Goal: Contribute content: Contribute content

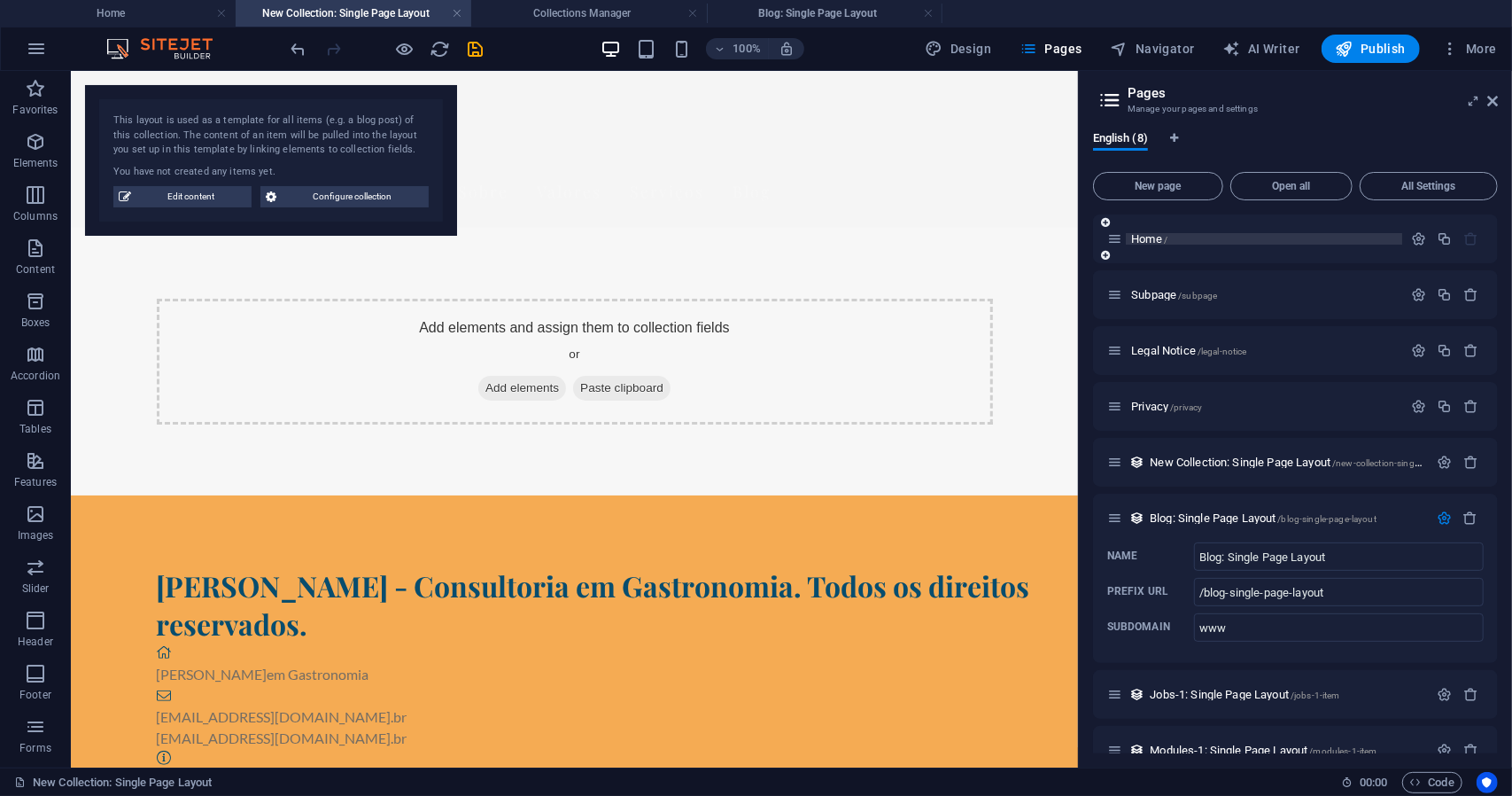
click at [1150, 237] on span "Home /" at bounding box center [1150, 239] width 36 height 13
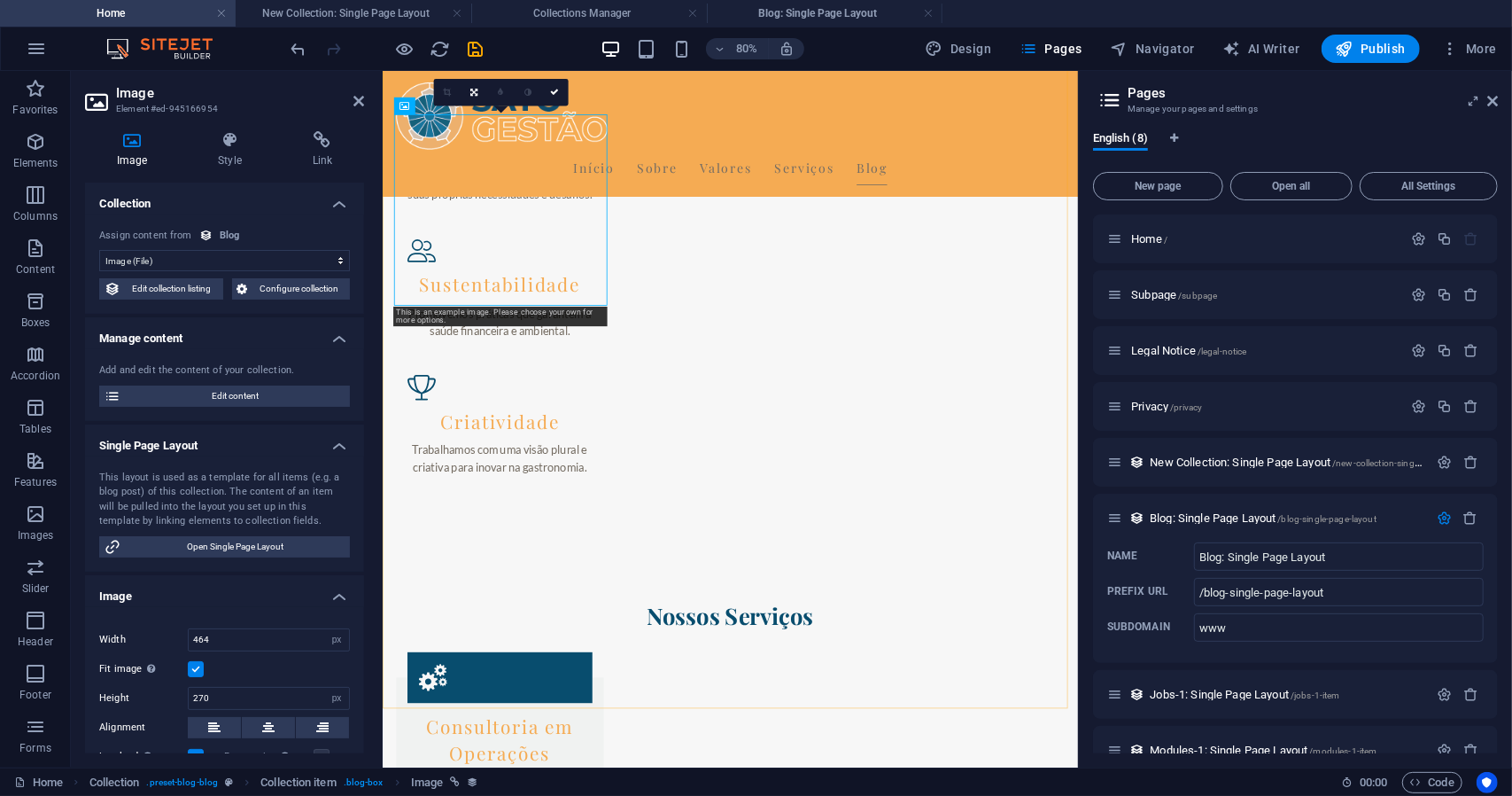
scroll to position [2592, 0]
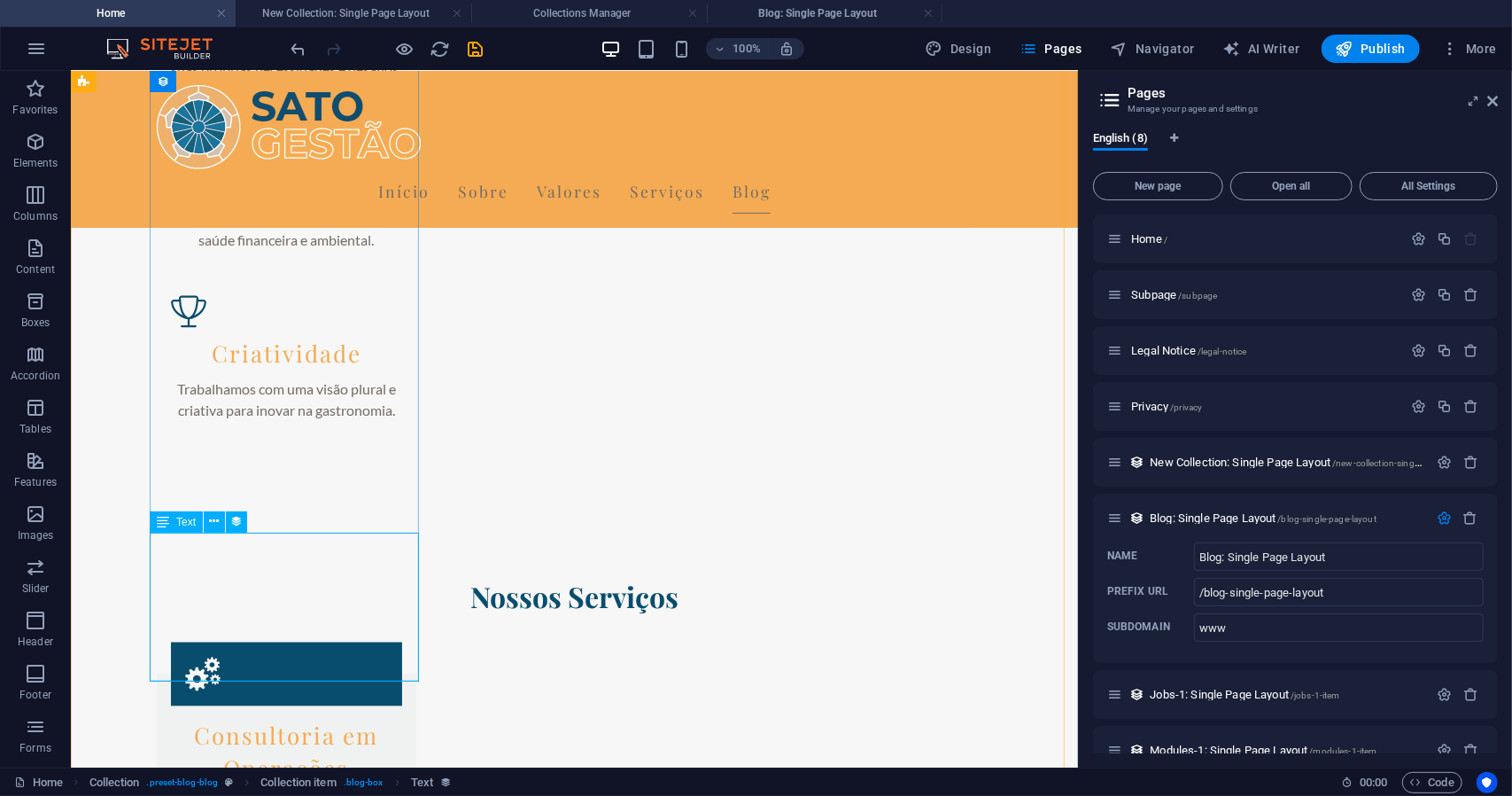
select select "description"
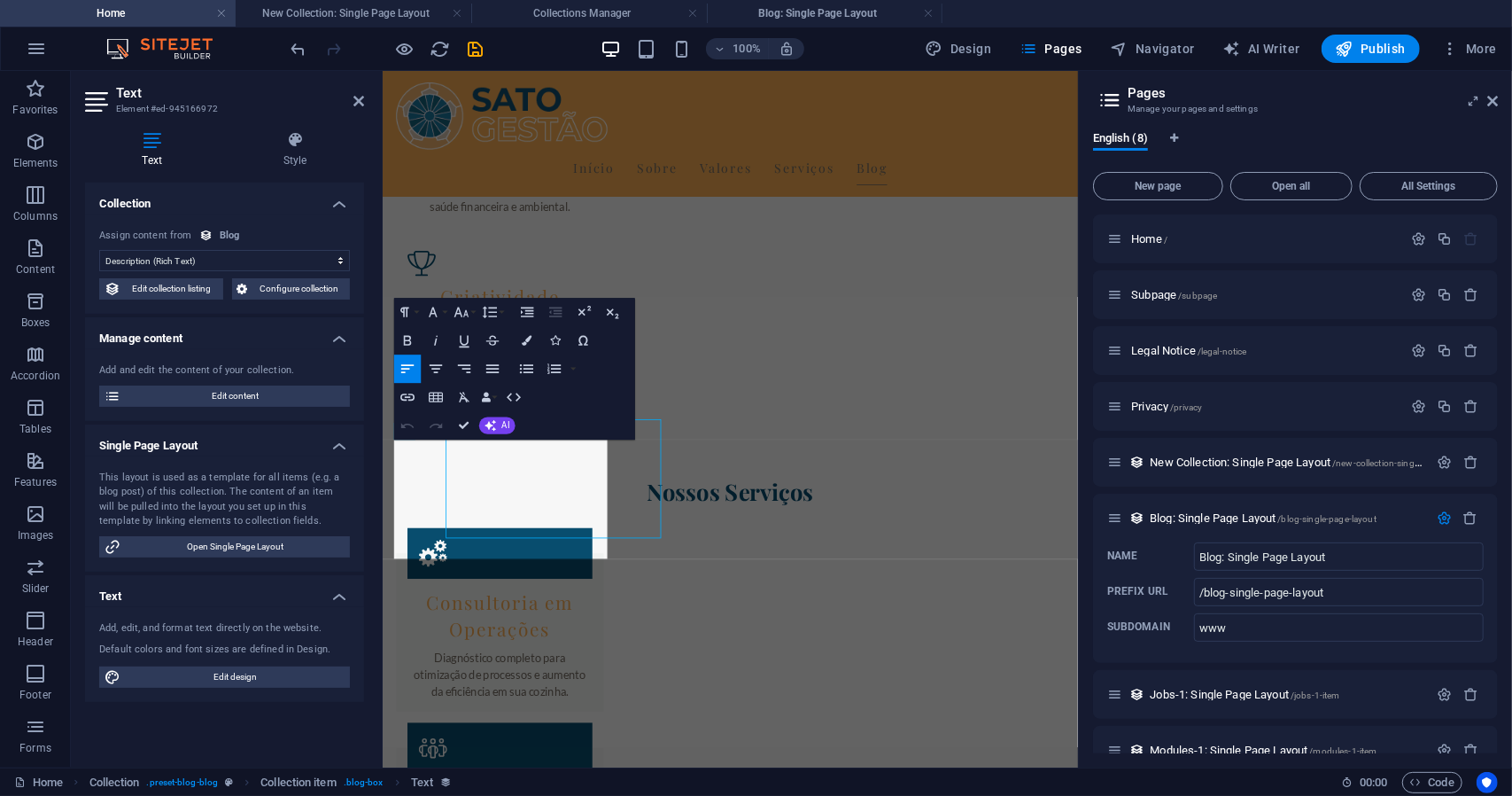
scroll to position [2592, 0]
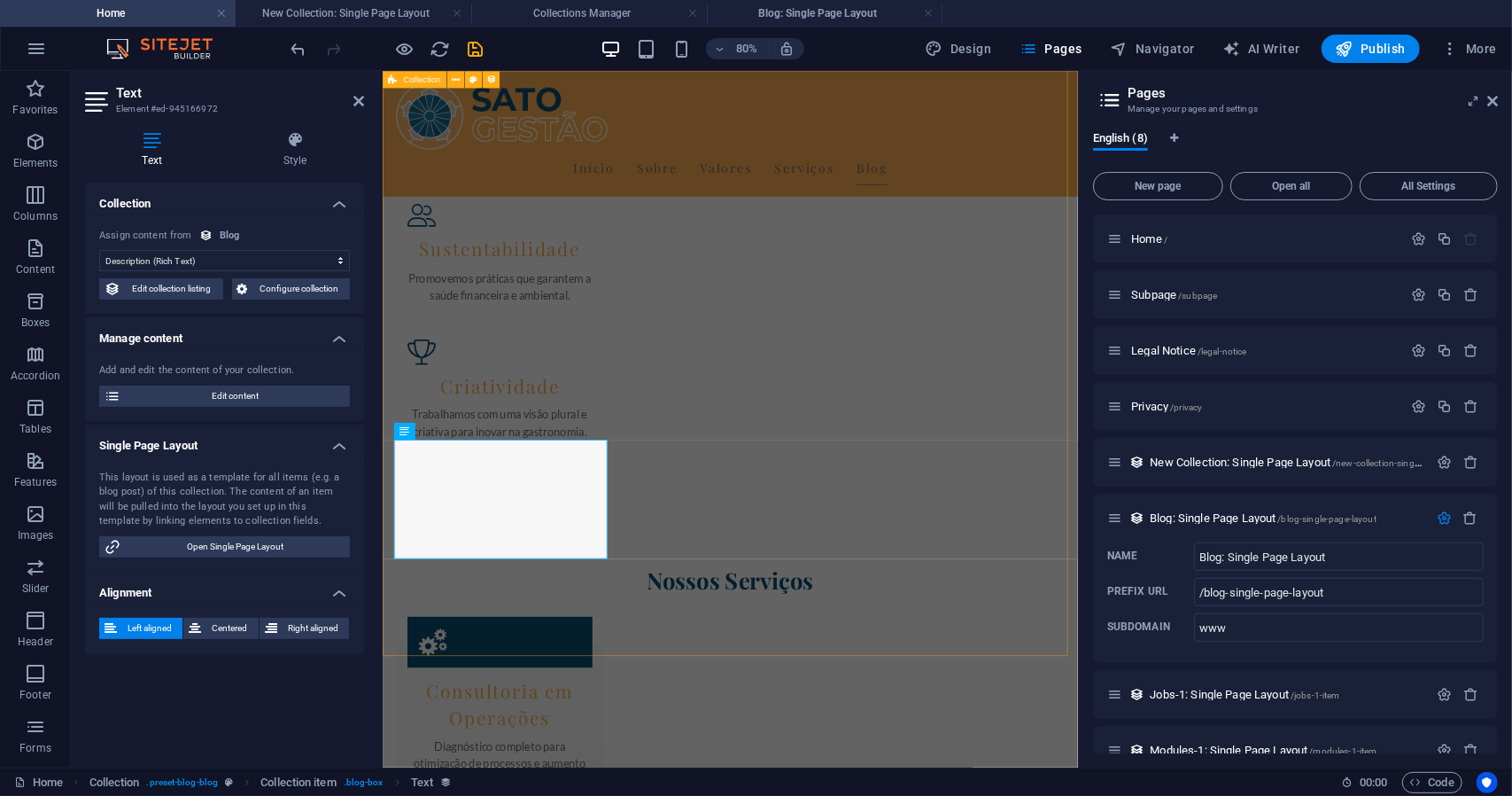
select select "columns.publishing_date_DESC"
select select "columns.status"
select select "columns.publishing_date"
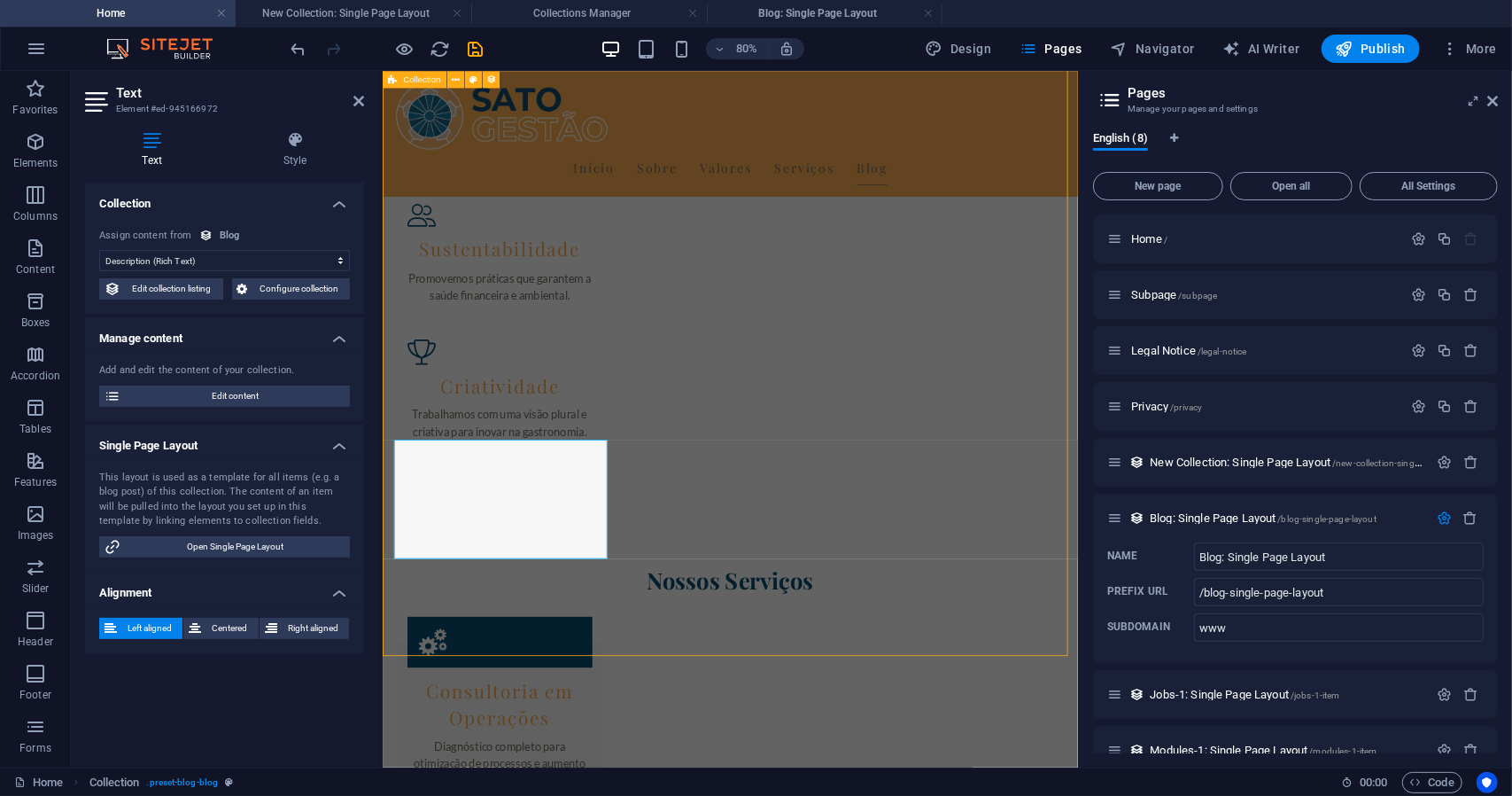
select select "past"
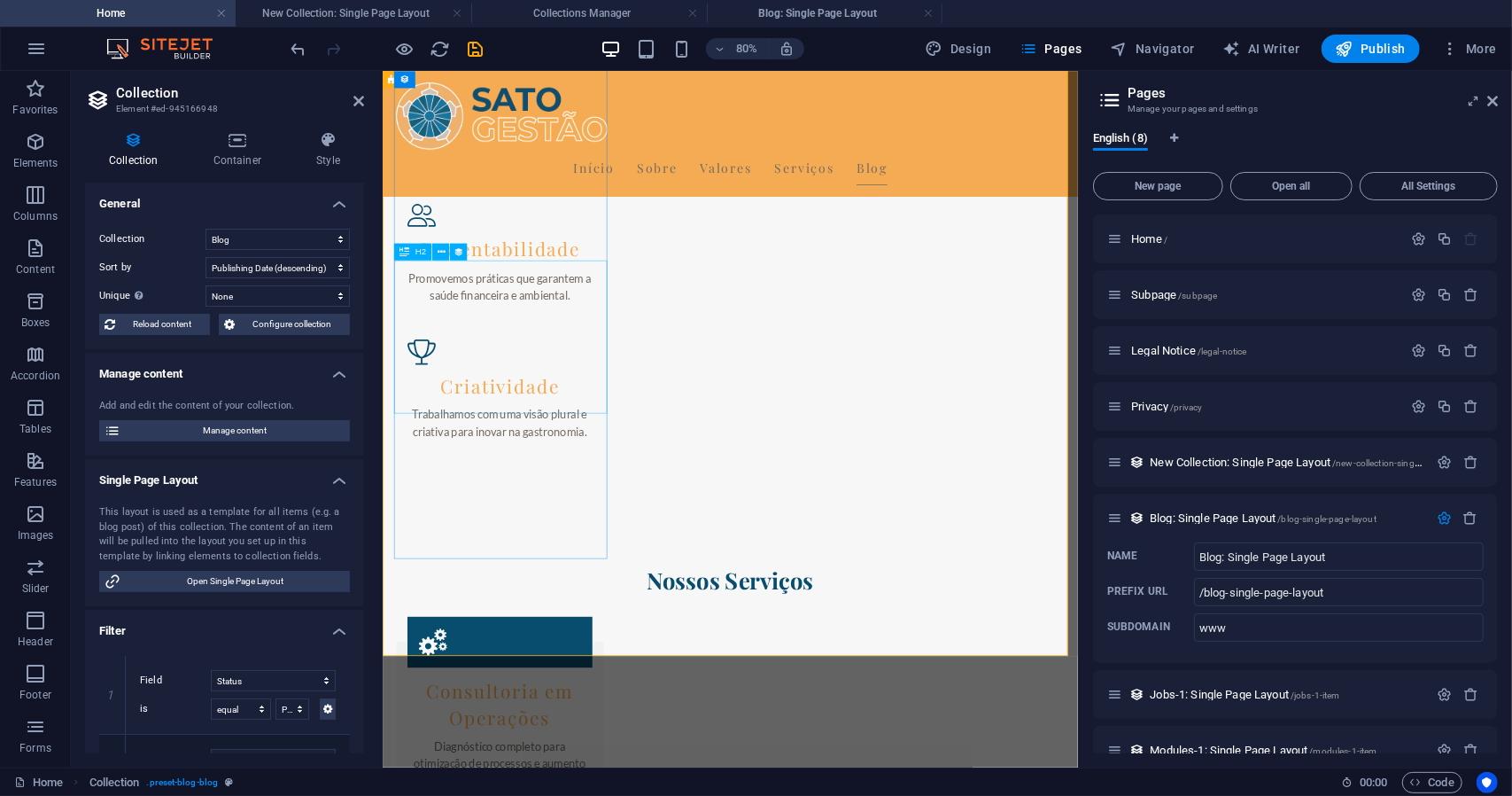
click at [1111, 522] on icon at bounding box center [1115, 518] width 15 height 15
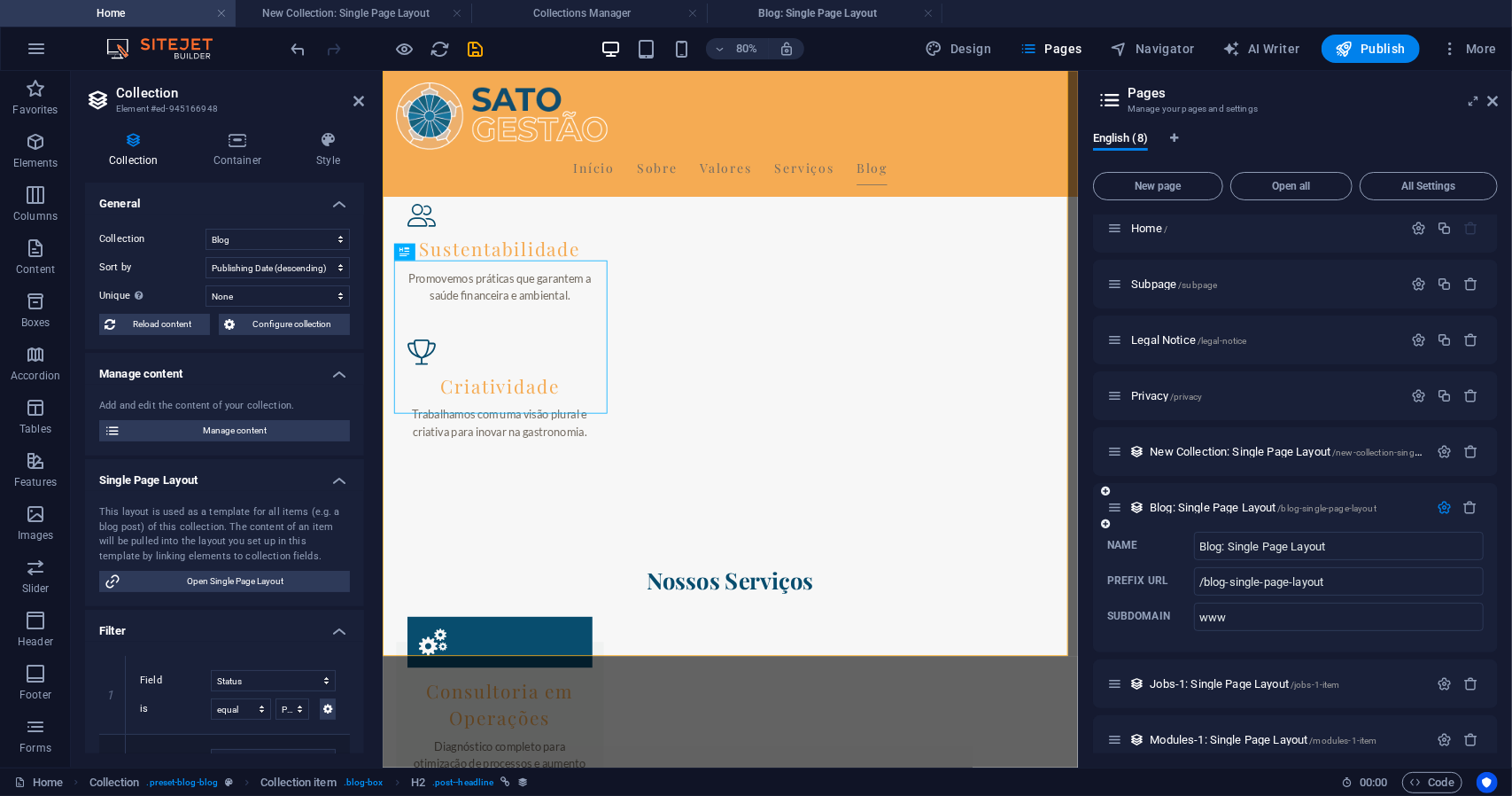
scroll to position [29, 0]
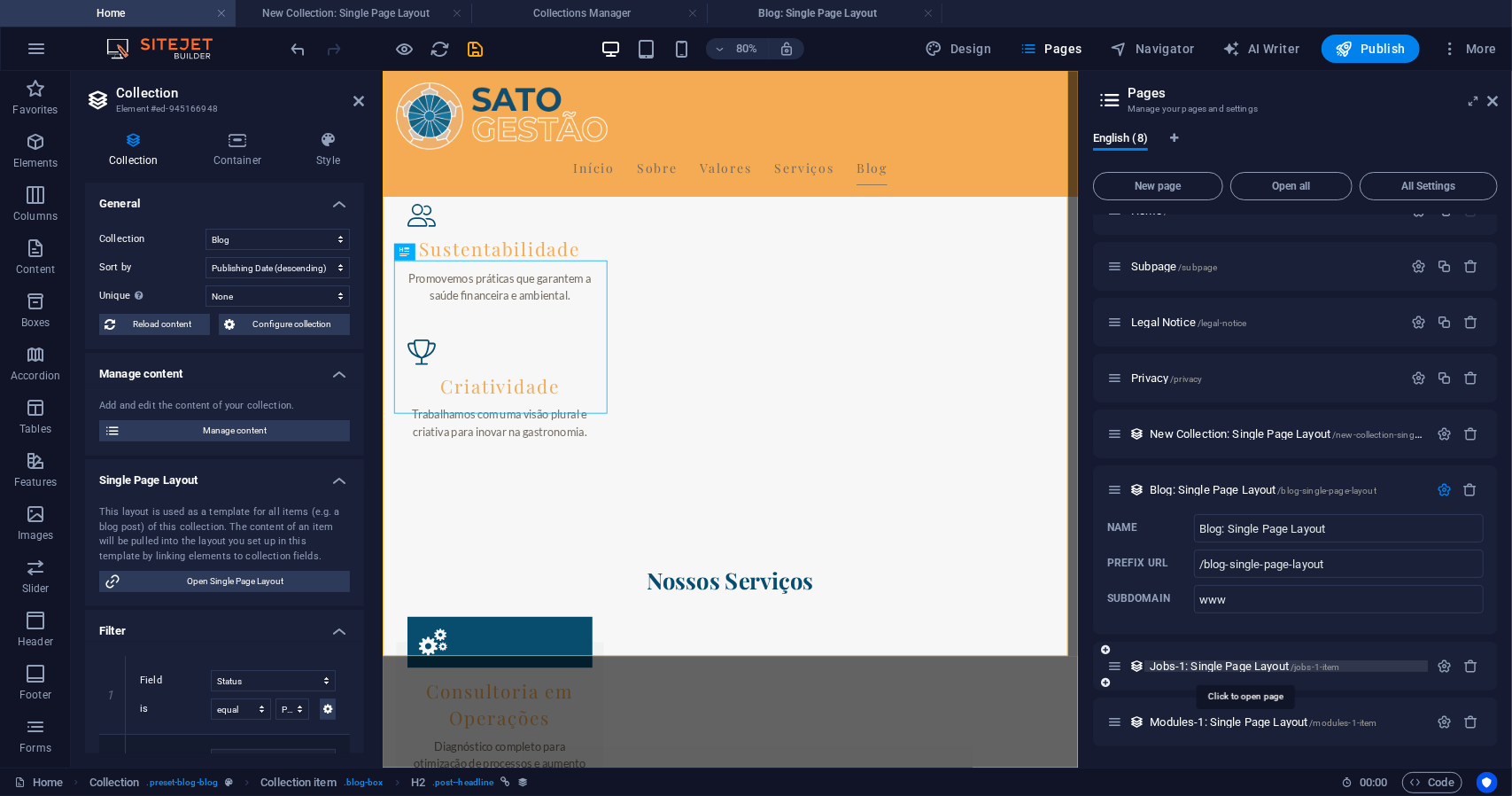
click at [1295, 664] on span "/jobs-1-item" at bounding box center [1315, 667] width 50 height 10
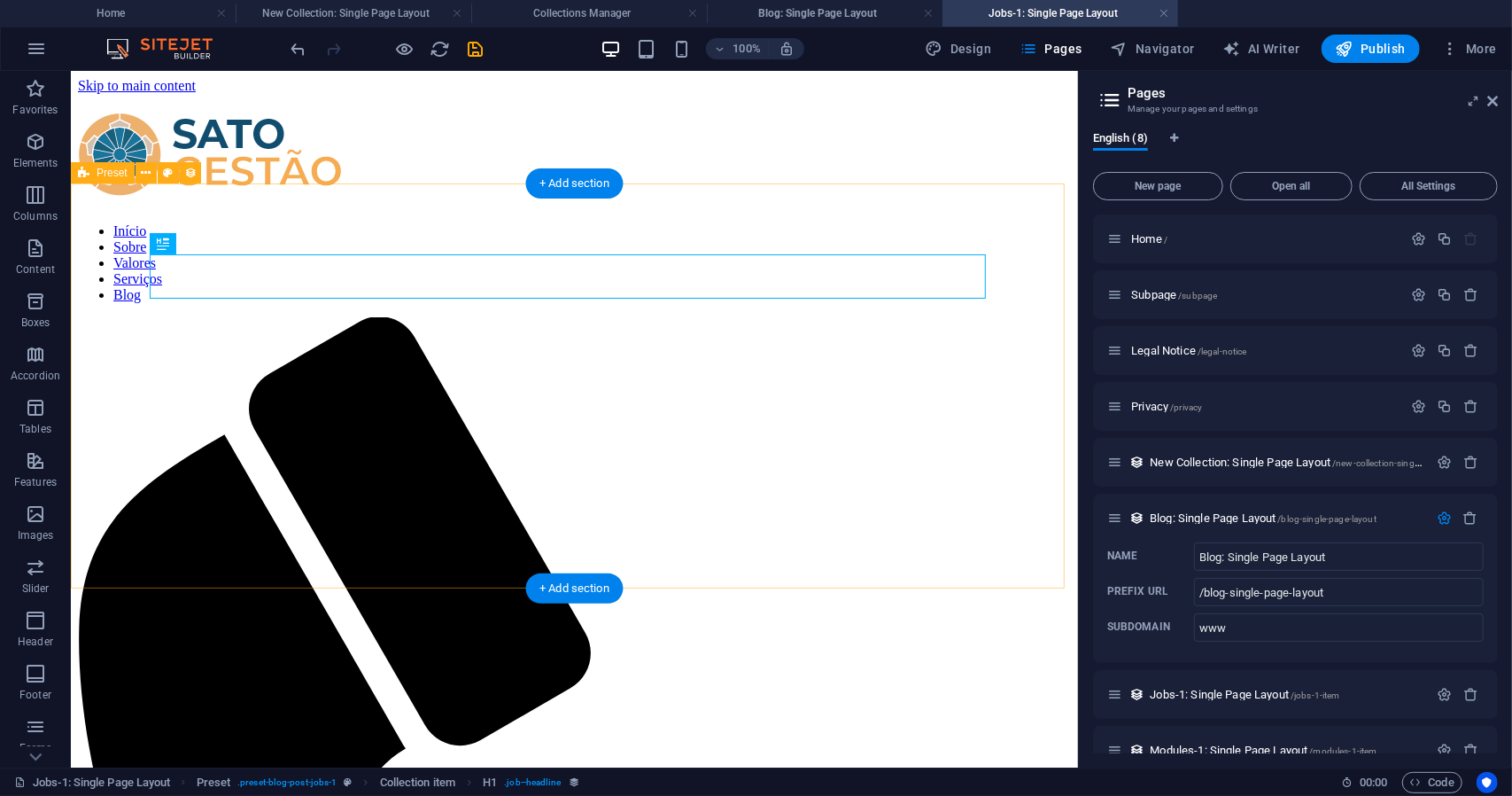
scroll to position [0, 0]
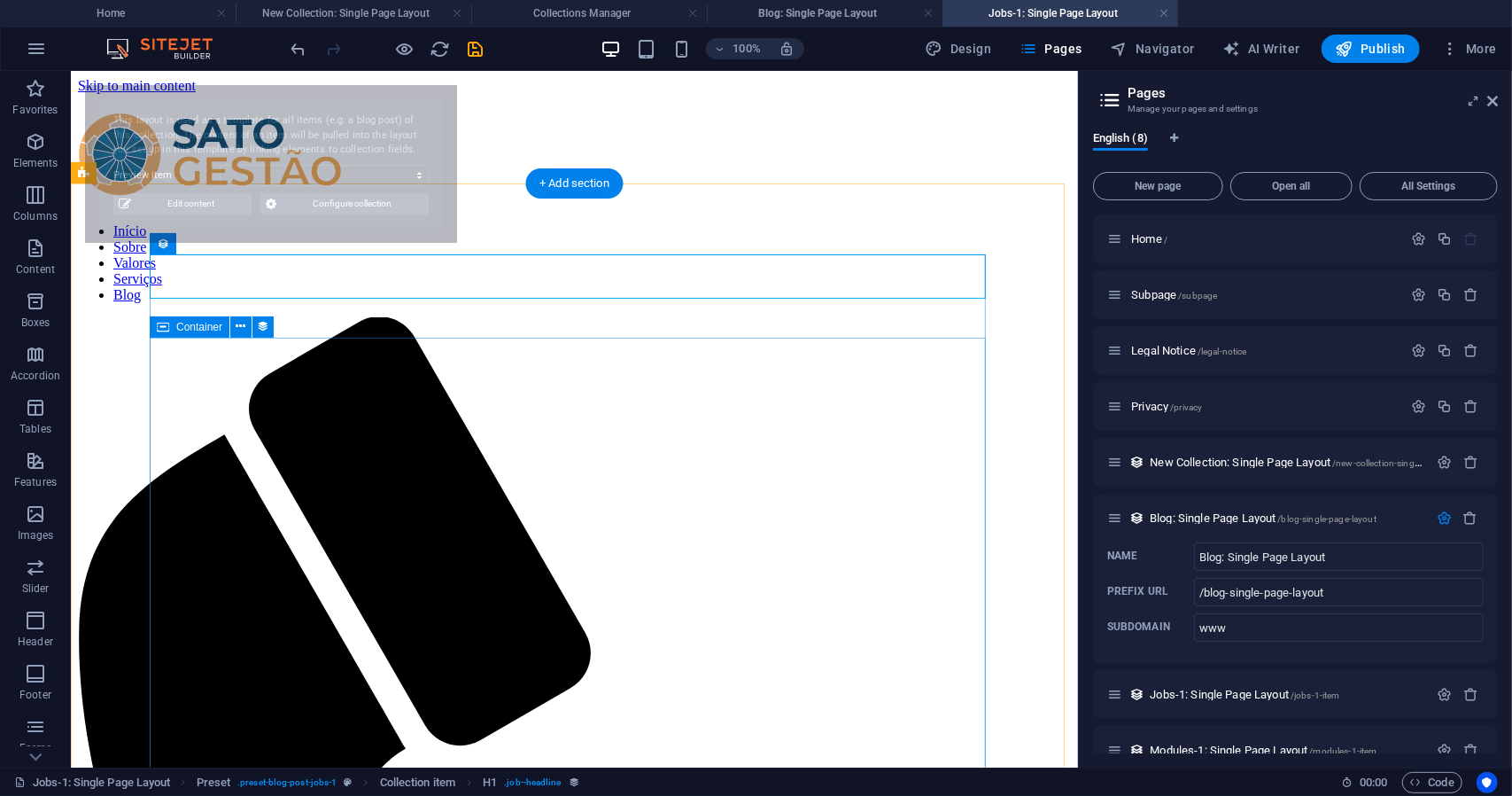
select select "68ca8ca334d4271a260c0e6a"
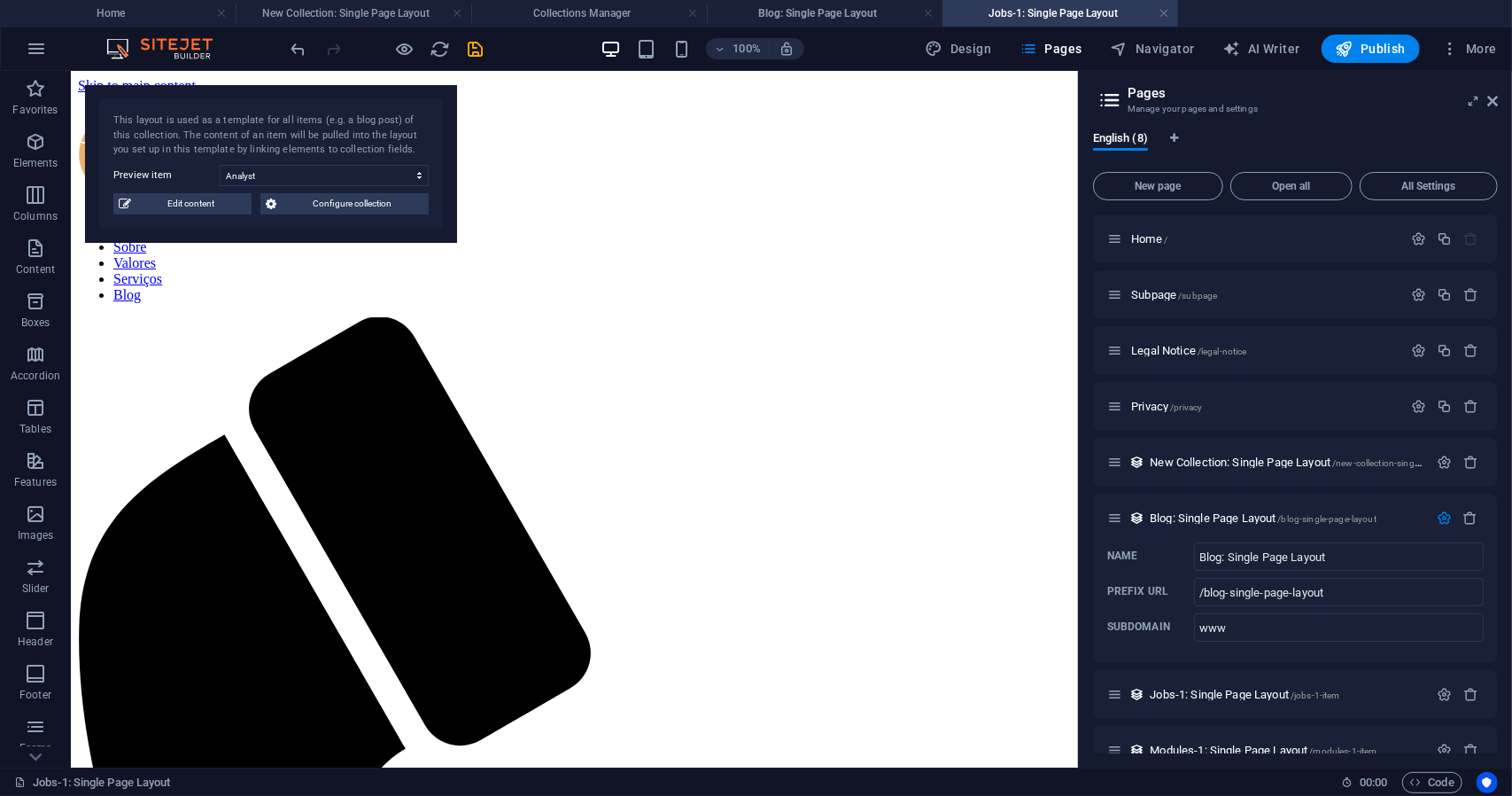
drag, startPoint x: 1159, startPoint y: 15, endPoint x: 1151, endPoint y: 30, distance: 17.0
click at [1159, 15] on link at bounding box center [1164, 14] width 11 height 17
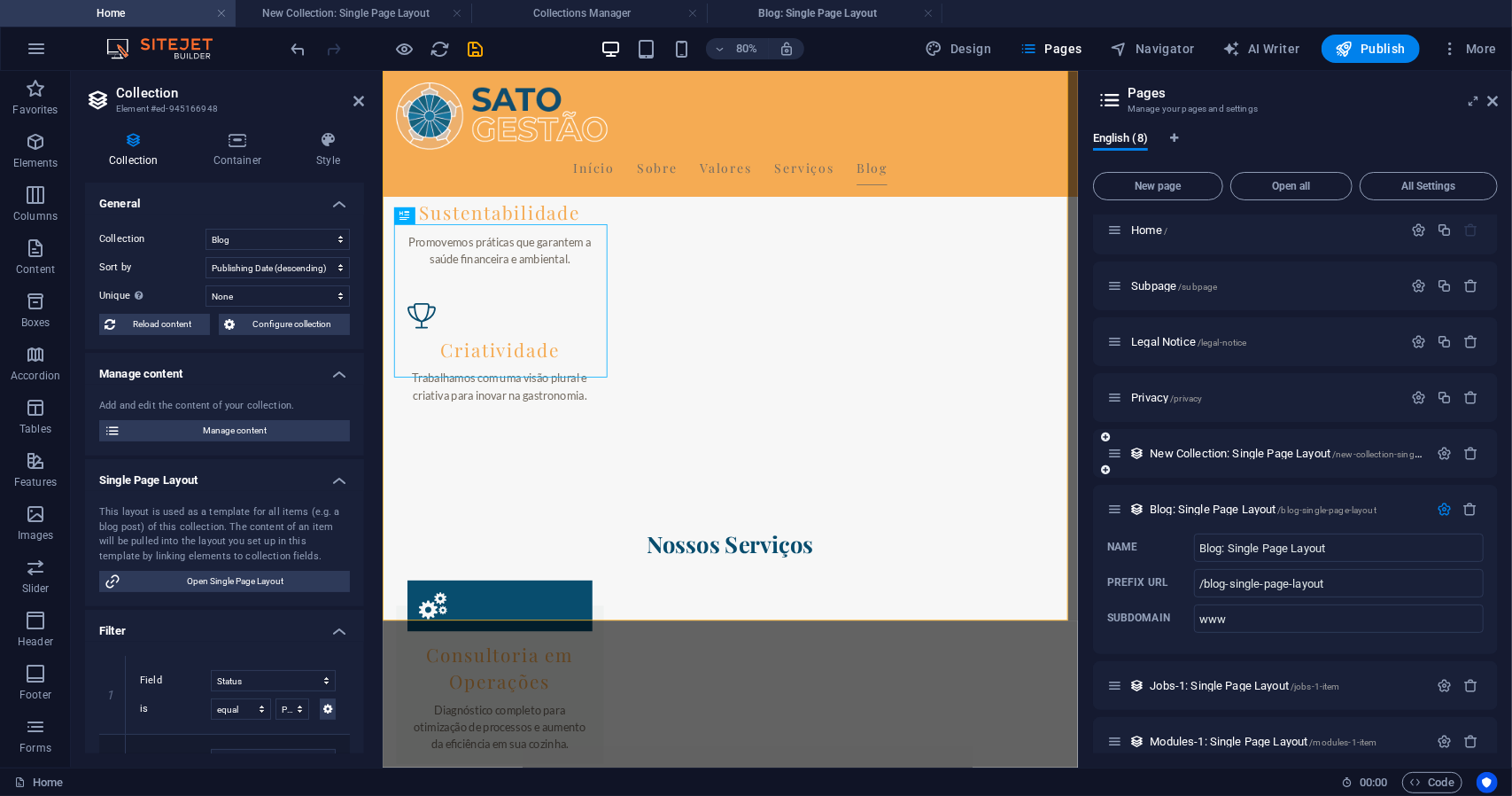
scroll to position [29, 0]
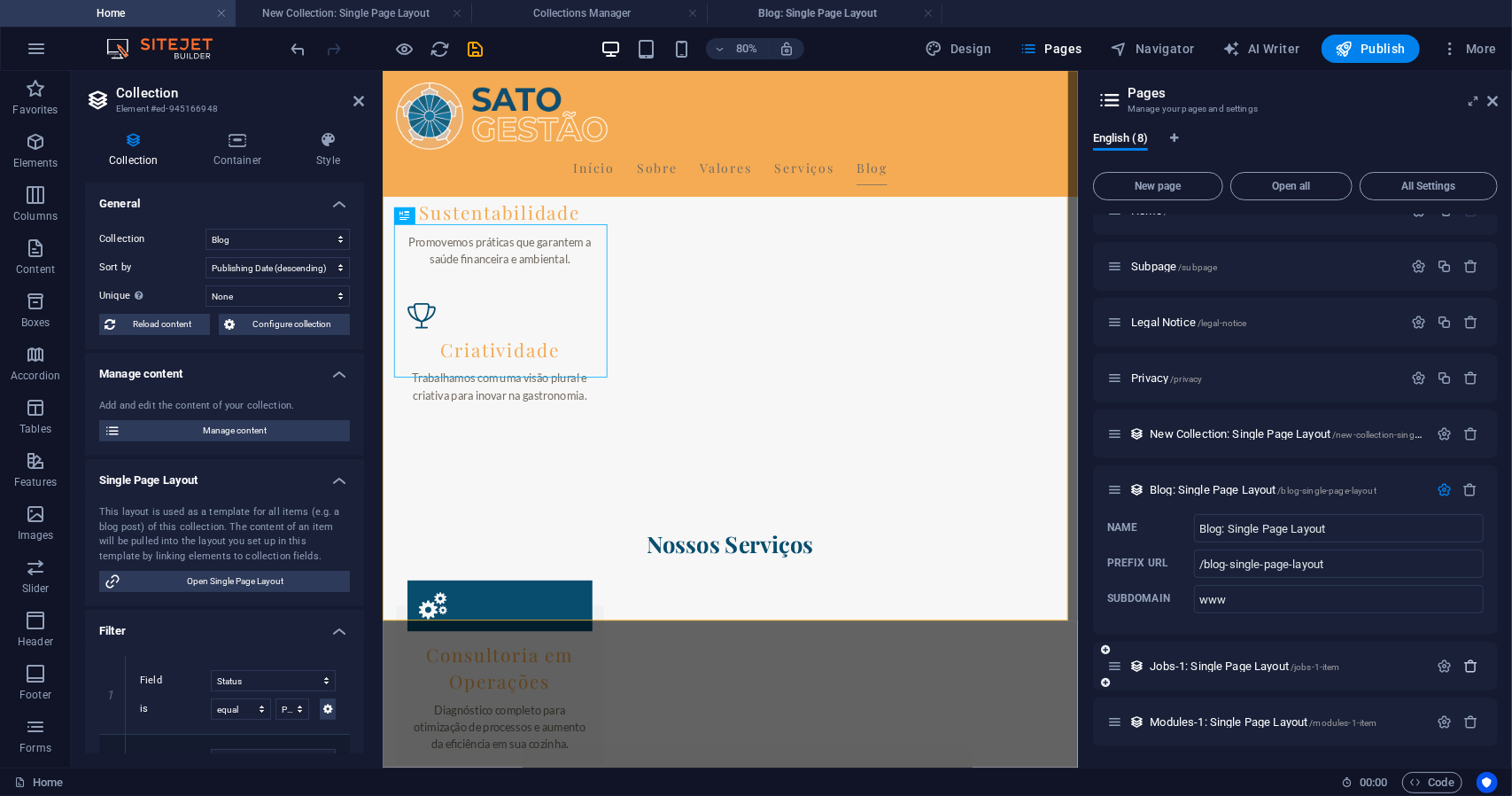
click at [1467, 665] on icon "button" at bounding box center [1472, 667] width 15 height 15
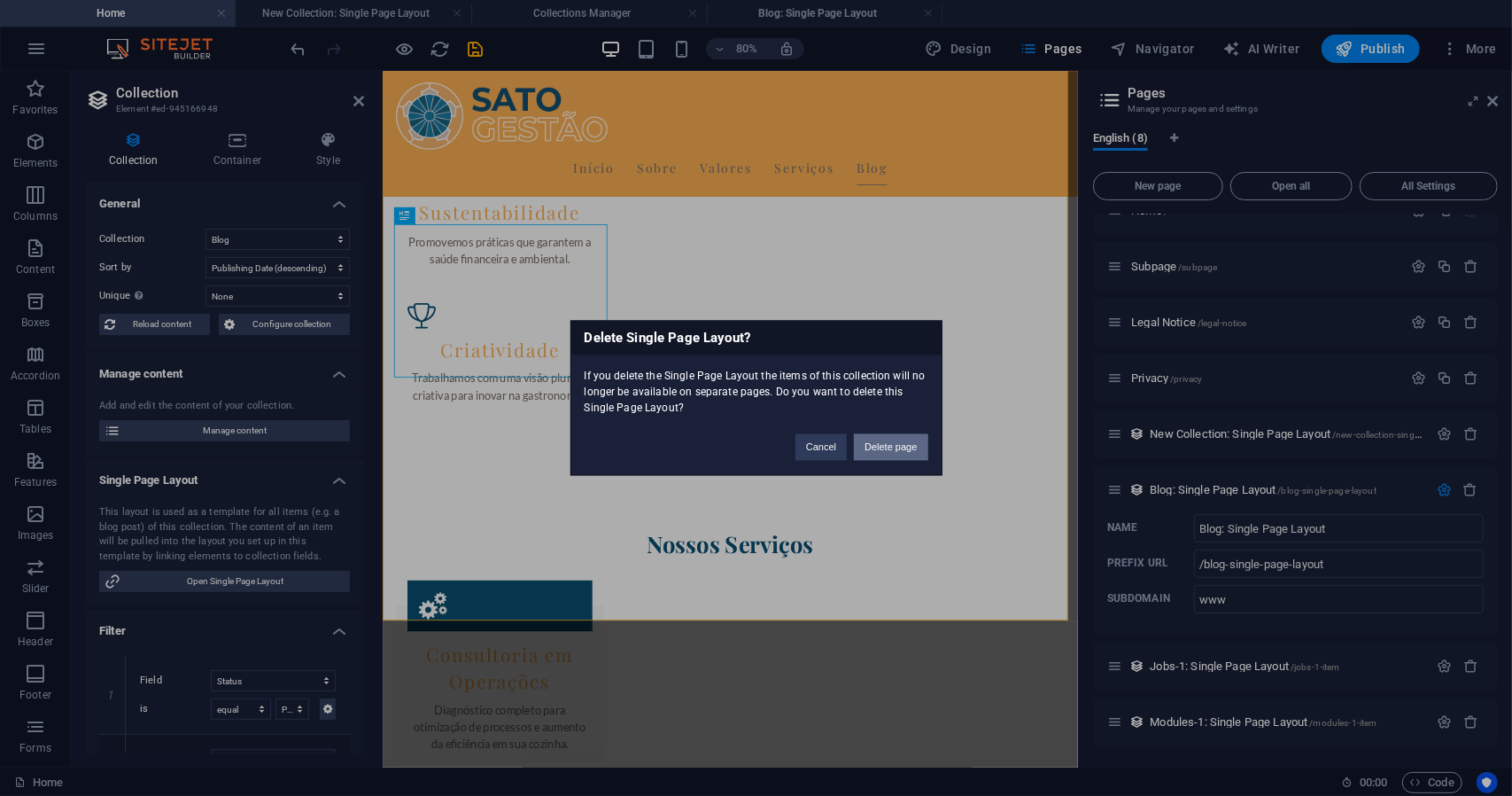
click at [871, 446] on button "Delete page" at bounding box center [891, 448] width 74 height 27
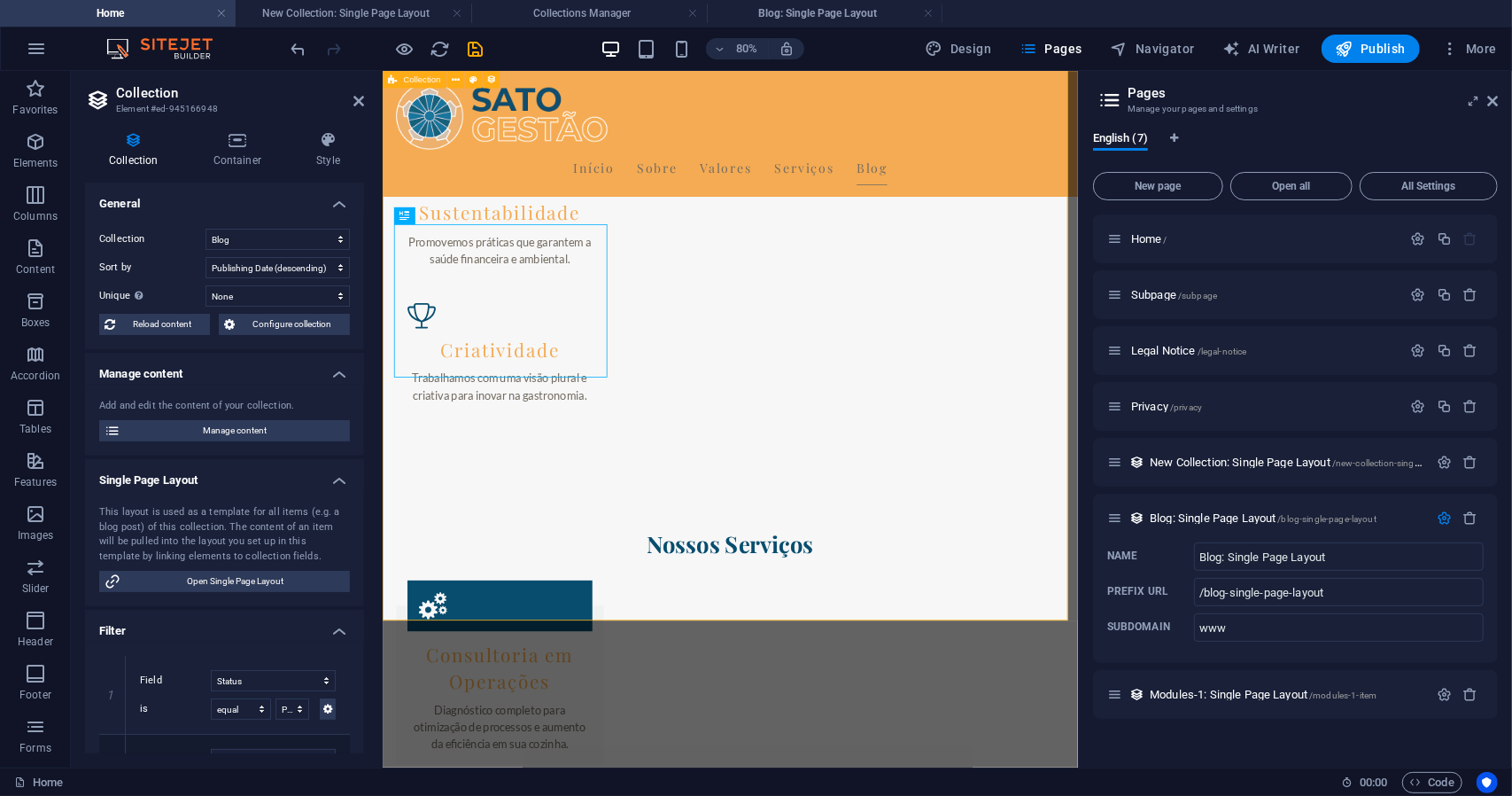
scroll to position [0, 0]
click at [1232, 695] on span "Modules-1: Single Page Layout /modules-1-item" at bounding box center [1263, 694] width 227 height 13
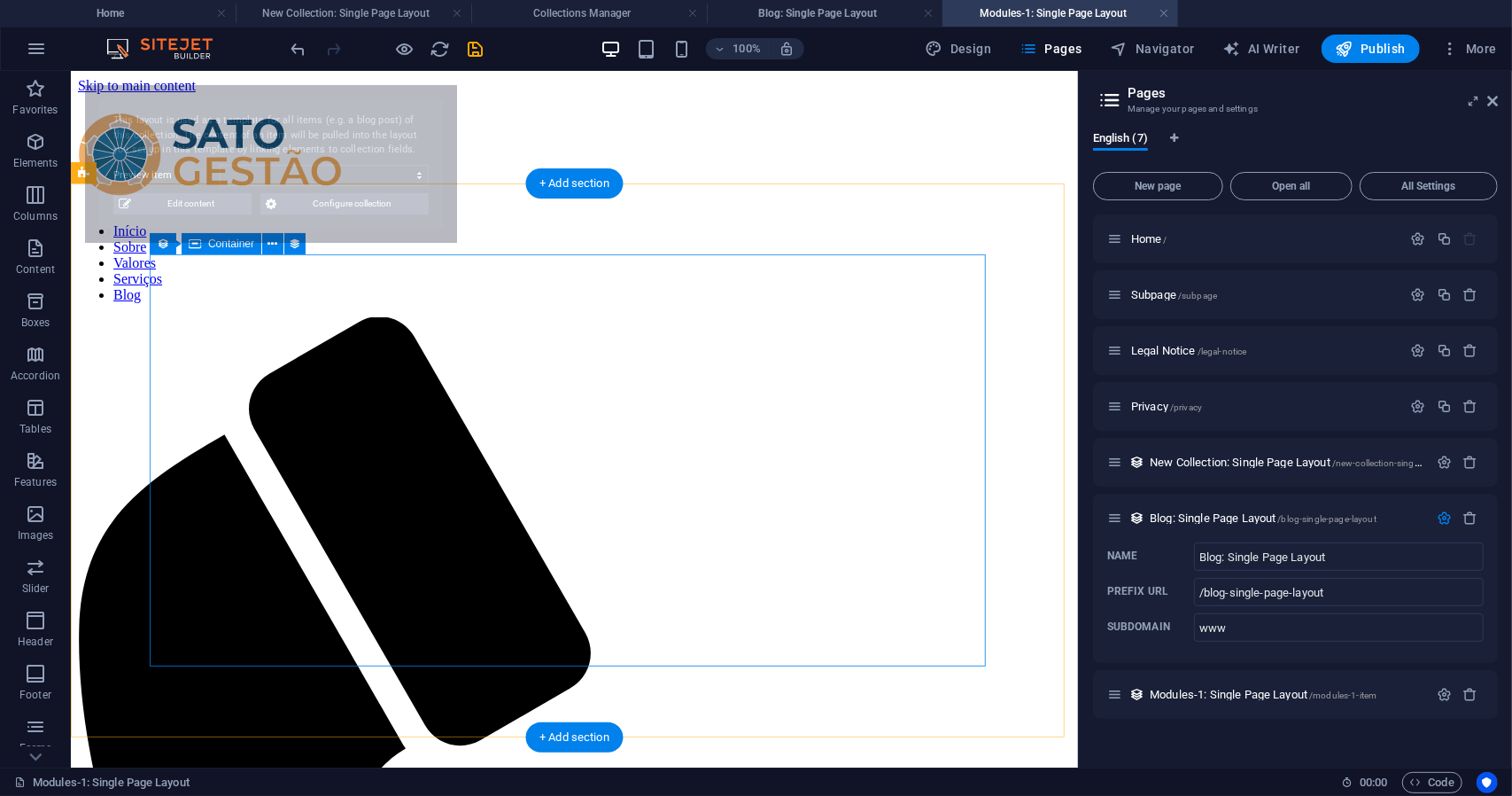
select select "68ca8ca334d4271a260c0e70"
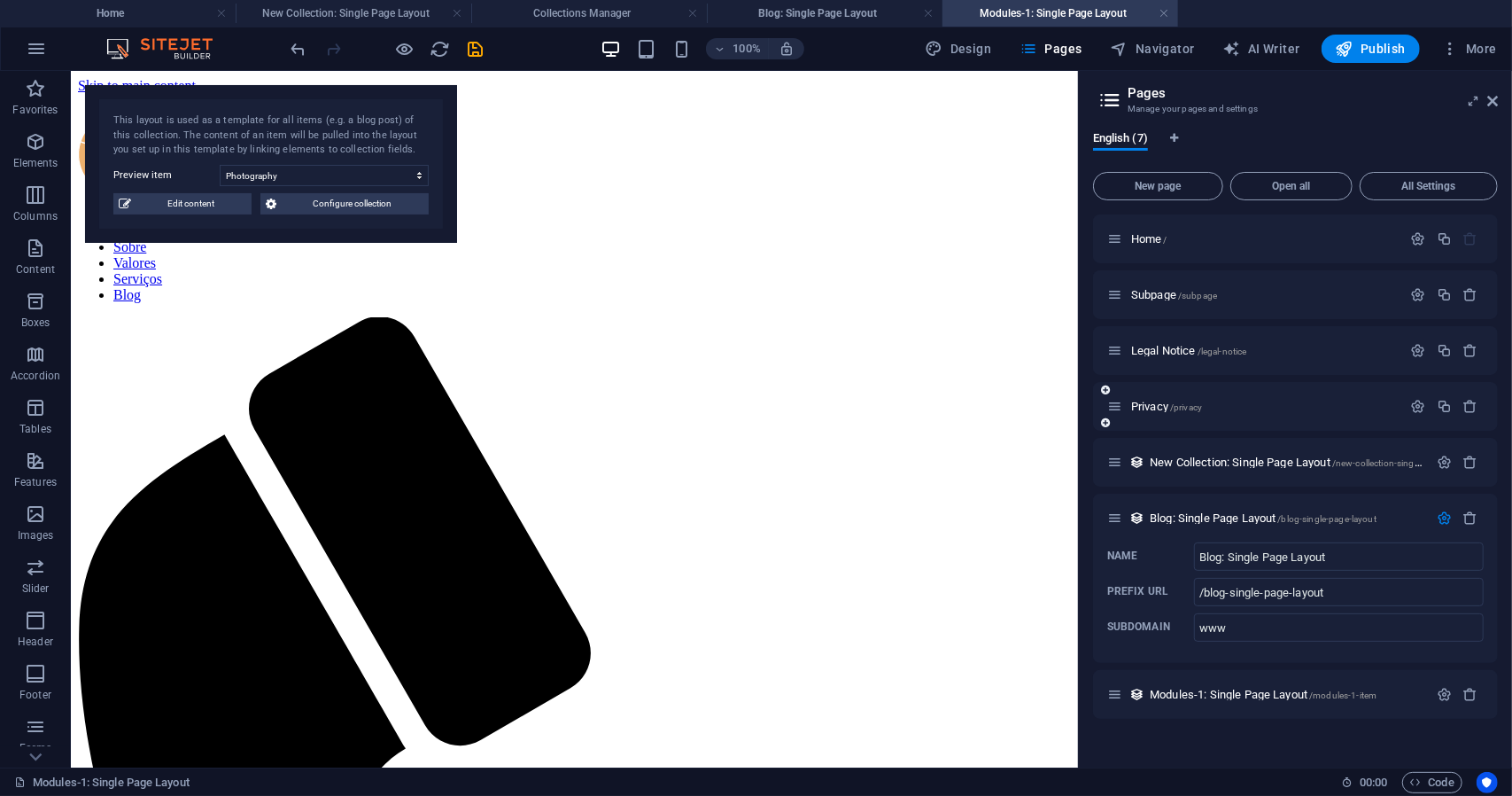
click at [1216, 412] on div "Privacy /privacy" at bounding box center [1255, 406] width 295 height 20
click at [1143, 410] on span "Privacy /privacy" at bounding box center [1167, 407] width 71 height 13
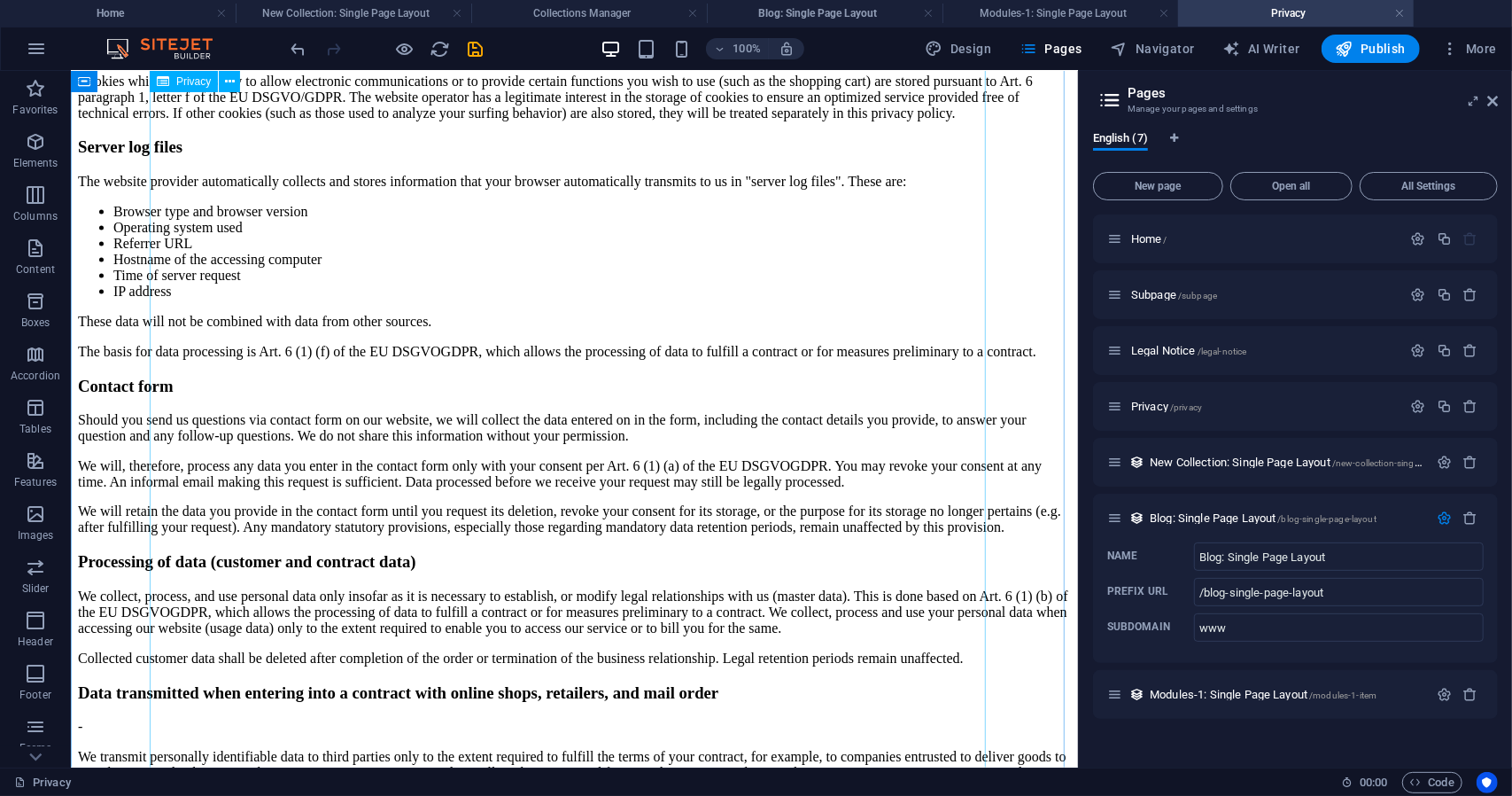
scroll to position [1950, 0]
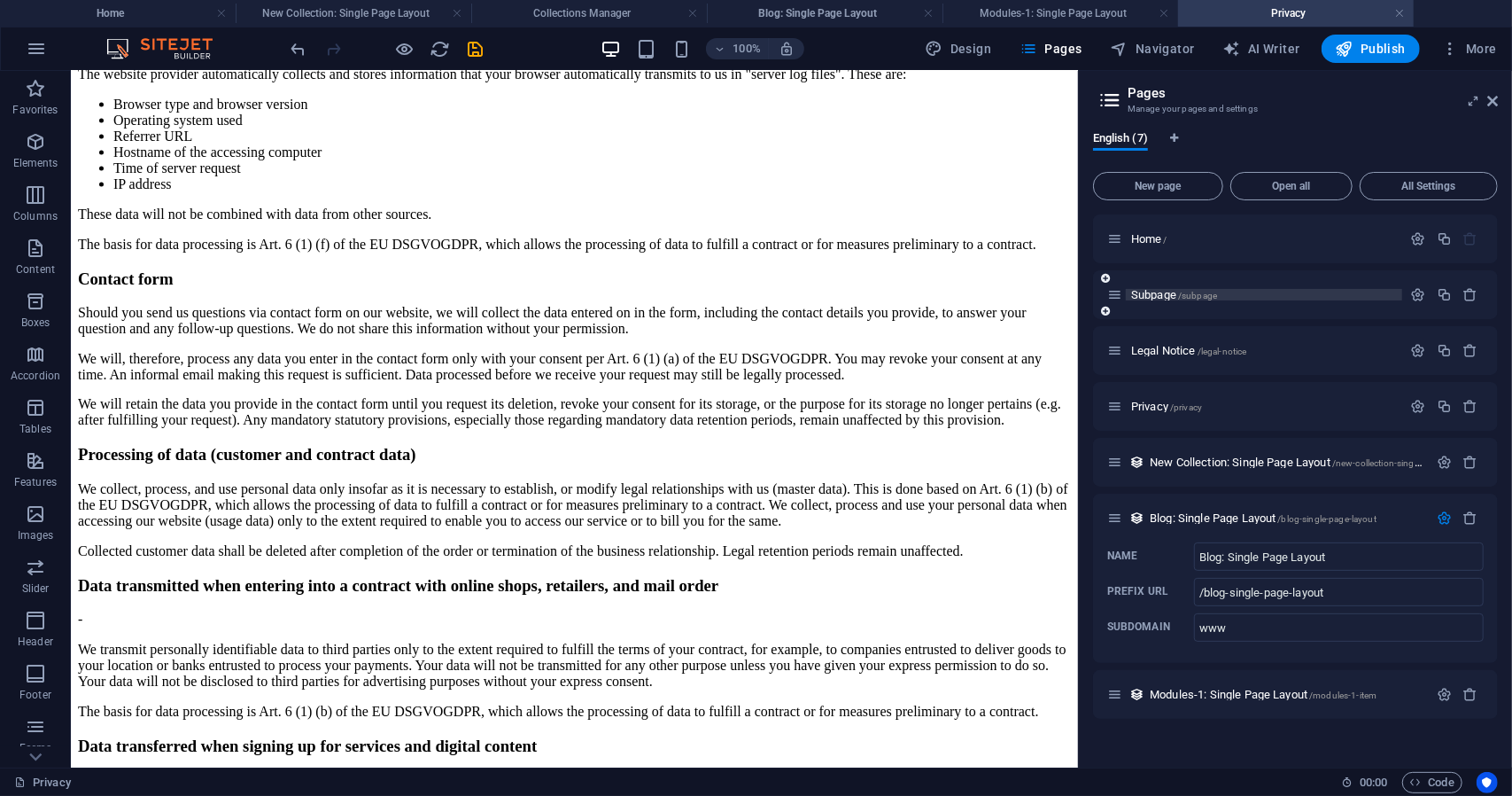
click at [1236, 296] on p "Subpage /subpage" at bounding box center [1264, 294] width 266 height 12
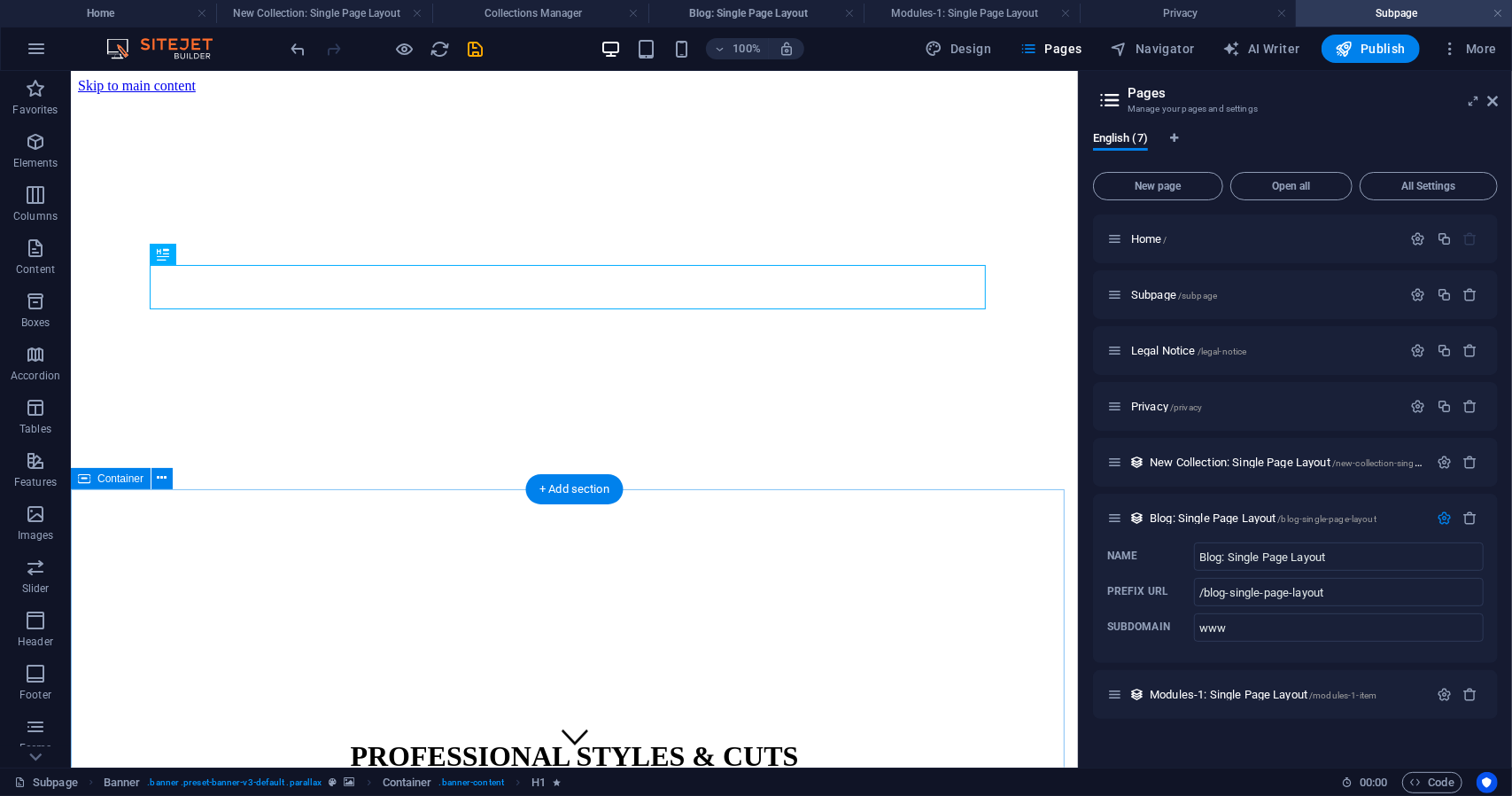
scroll to position [0, 0]
click at [1466, 290] on icon "button" at bounding box center [1472, 294] width 15 height 15
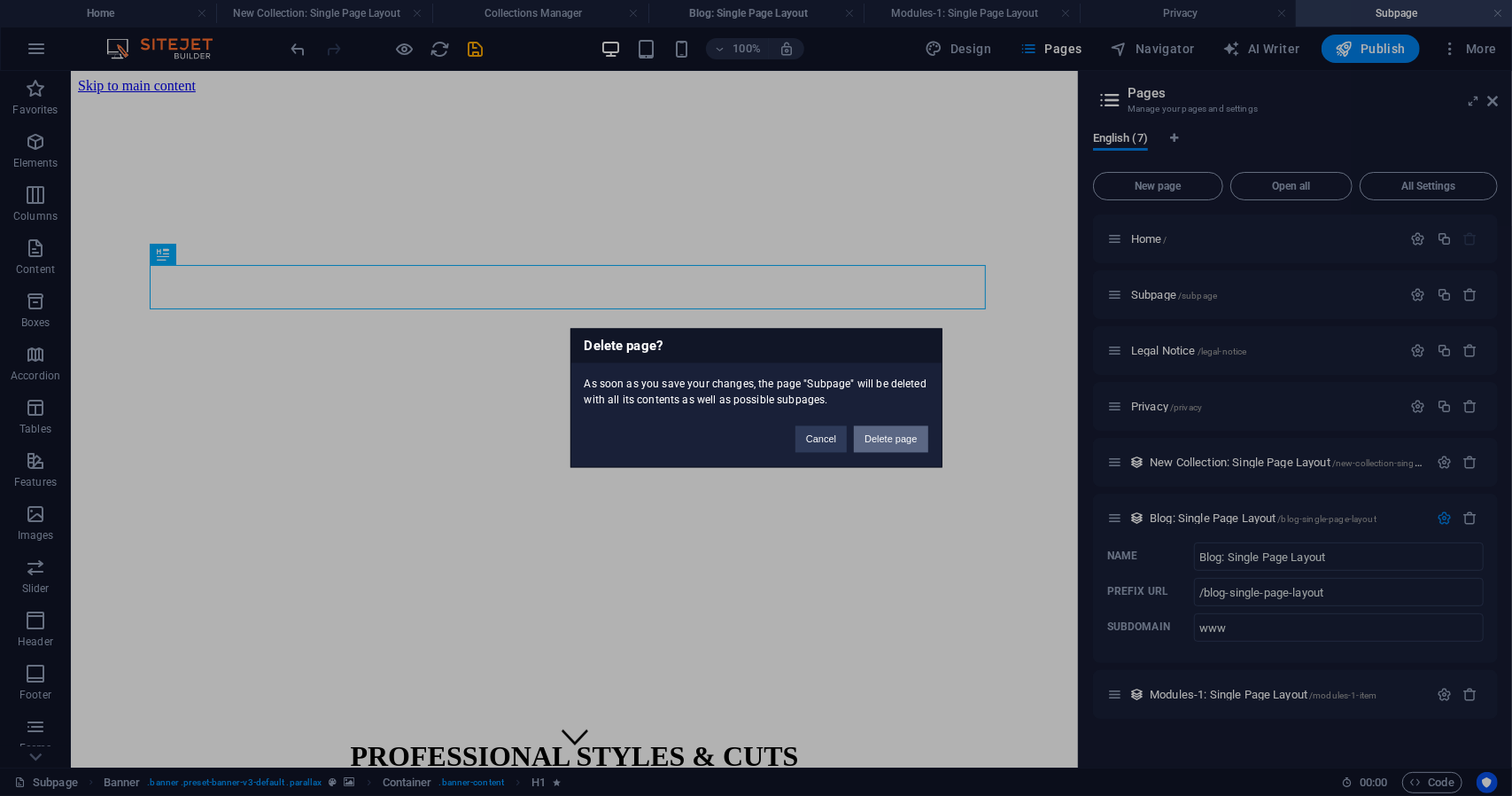
click at [893, 449] on button "Delete page" at bounding box center [891, 439] width 74 height 27
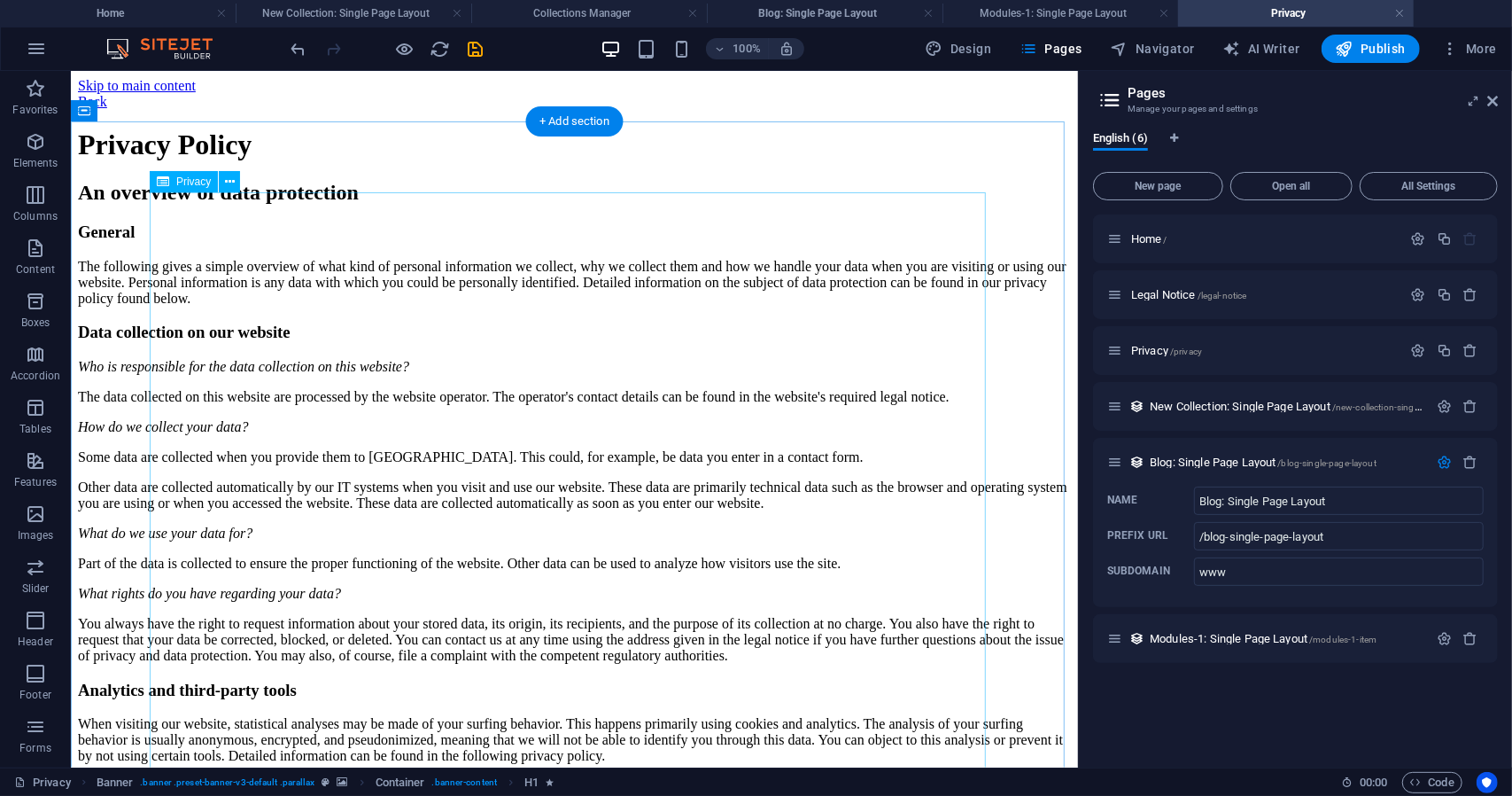
scroll to position [1950, 0]
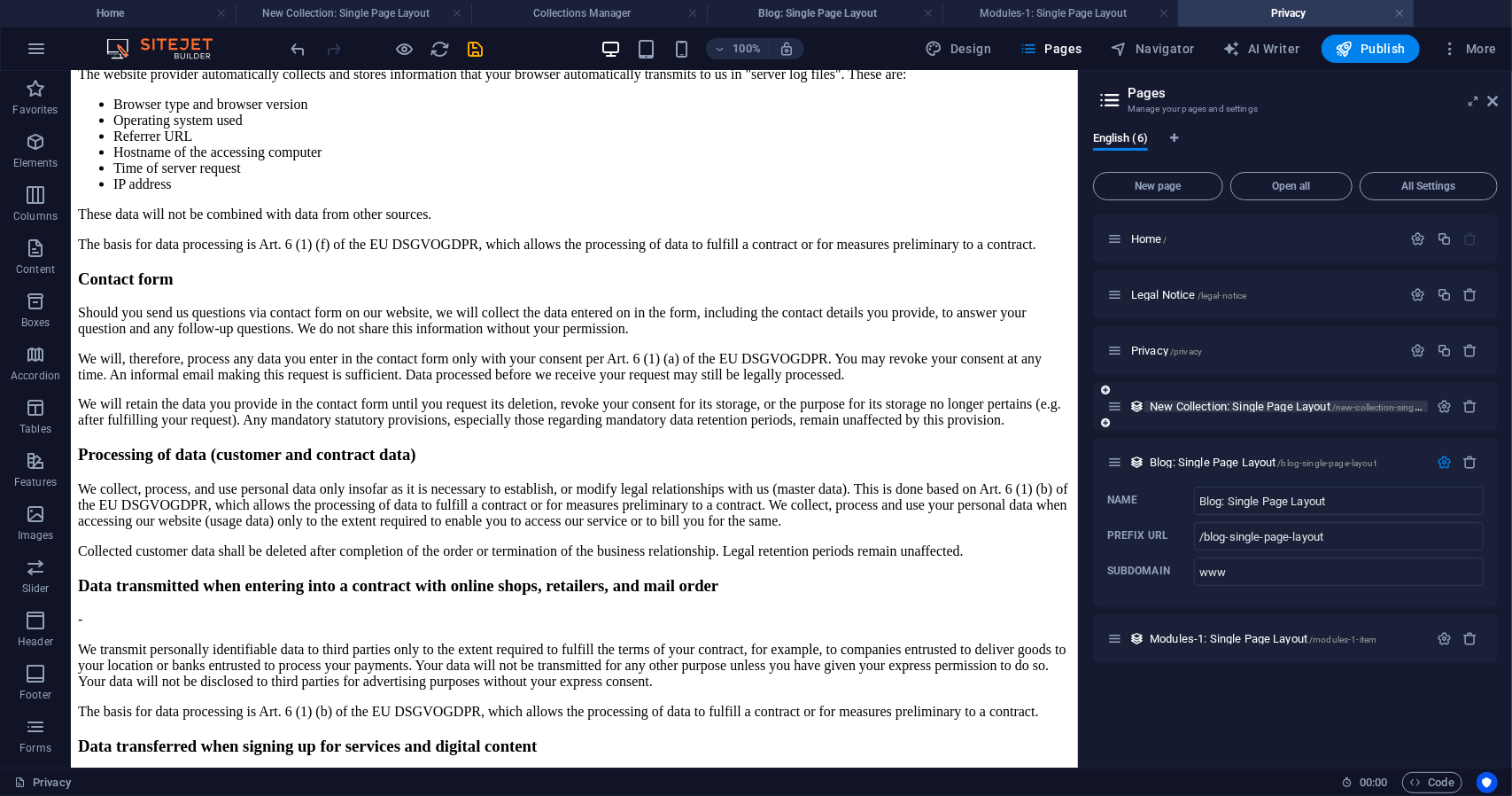
click at [1283, 404] on span "New Collection: Single Page Layout /new-collection-single-page-layout" at bounding box center [1310, 407] width 321 height 13
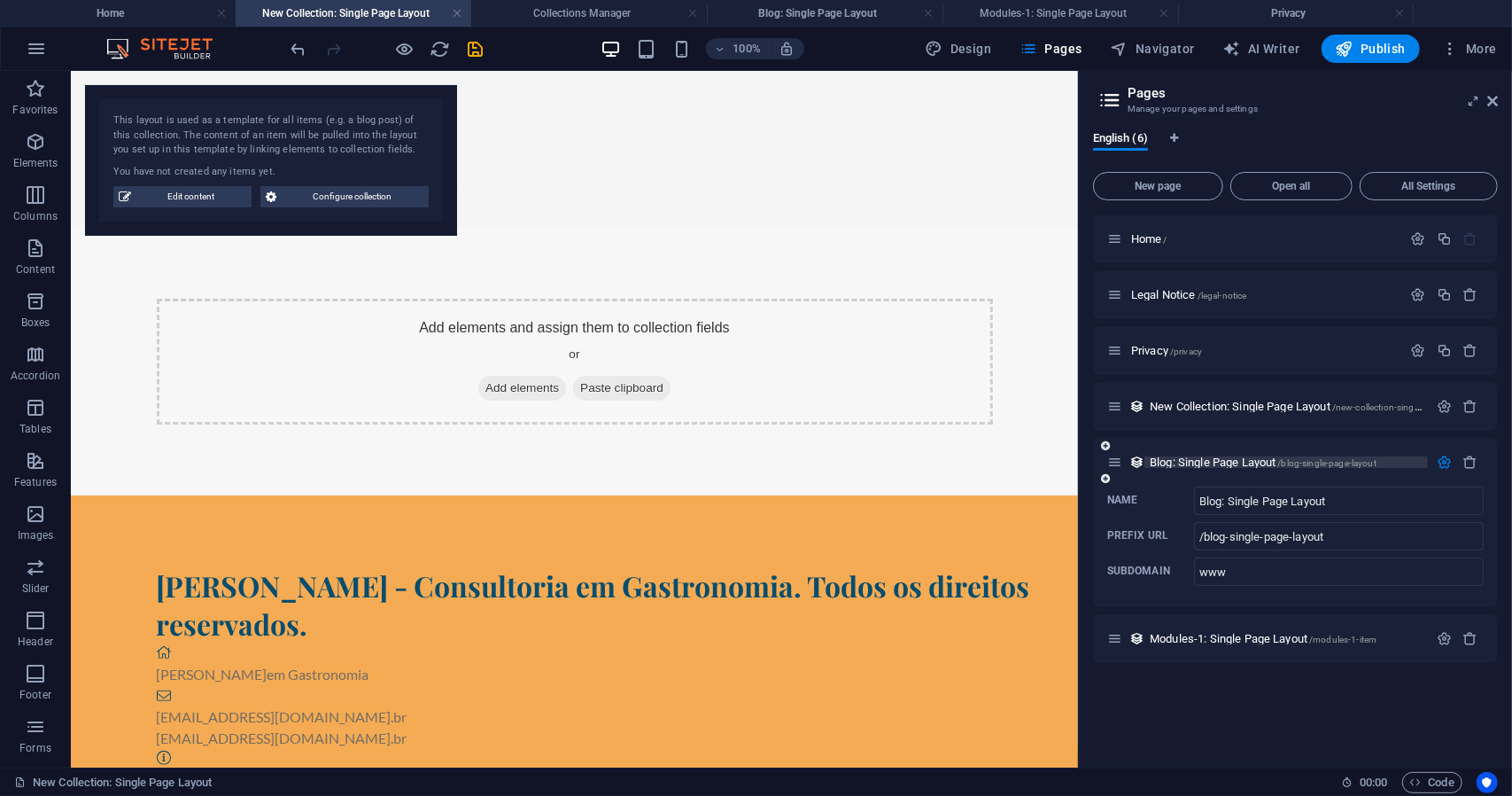
click at [1207, 464] on span "Blog: Single Page Layout /blog-single-page-layout" at bounding box center [1263, 462] width 227 height 13
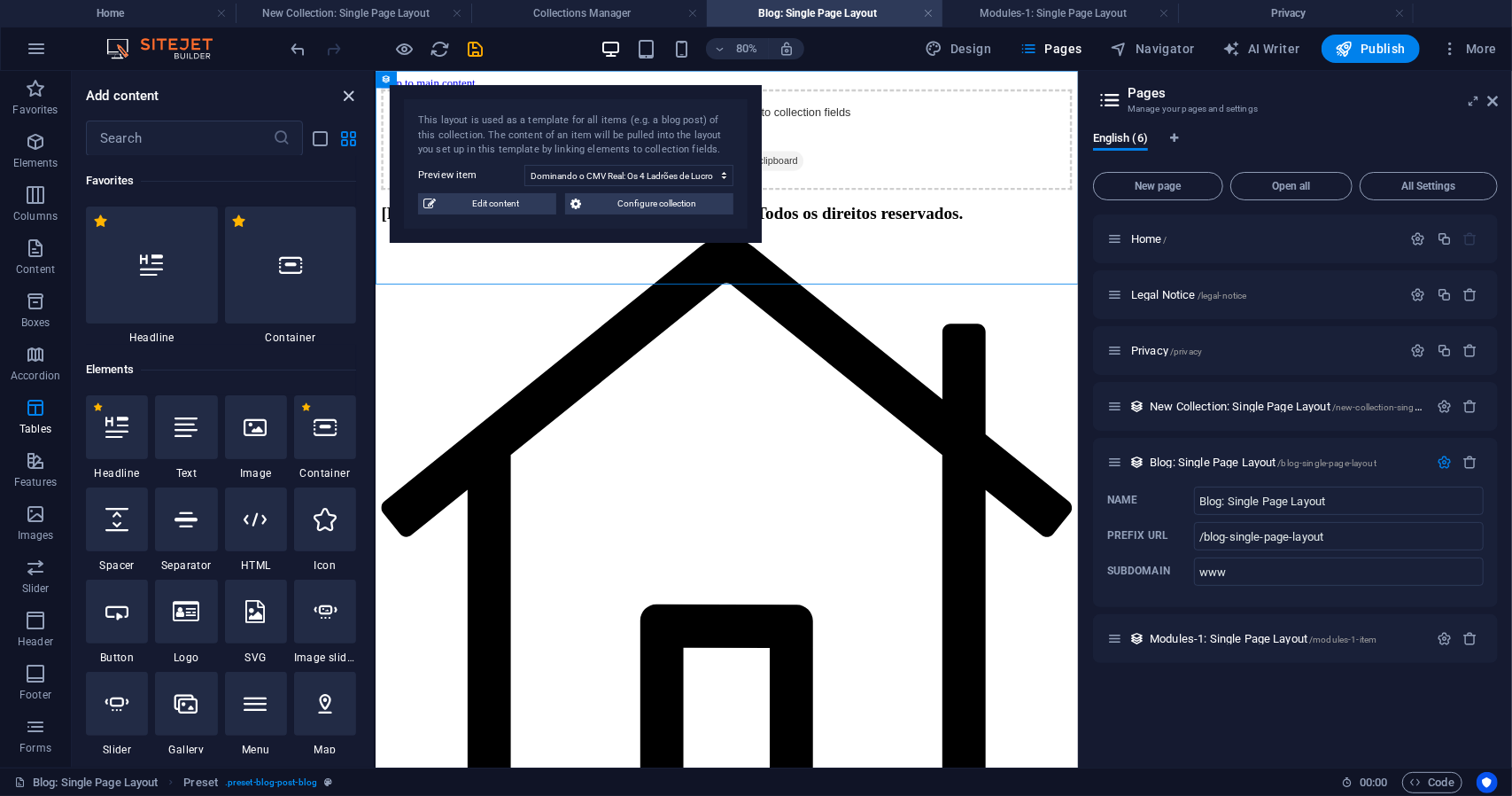
click at [357, 95] on icon "close panel" at bounding box center [349, 96] width 20 height 20
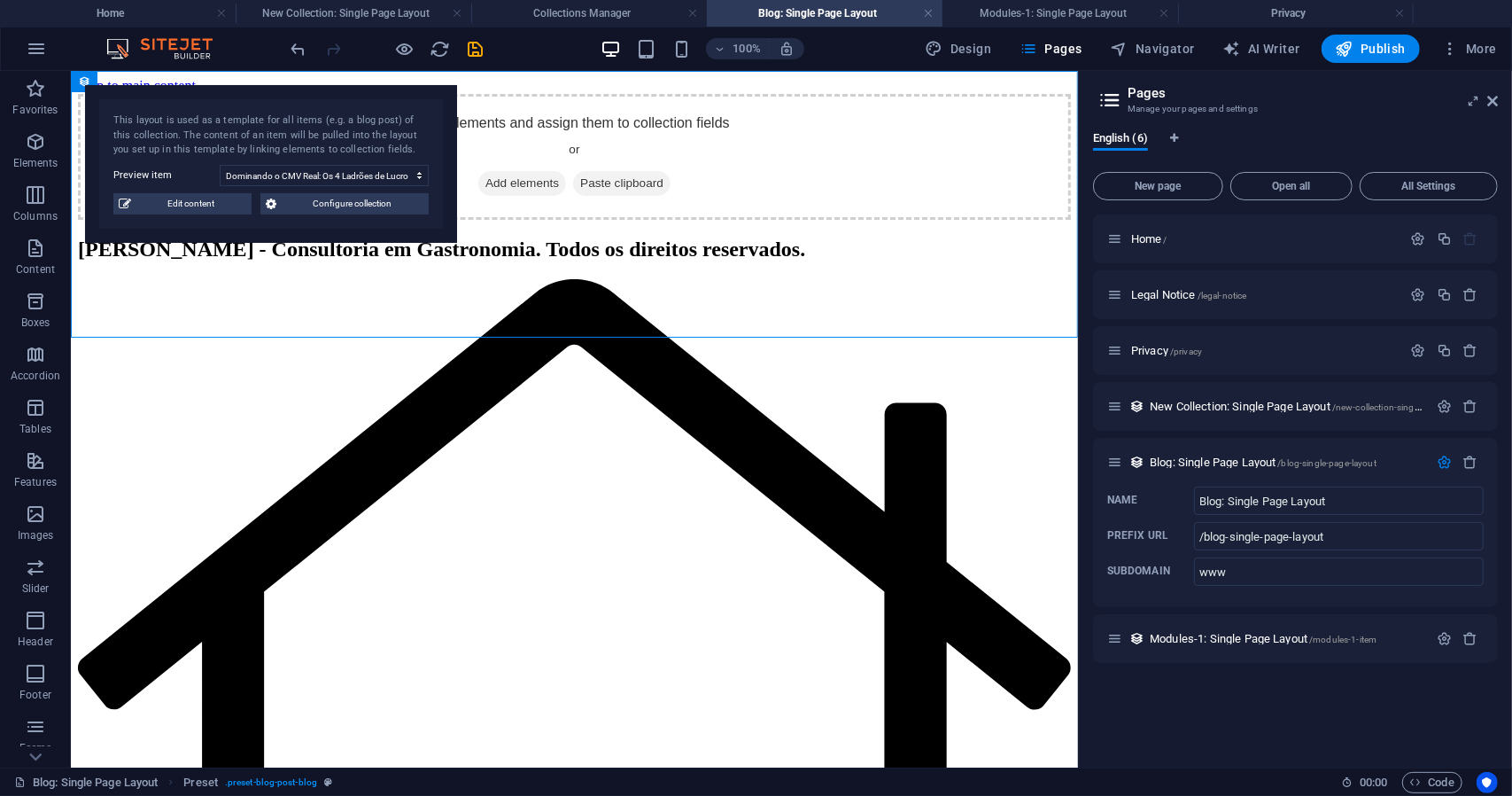
click at [161, 175] on label "Preview item" at bounding box center [166, 176] width 106 height 21
click at [220, 175] on select "Dominando o CMV Real: Os 4 Ladrões de Lucro que Você Precisa Eliminar na Sua Co…" at bounding box center [324, 176] width 209 height 21
click at [335, 182] on select "Dominando o CMV Real: Os 4 Ladrões de Lucro que Você Precisa Eliminar na Sua Co…" at bounding box center [324, 176] width 209 height 21
click at [220, 165] on select "Dominando o CMV Real: Os 4 Ladrões de Lucro que Você Precisa Eliminar na Sua Co…" at bounding box center [324, 176] width 209 height 21
click at [184, 207] on span "Edit content" at bounding box center [191, 203] width 110 height 21
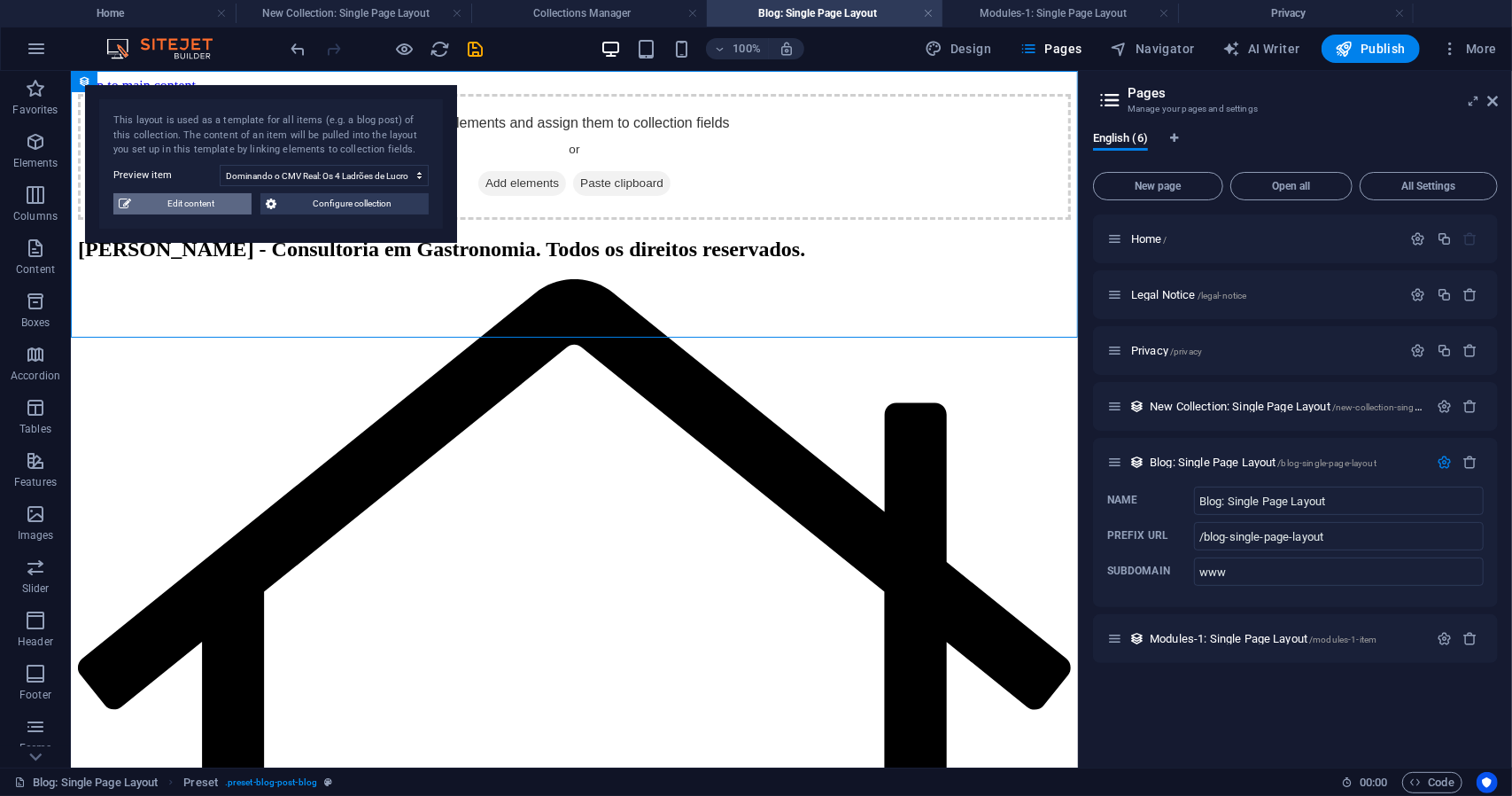
select select "Category 1"
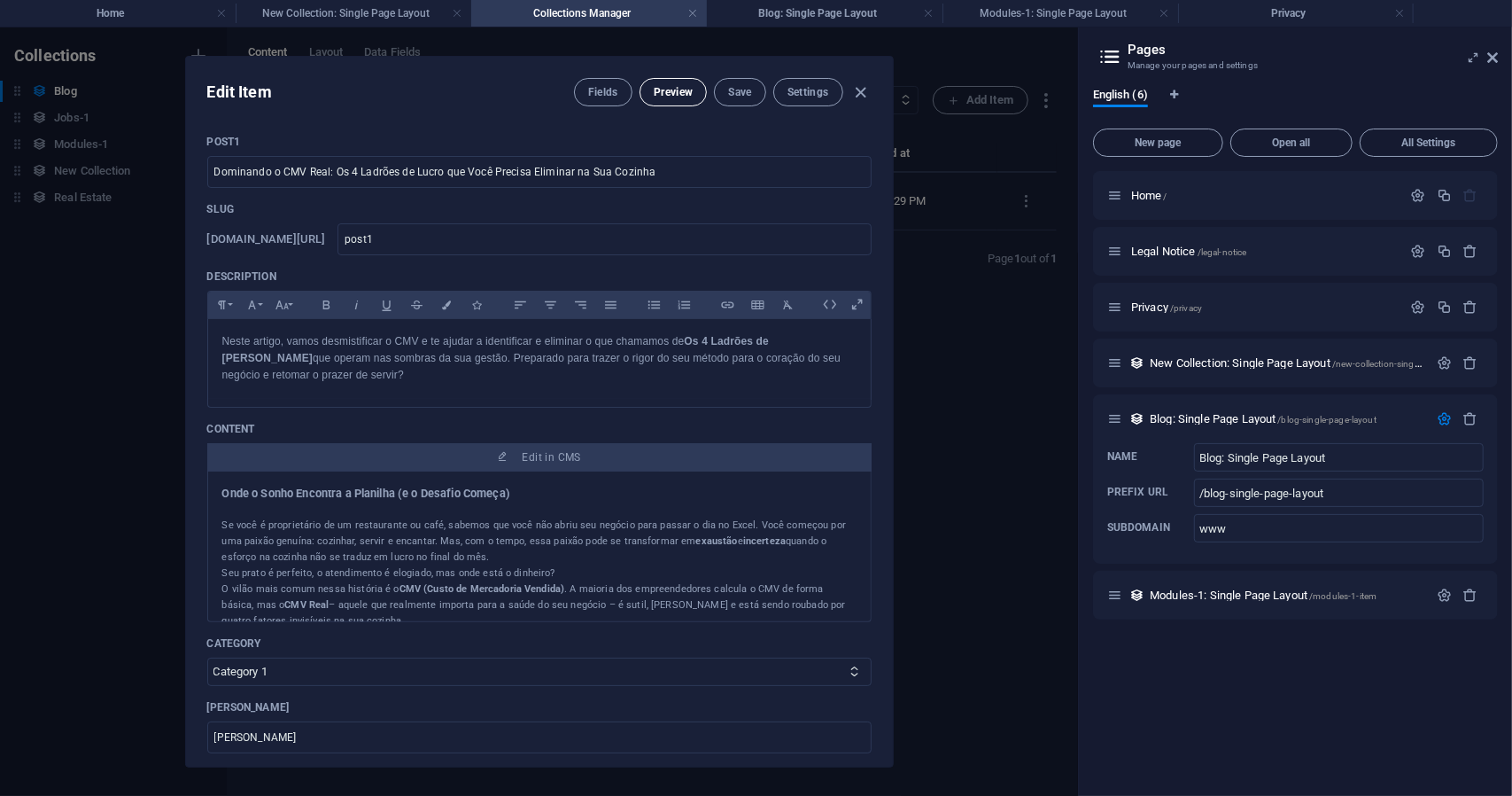
click at [661, 86] on span "Preview" at bounding box center [673, 92] width 39 height 14
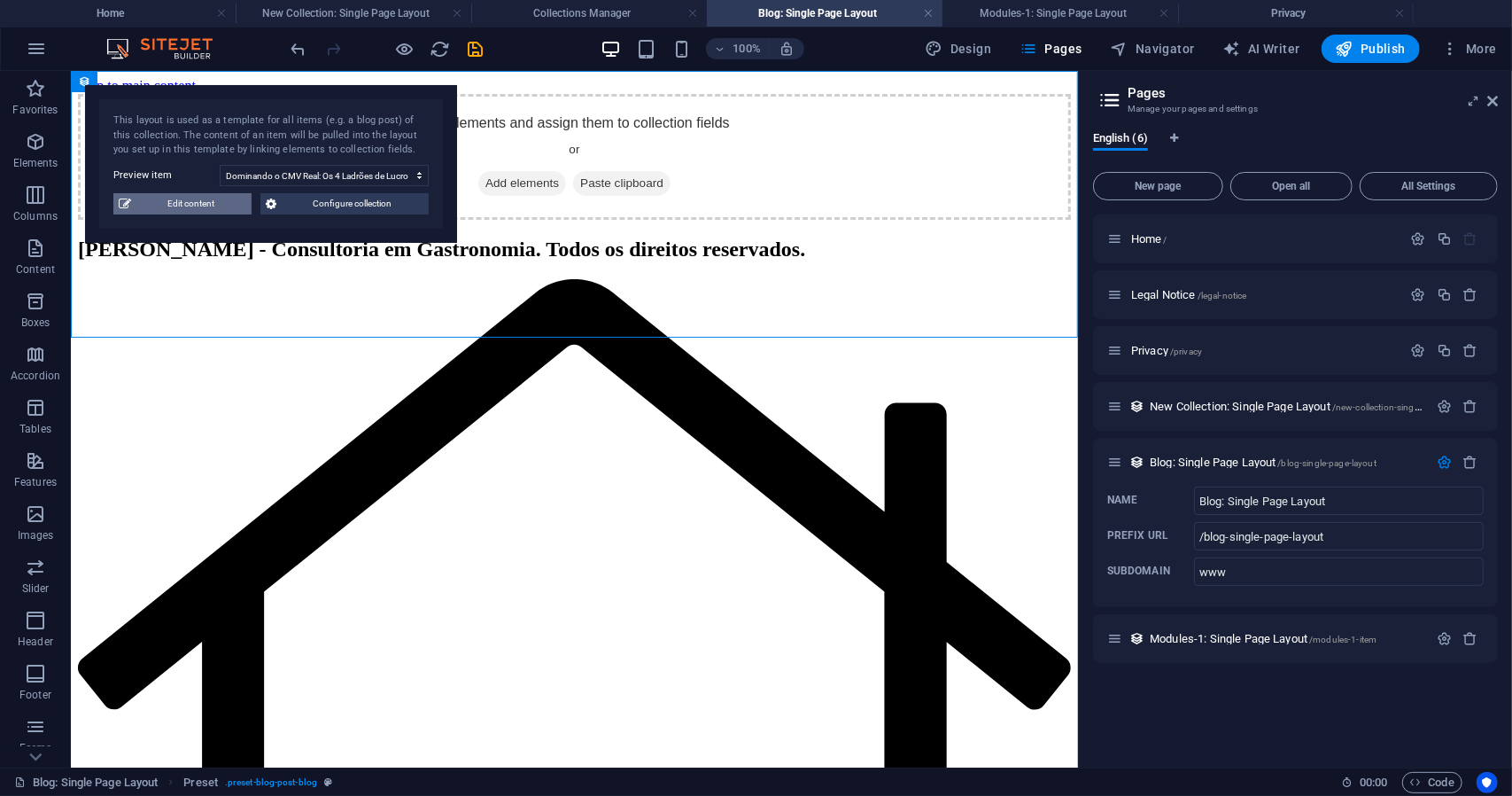
click at [234, 197] on span "Edit content" at bounding box center [191, 203] width 110 height 21
type input "post1"
type textarea "Desvende os 4 Ladrões de [PERSON_NAME] na sua cozinha e maximize seus ganhos co…"
type input "CMV Real, Ladrões de Lucro, gestão de restaurantes, custos de mercadoria, efici…"
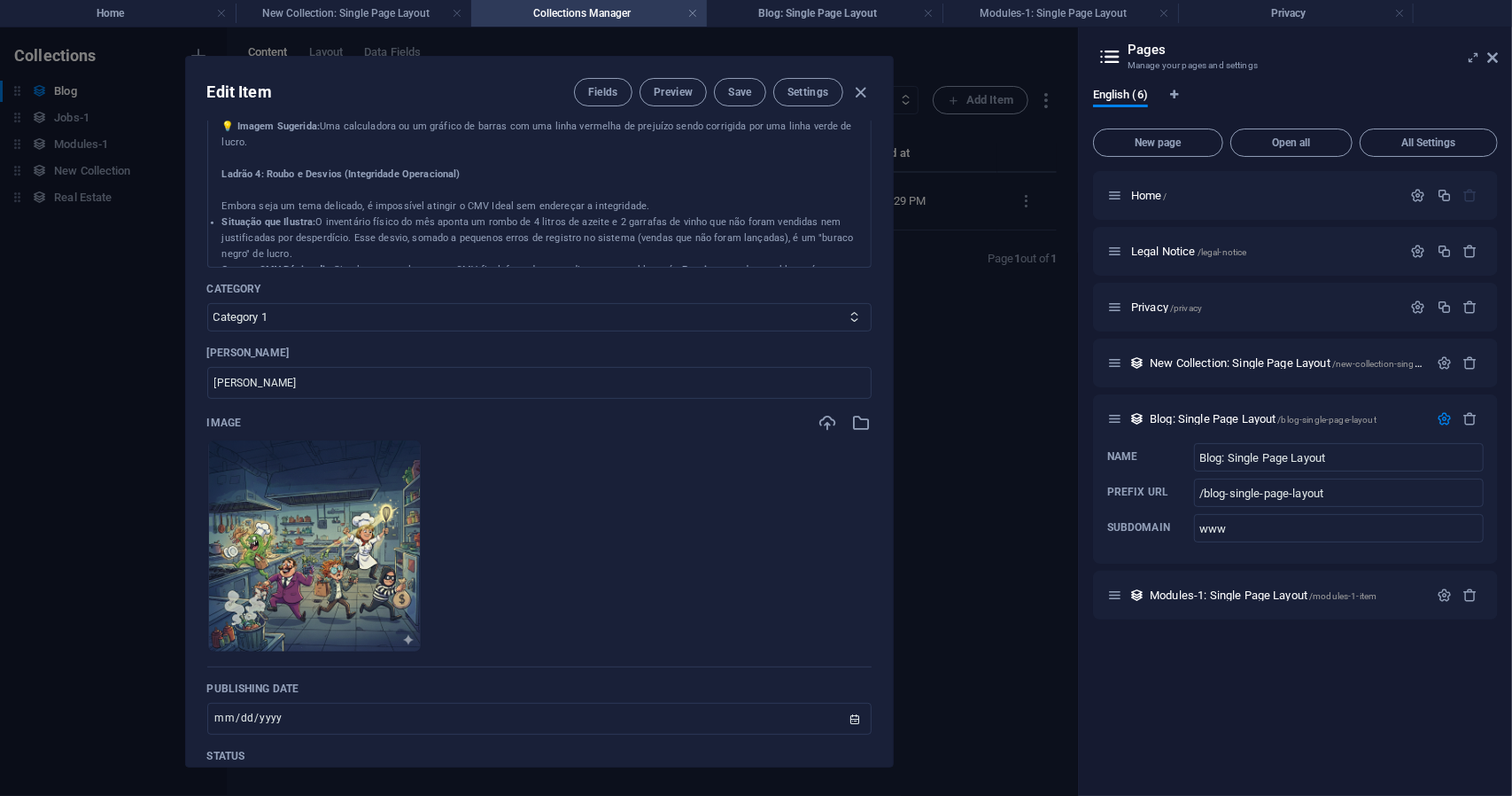
scroll to position [1246, 0]
click at [596, 91] on span "Fields" at bounding box center [603, 92] width 30 height 14
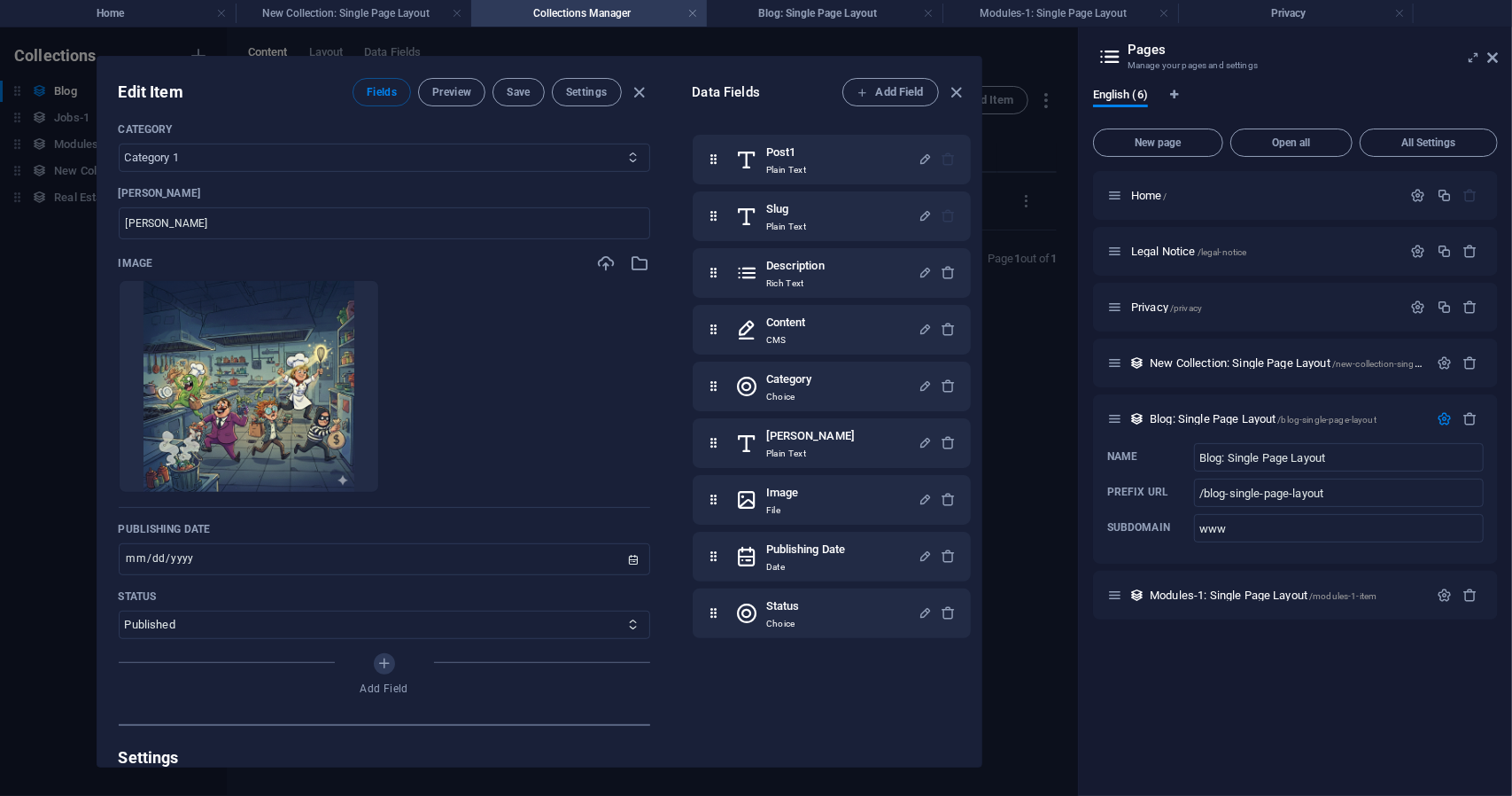
click at [384, 157] on select "Category 1 Category 2" at bounding box center [384, 158] width 531 height 29
click at [828, 157] on div "Post1 Plain Text" at bounding box center [827, 159] width 182 height 35
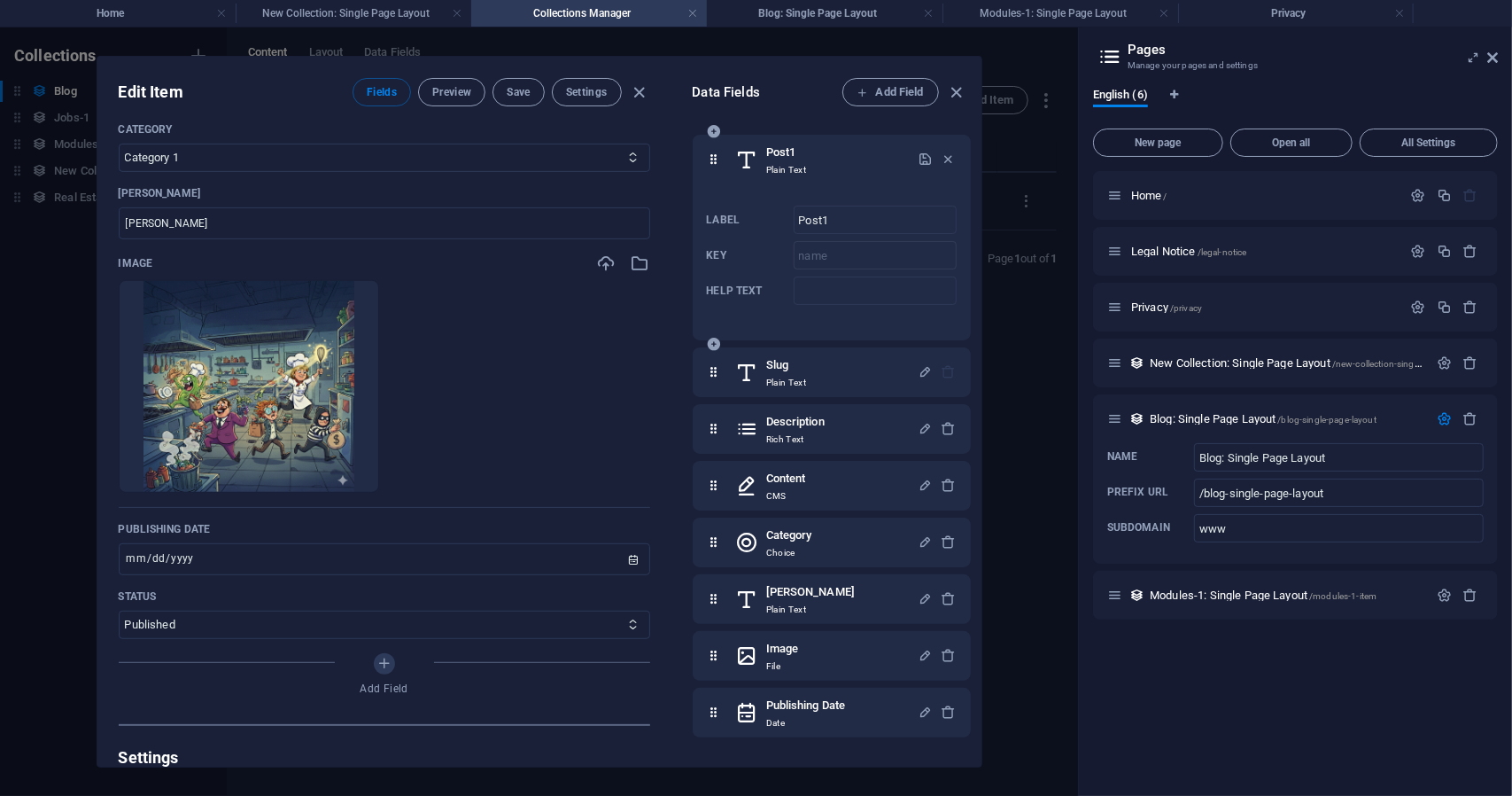
click at [827, 157] on div "Post1 Plain Text" at bounding box center [827, 159] width 182 height 35
click at [863, 386] on div "Slug Plain Text" at bounding box center [827, 372] width 182 height 35
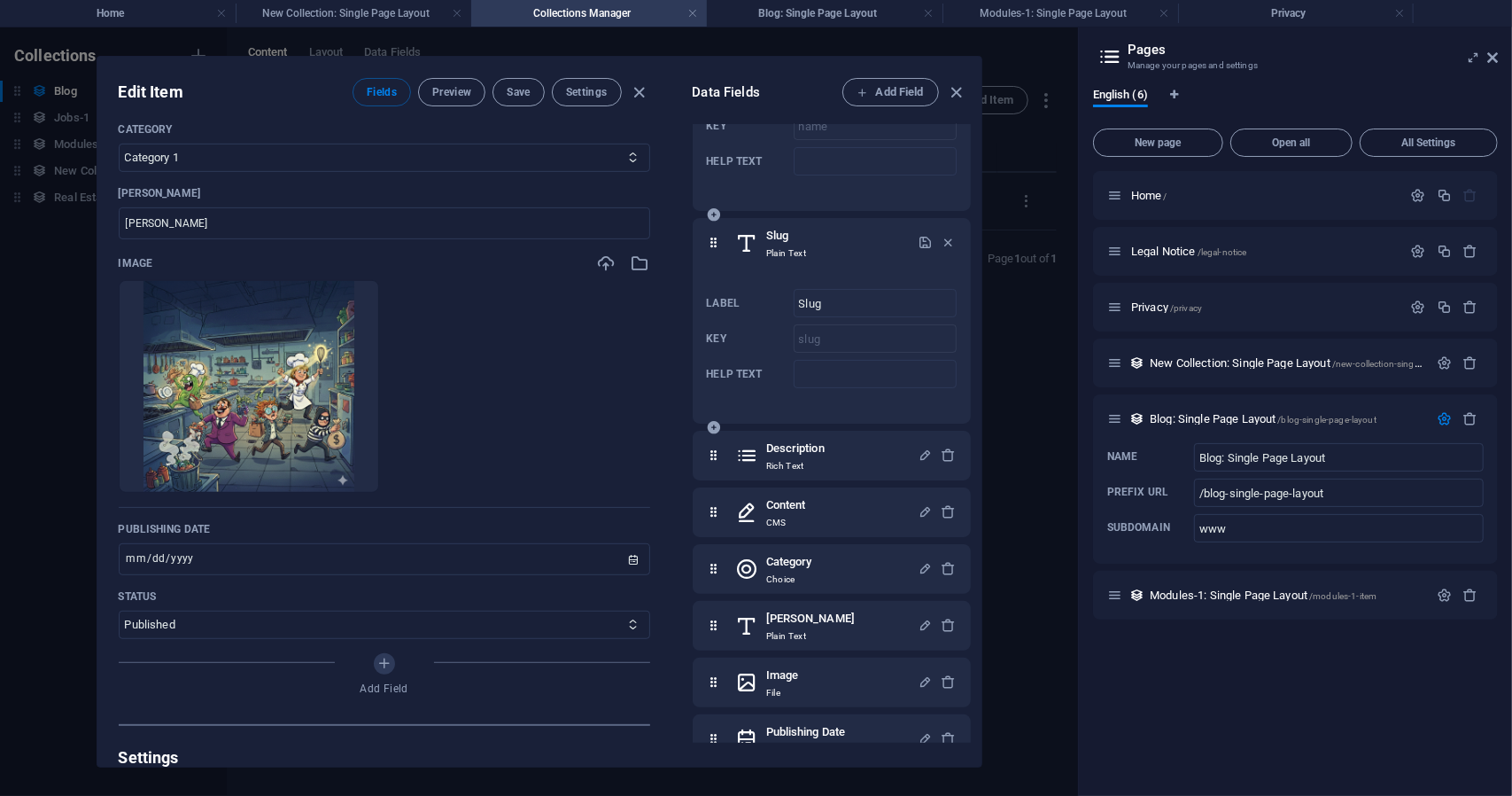
scroll to position [177, 0]
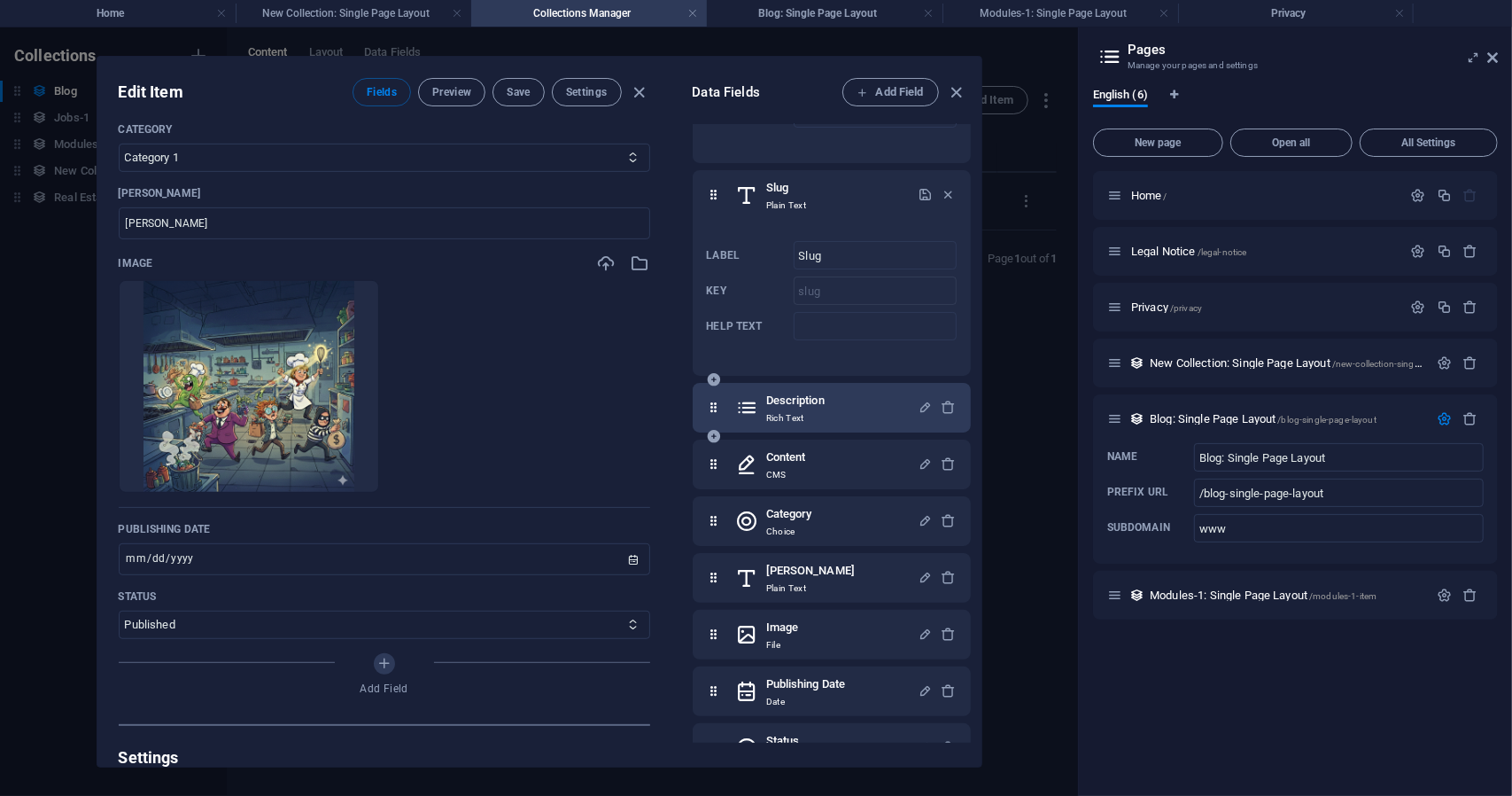
click at [852, 391] on div "Description Rich Text" at bounding box center [827, 408] width 182 height 35
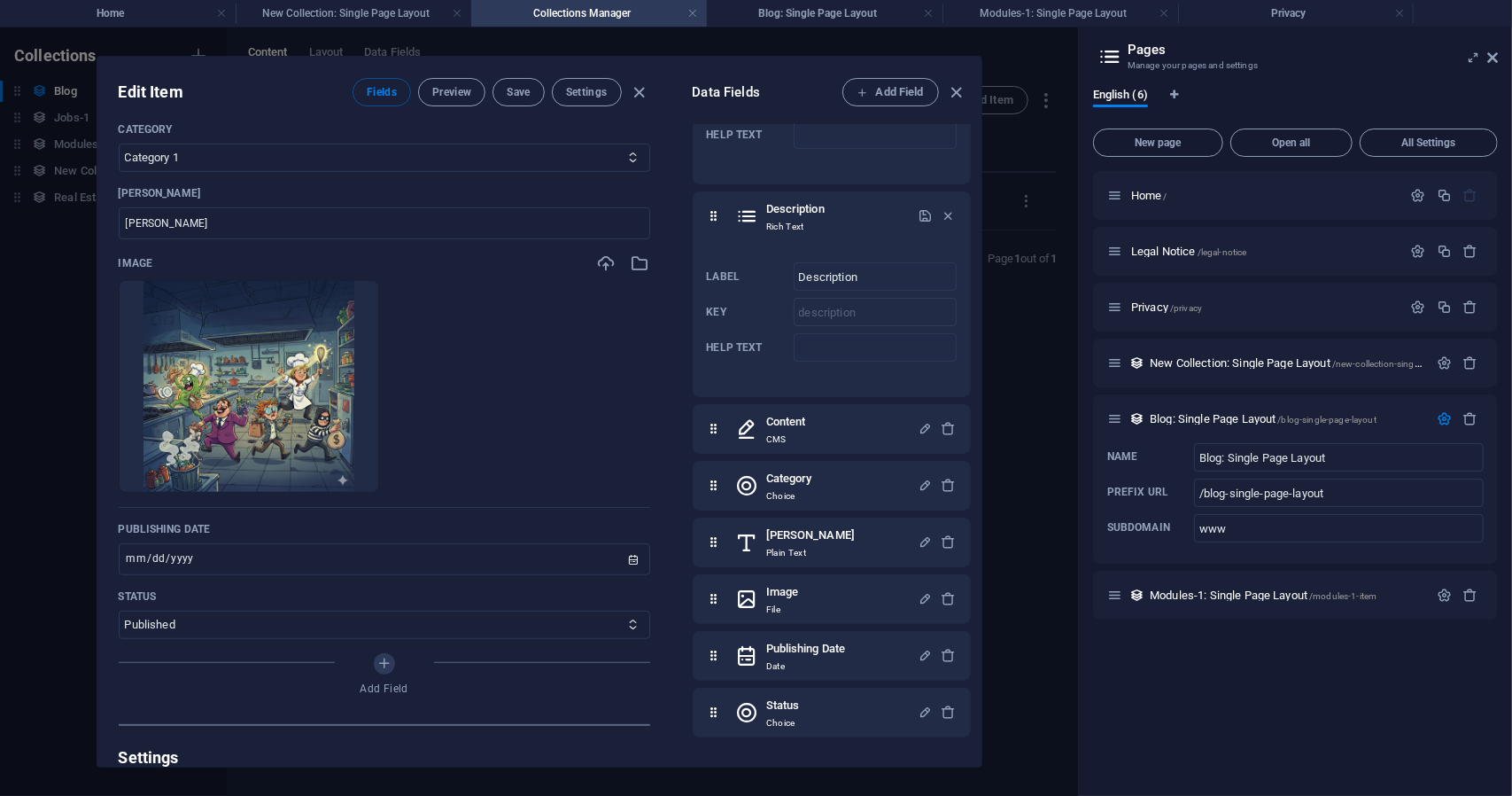
scroll to position [368, 0]
click at [840, 411] on div "Content CMS" at bounding box center [827, 429] width 182 height 35
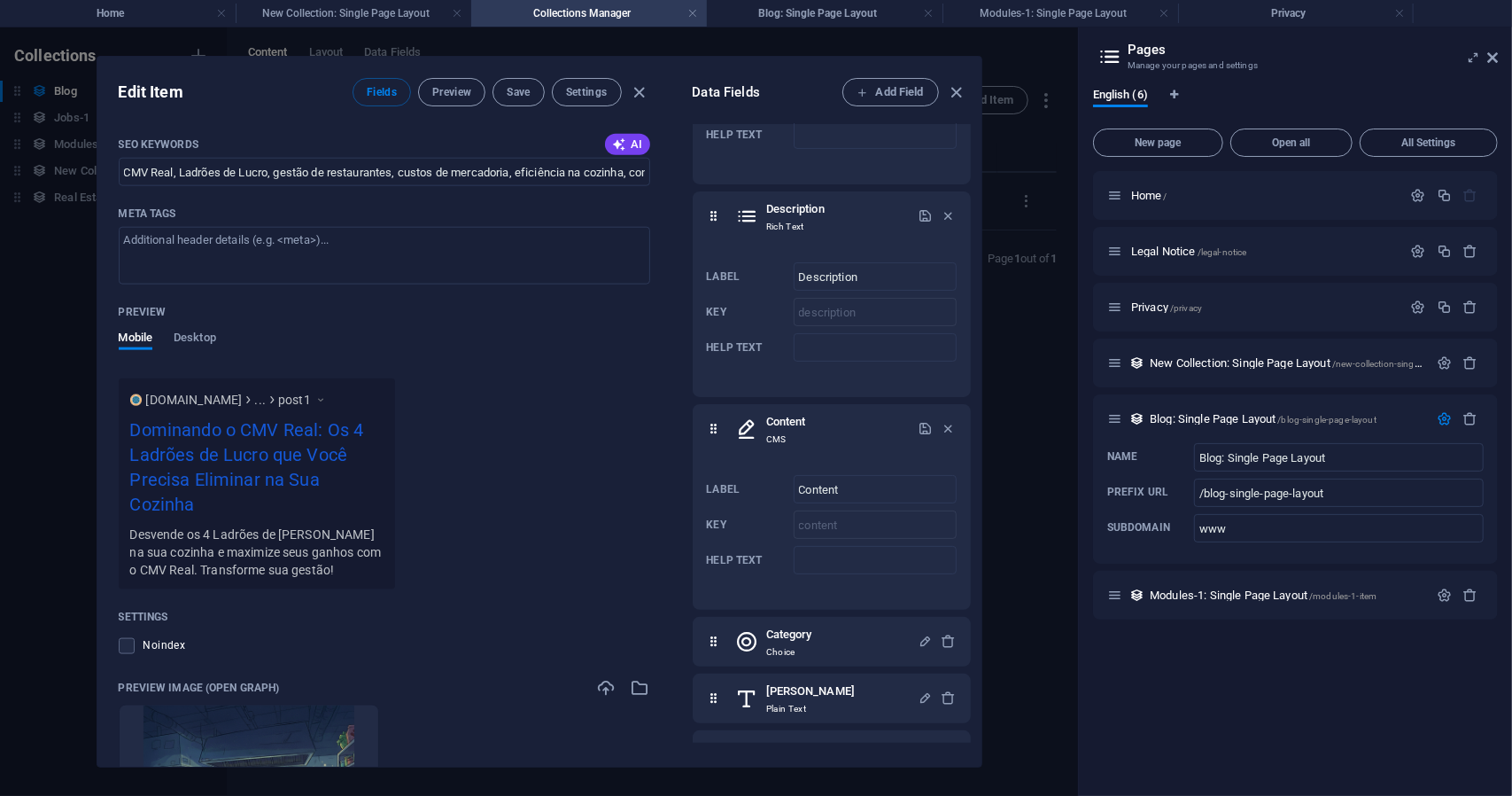
scroll to position [1427, 0]
click at [209, 337] on span "Desktop" at bounding box center [195, 338] width 42 height 25
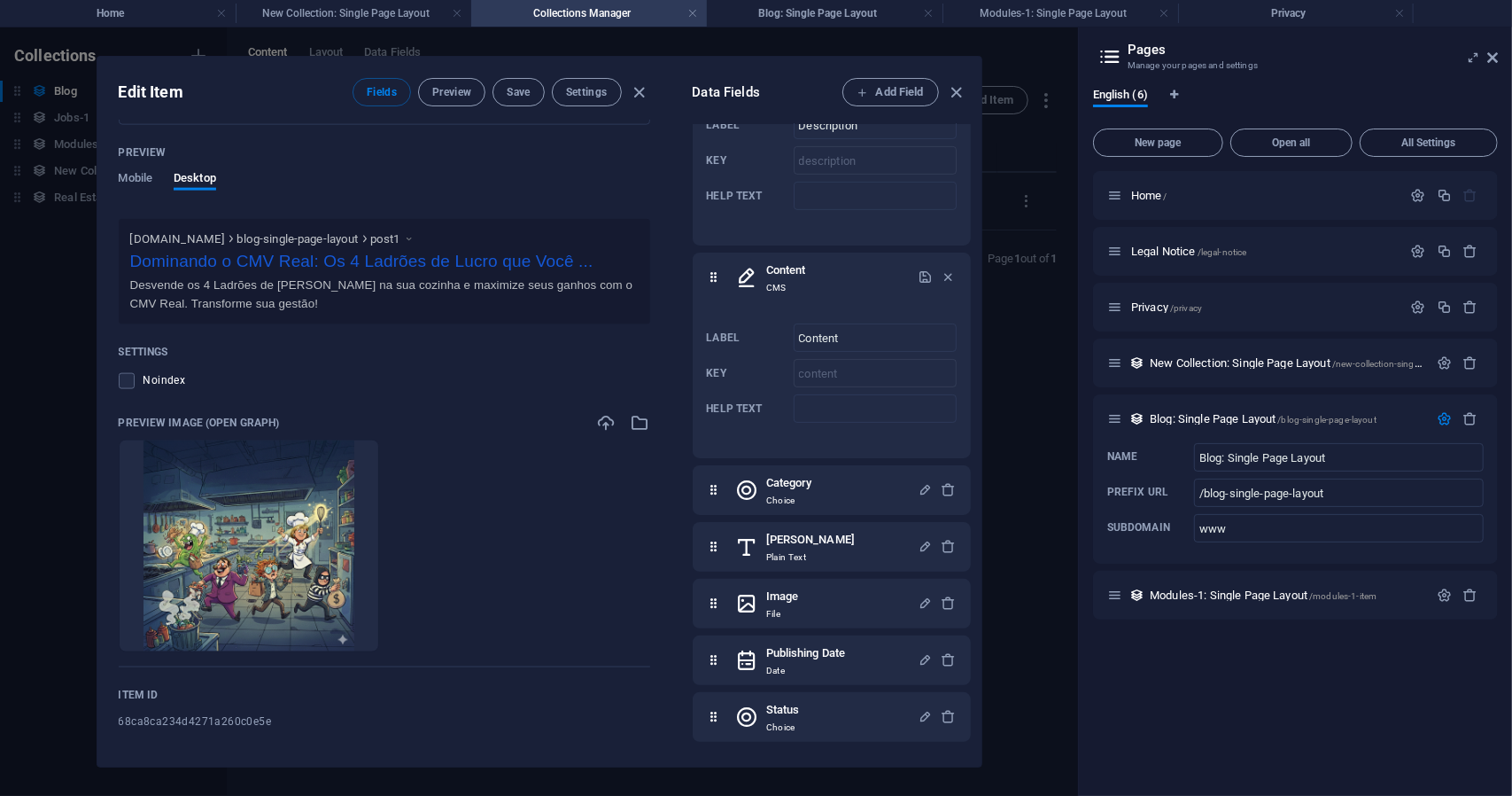
scroll to position [525, 0]
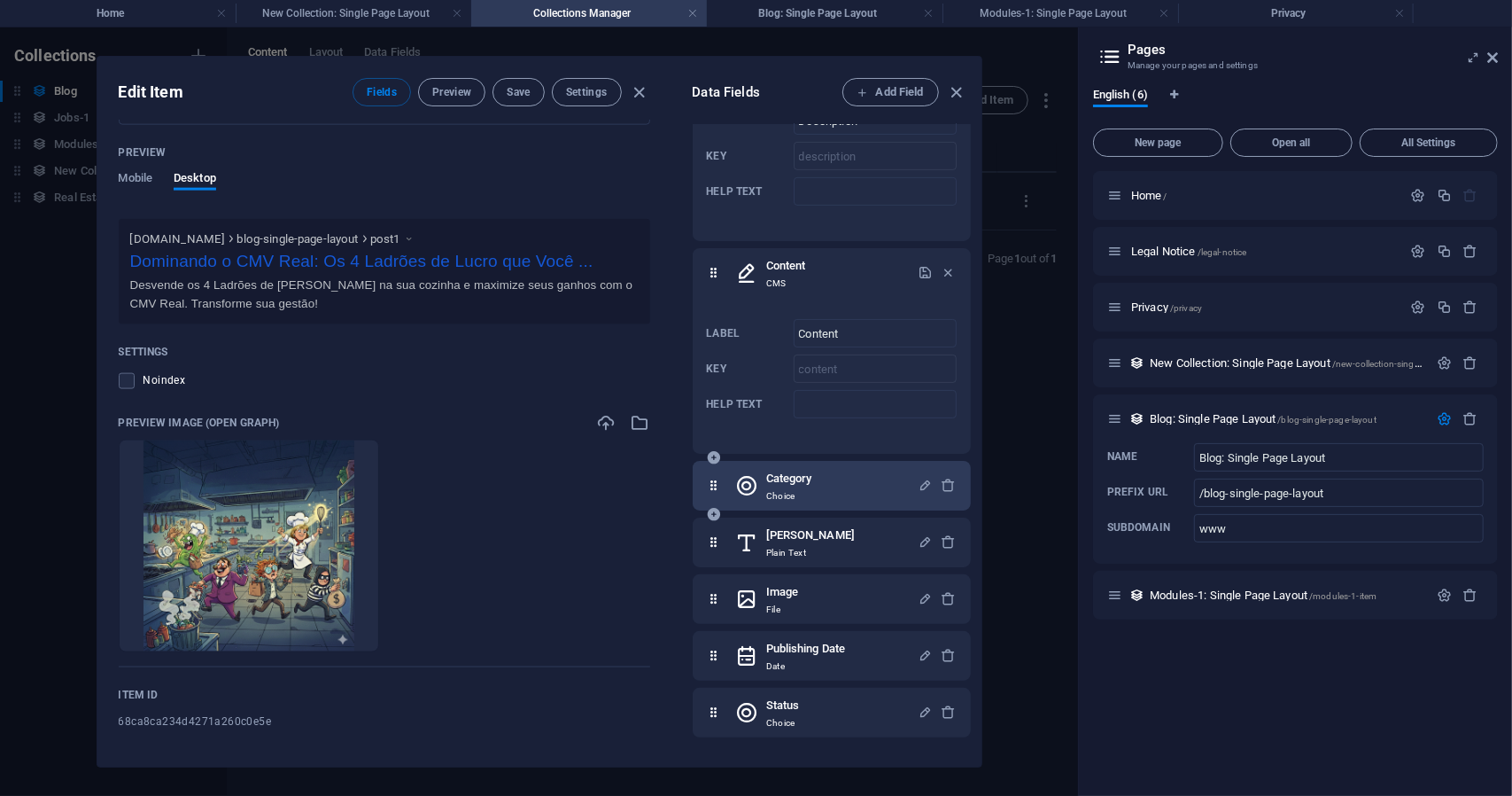
click at [882, 499] on div "Category Choice" at bounding box center [827, 485] width 182 height 35
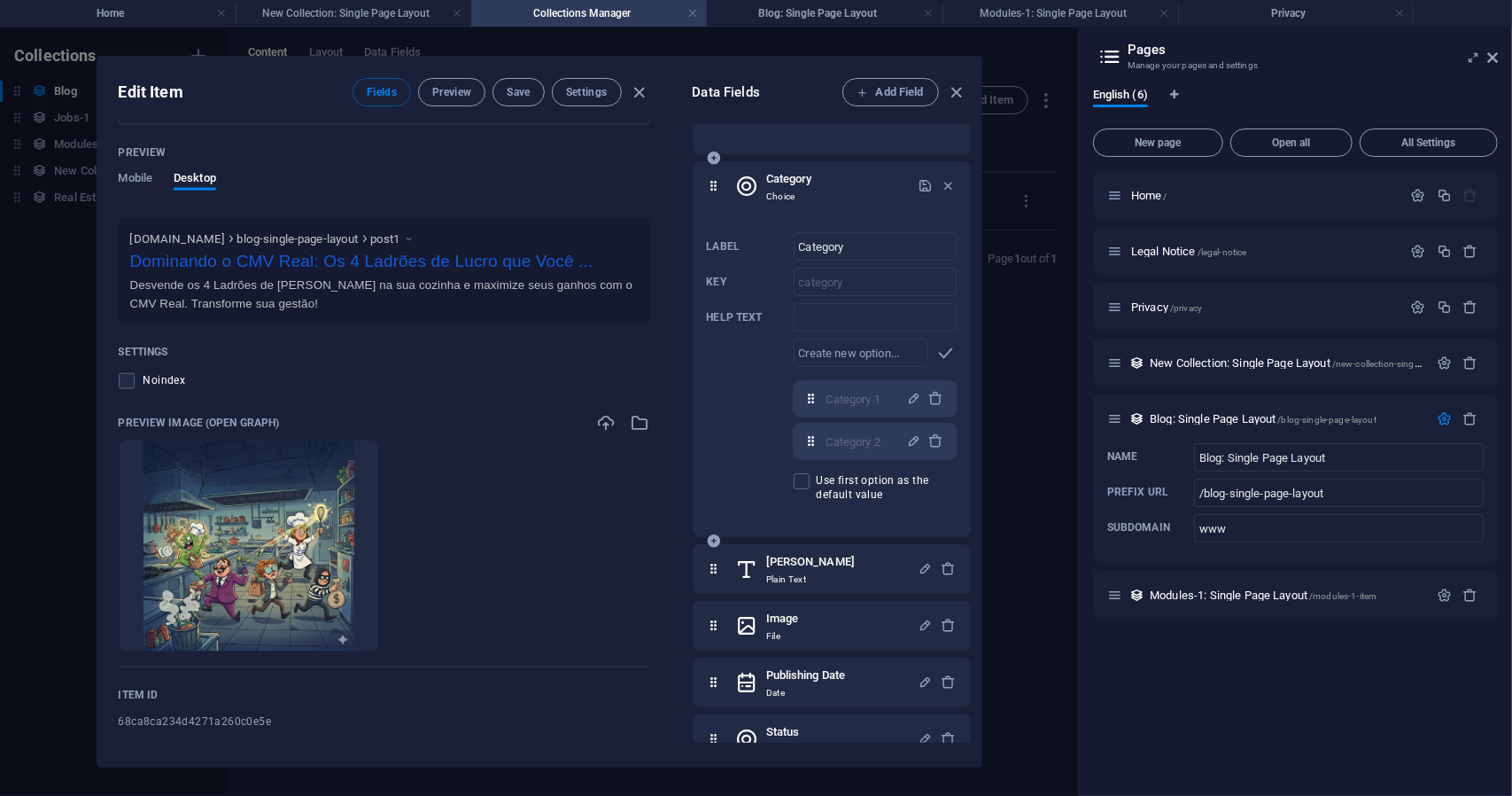
scroll to position [851, 0]
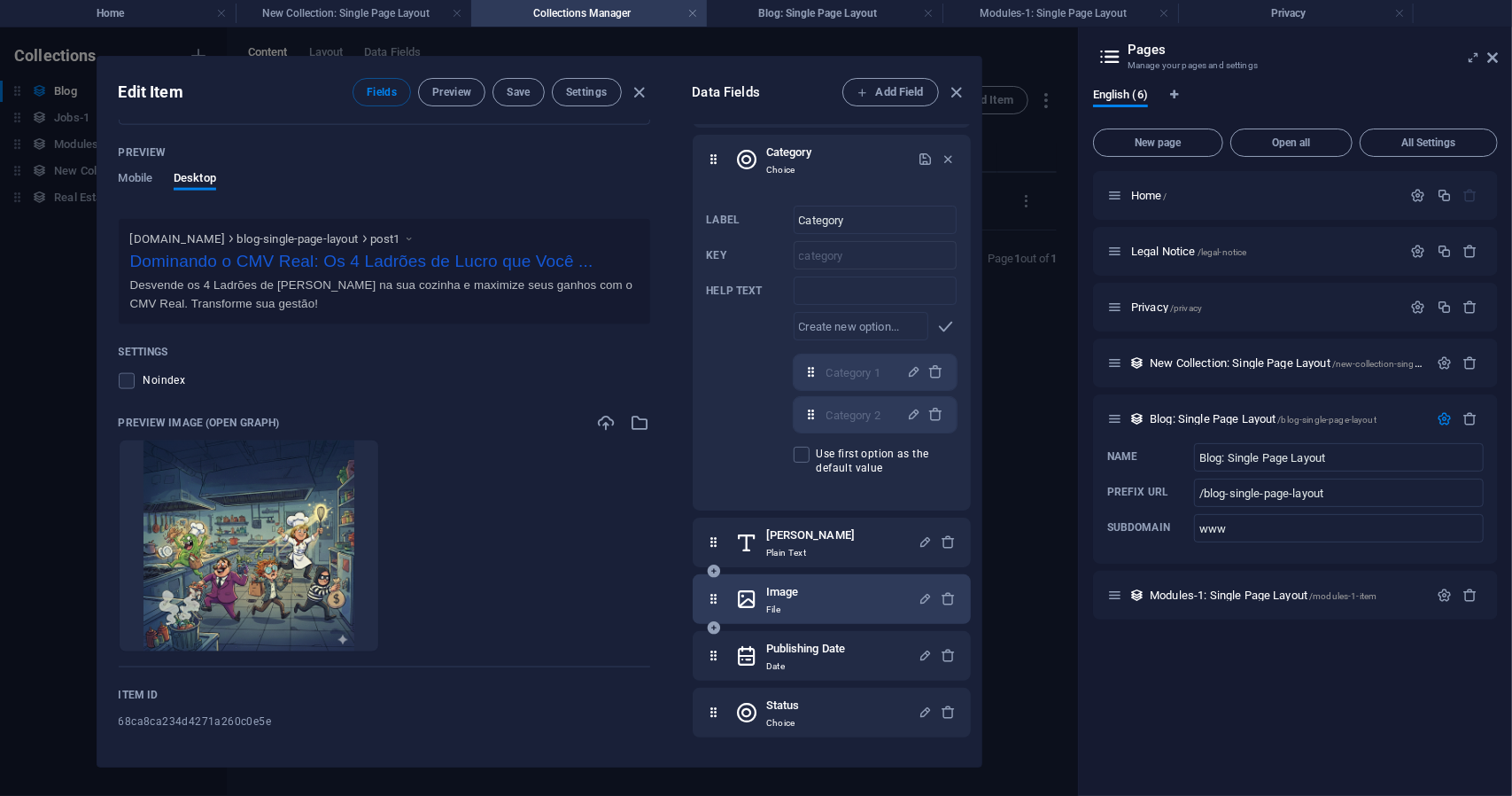
click at [887, 586] on div "Image File" at bounding box center [827, 598] width 182 height 35
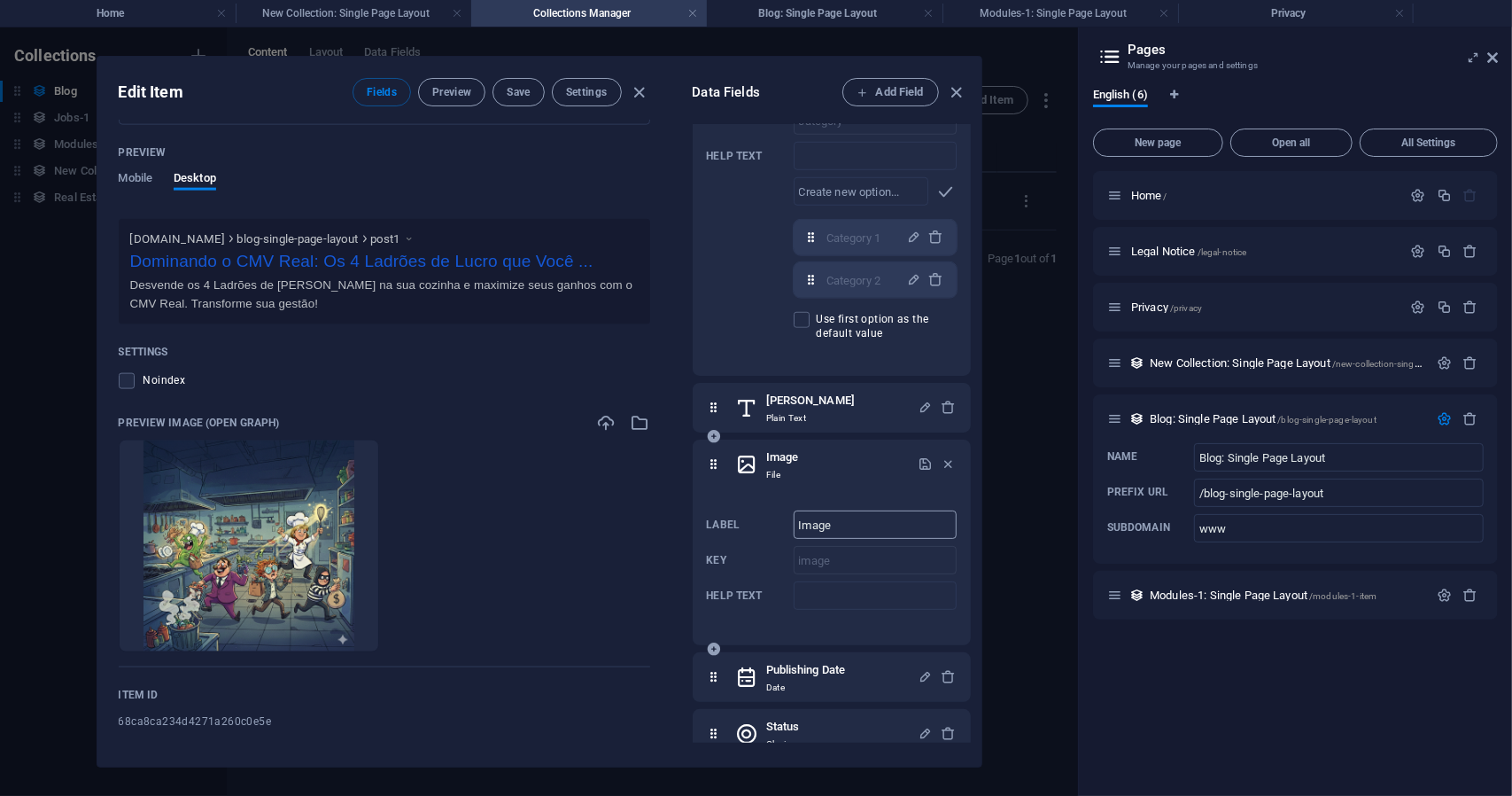
scroll to position [1007, 0]
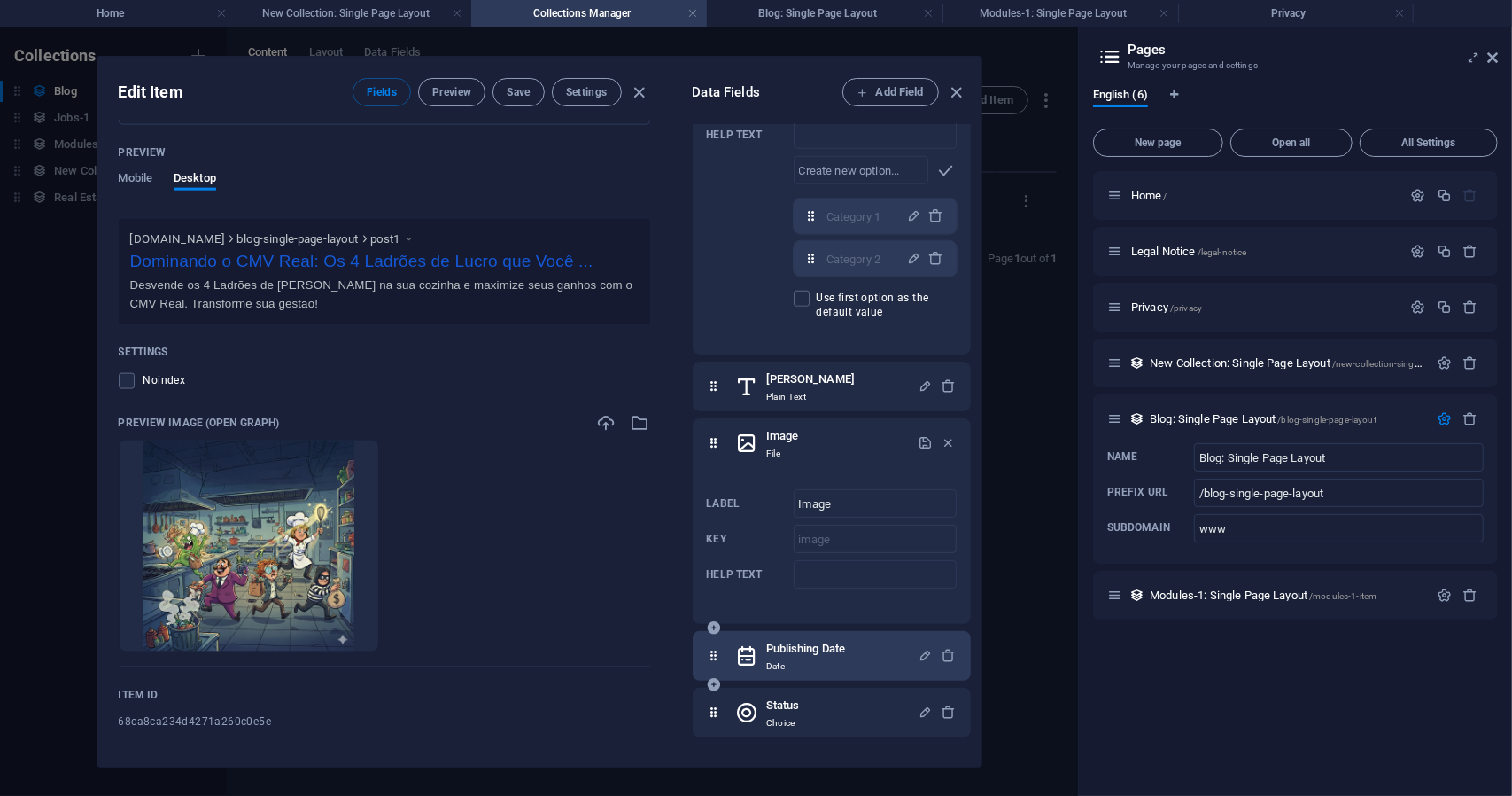
drag, startPoint x: 834, startPoint y: 651, endPoint x: 836, endPoint y: 639, distance: 12.2
click at [836, 645] on h6 "Publishing Date" at bounding box center [805, 648] width 79 height 21
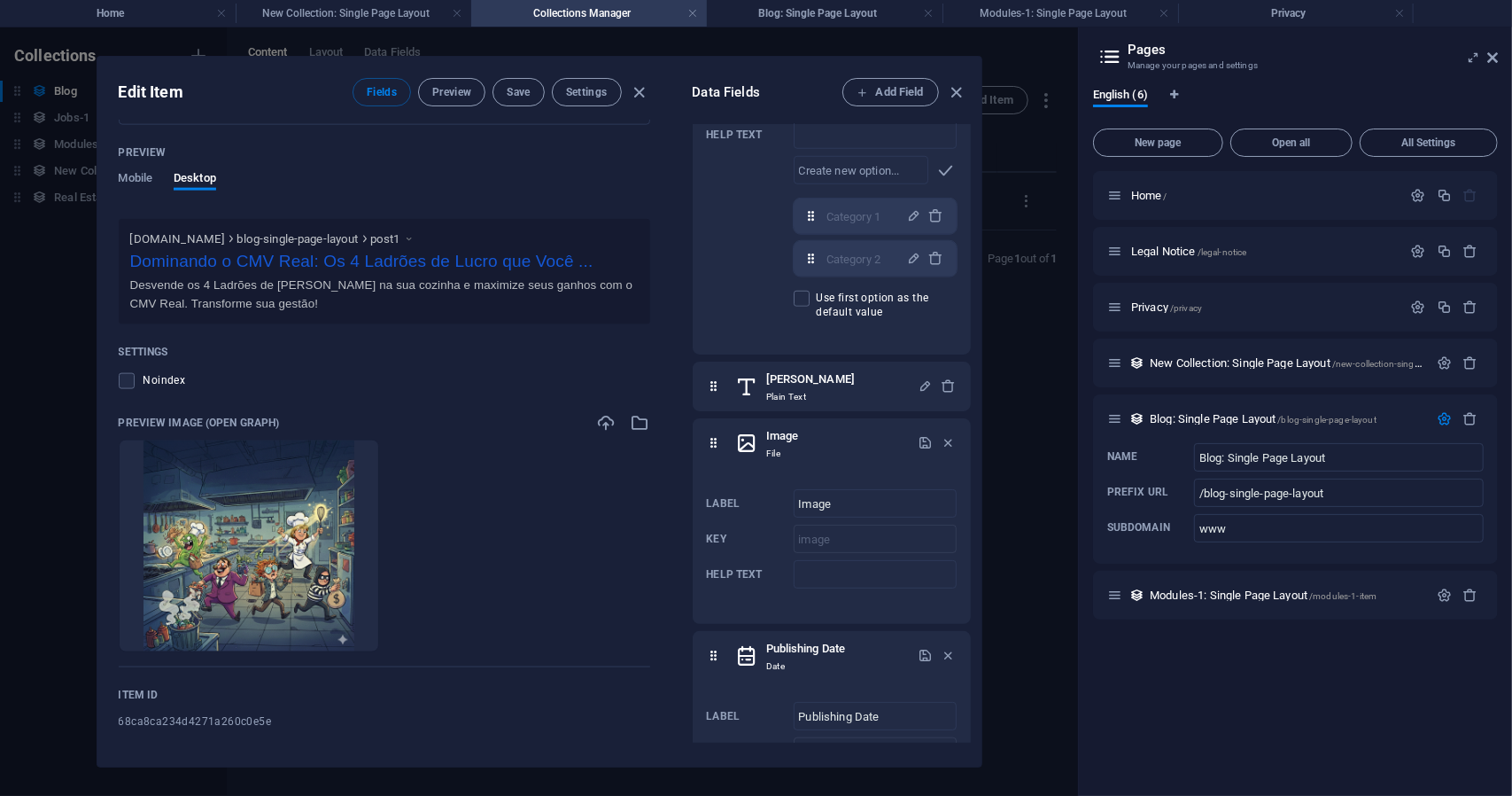
drag, startPoint x: 381, startPoint y: 437, endPoint x: 442, endPoint y: 426, distance: 62.0
click at [411, 435] on div "Preview Image (Open Graph) Drop files here to upload them instantly" at bounding box center [384, 540] width 531 height 254
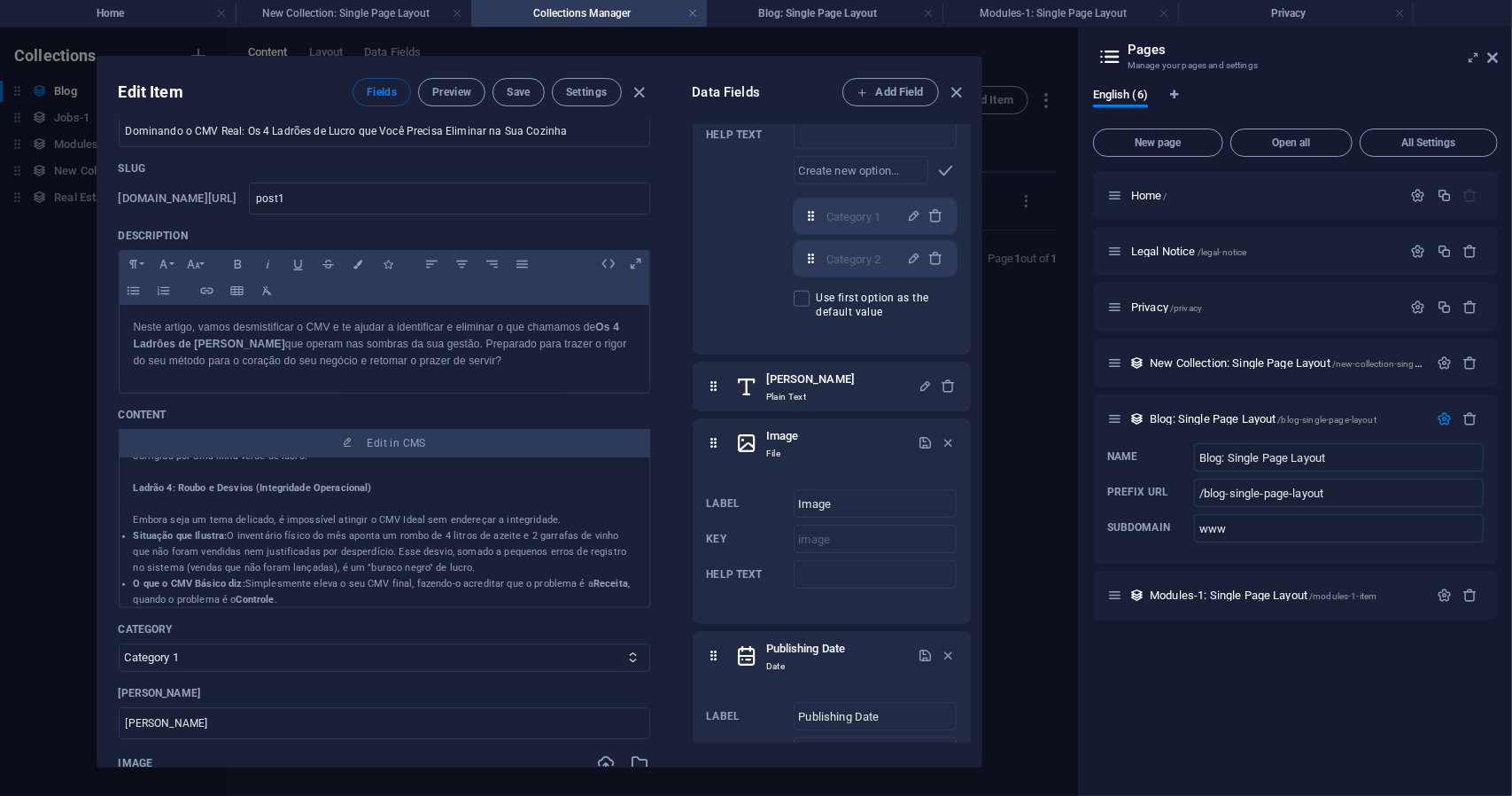
scroll to position [0, 0]
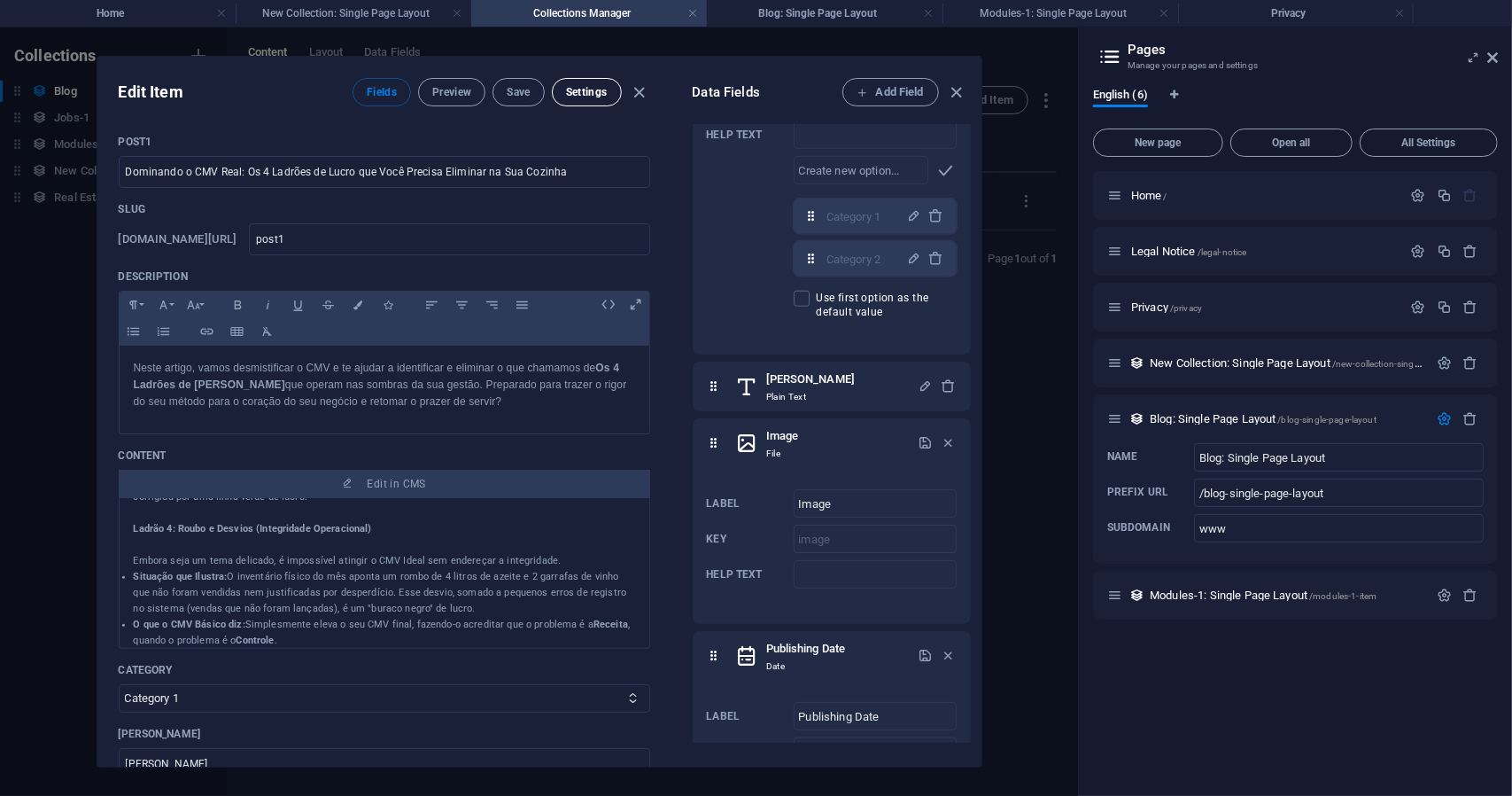
click at [580, 89] on span "Settings" at bounding box center [586, 92] width 41 height 14
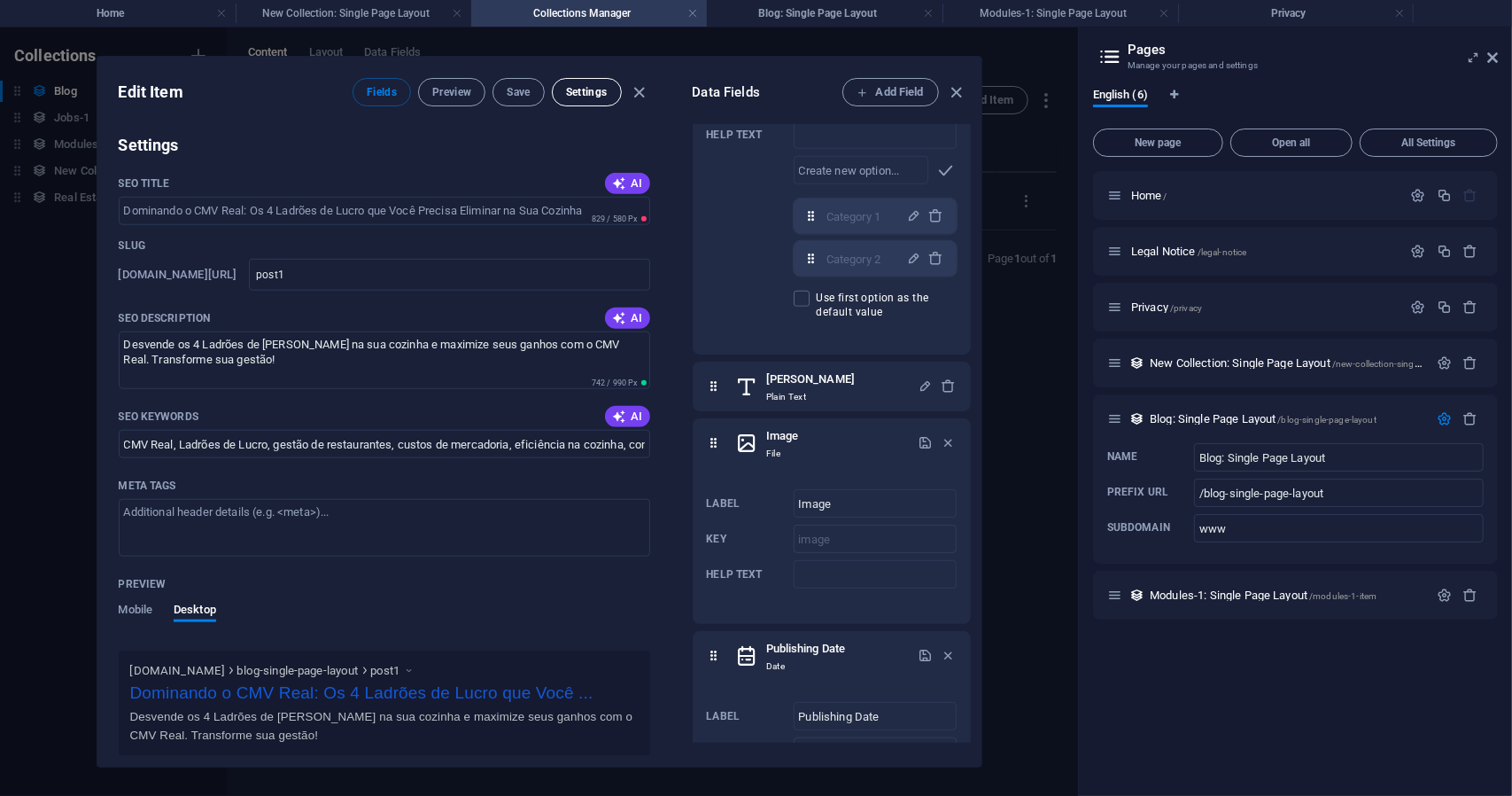
scroll to position [1165, 0]
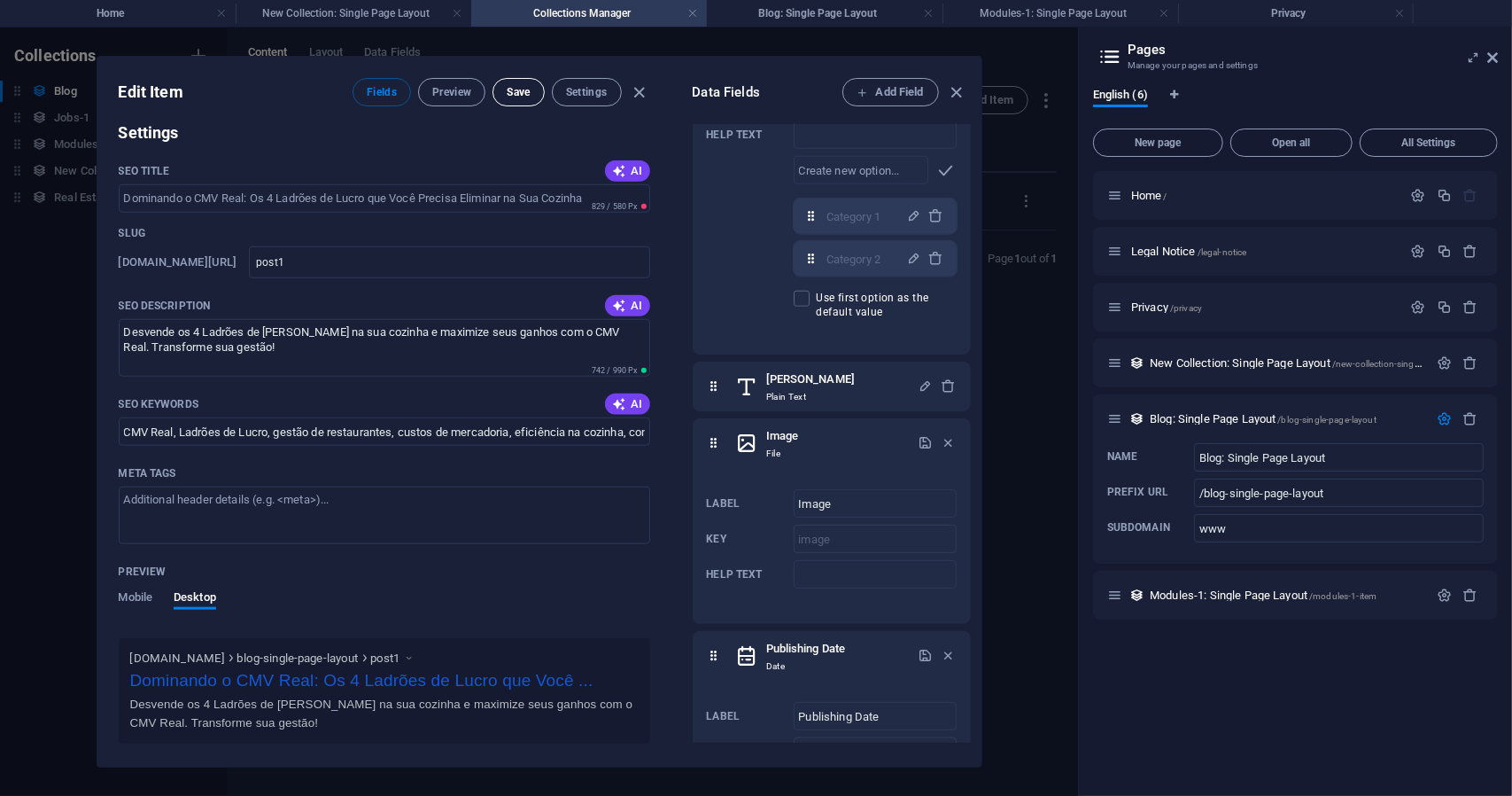
click at [508, 102] on button "Save" at bounding box center [519, 92] width 52 height 29
click at [454, 92] on span "Preview" at bounding box center [452, 92] width 39 height 14
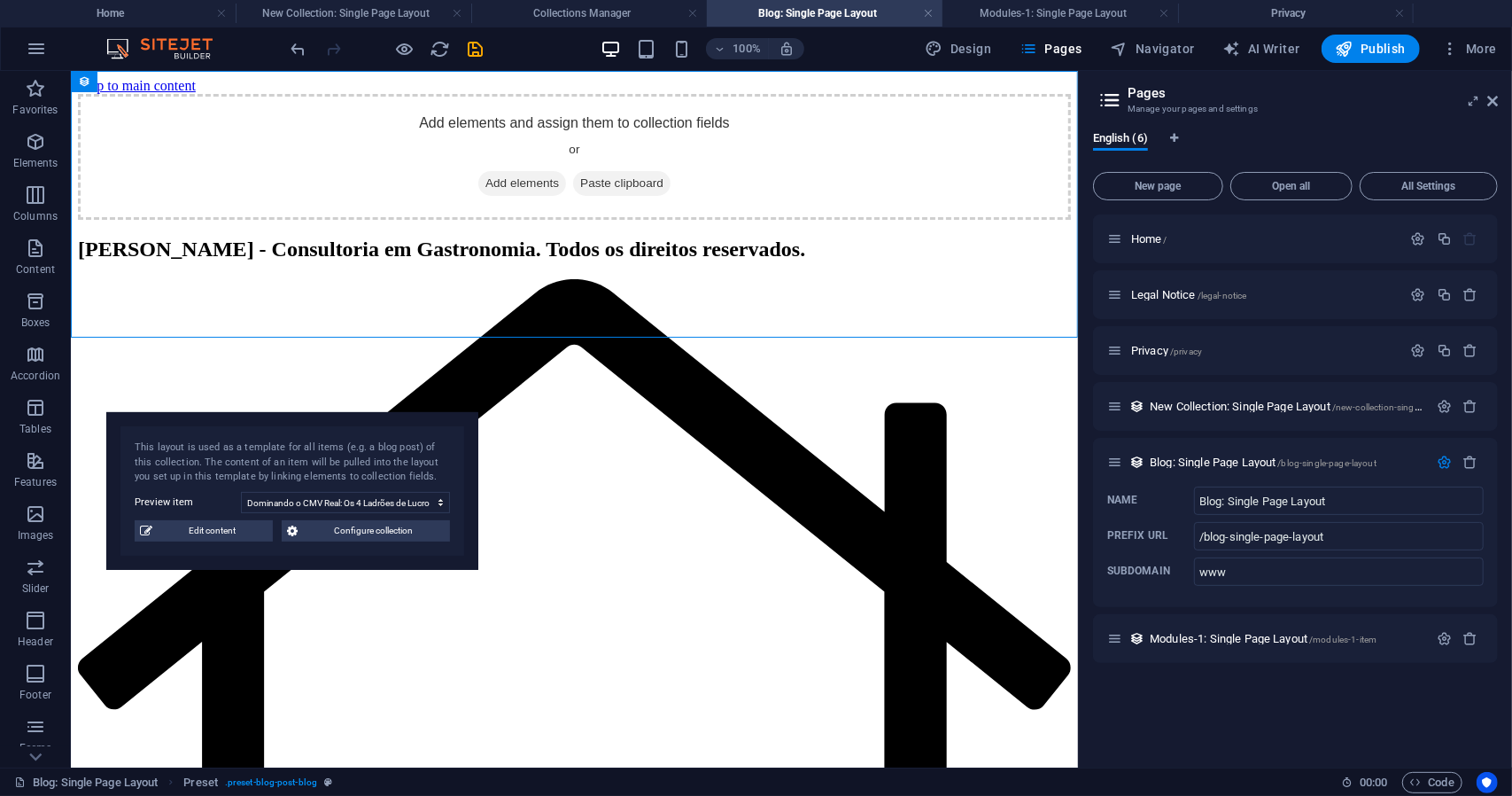
drag, startPoint x: 273, startPoint y: 107, endPoint x: 294, endPoint y: 434, distance: 327.7
click at [294, 434] on div "This layout is used as a template for all items (e.g. a blog post) of this coll…" at bounding box center [292, 491] width 372 height 157
click at [527, 195] on span "Add elements" at bounding box center [521, 182] width 87 height 25
click at [514, 195] on span "Add elements" at bounding box center [521, 182] width 87 height 25
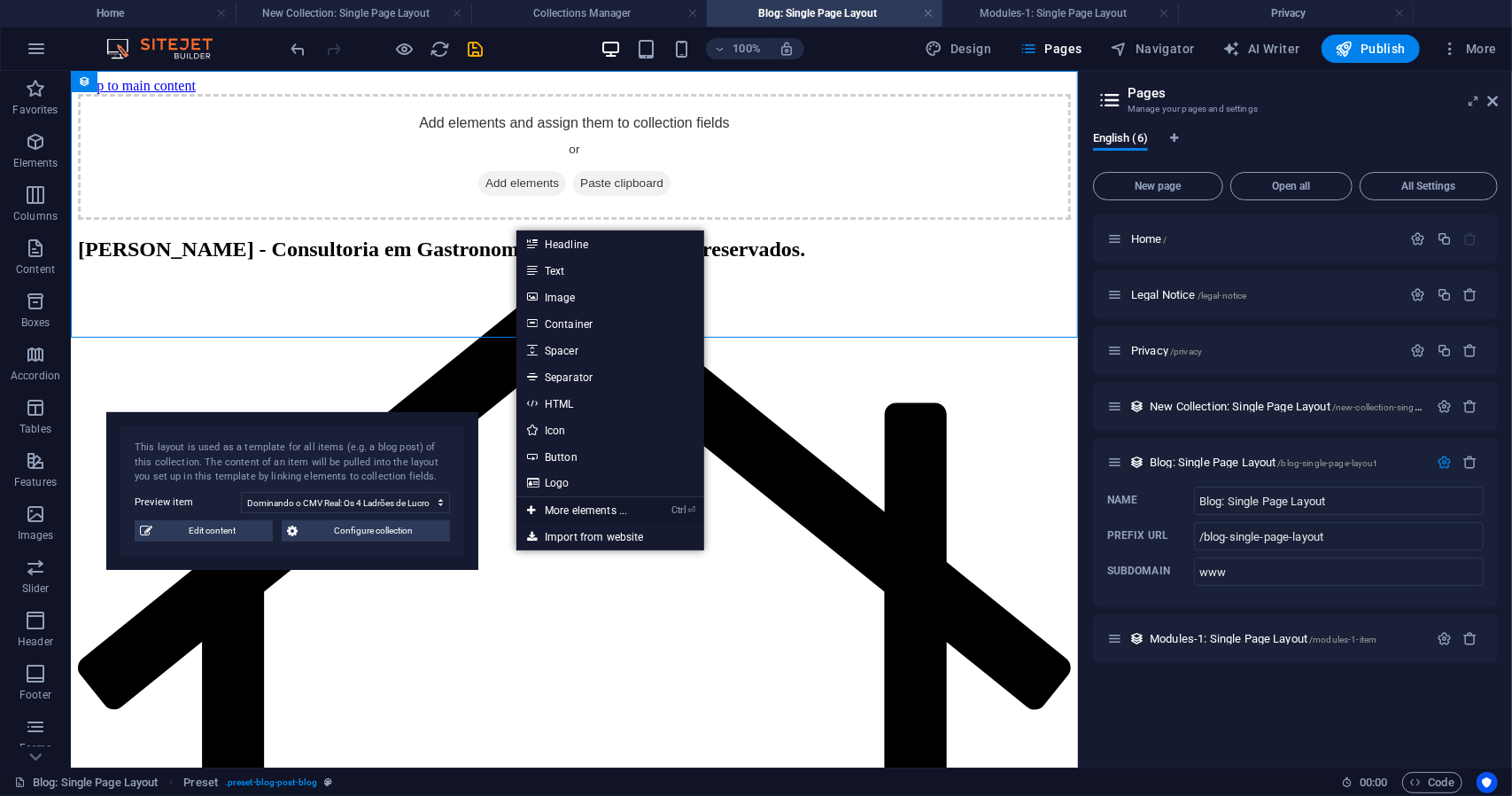
click at [590, 507] on link "Ctrl ⏎ More elements ..." at bounding box center [577, 510] width 122 height 27
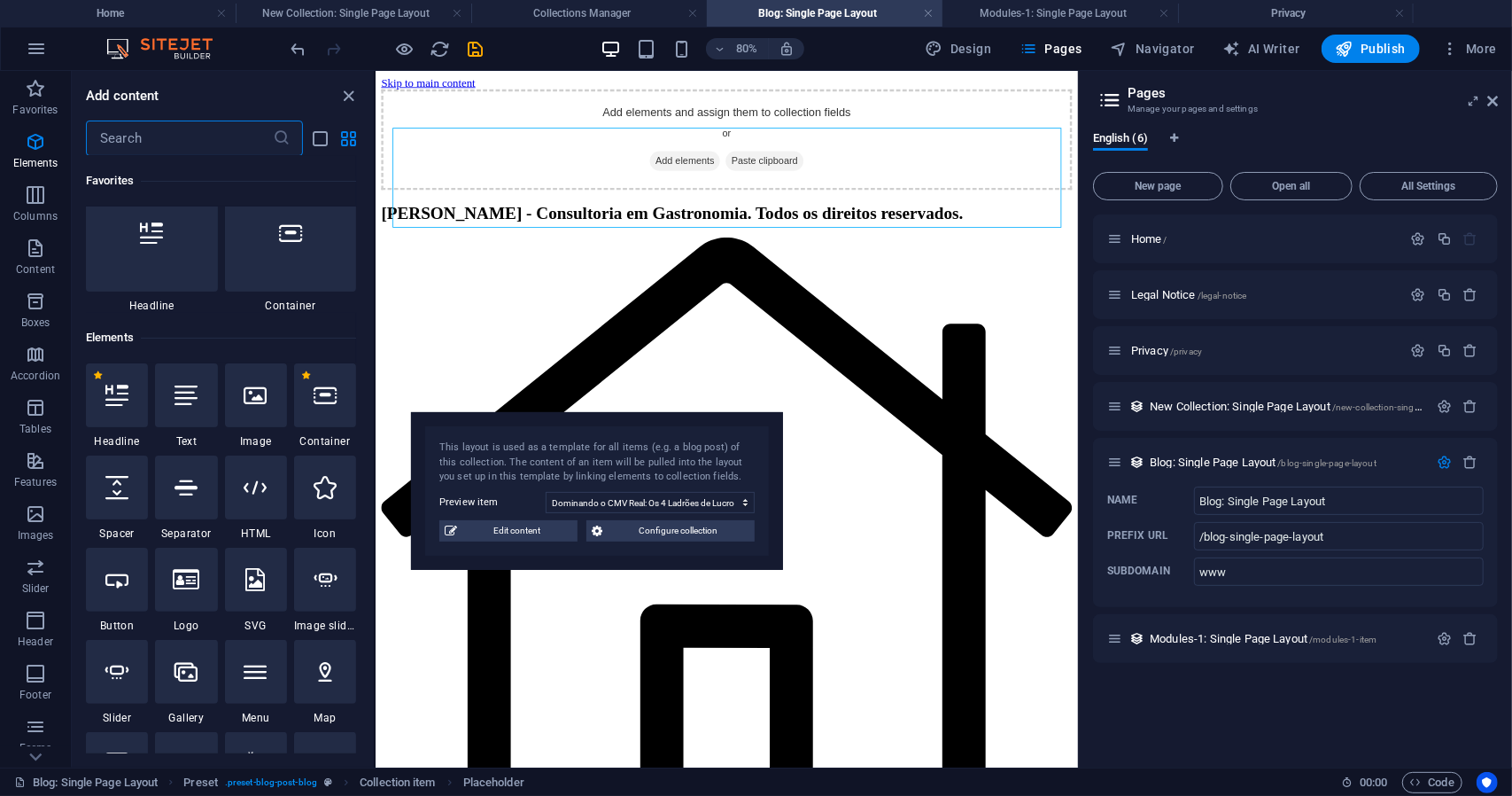
scroll to position [0, 0]
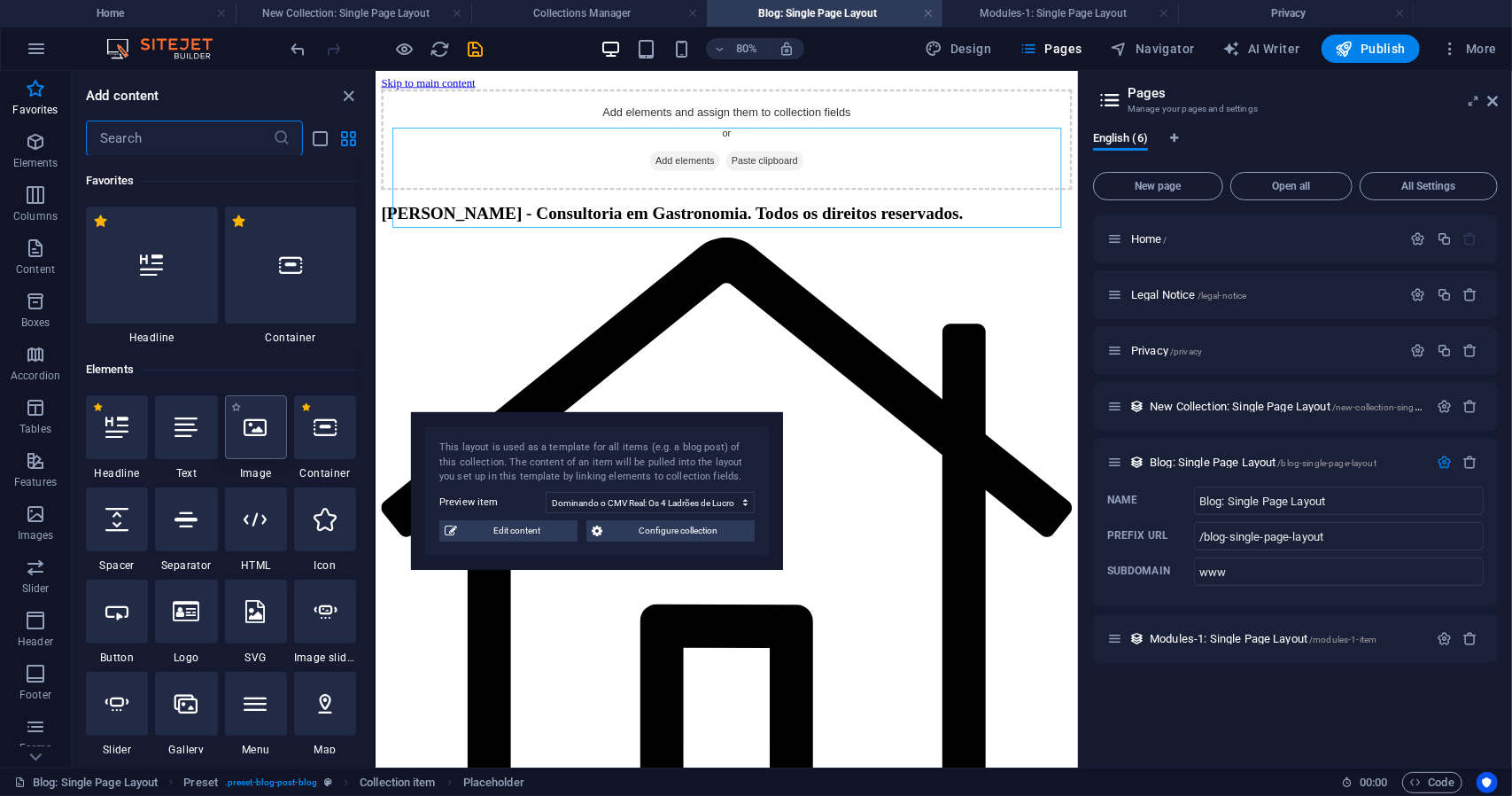
click at [263, 426] on icon at bounding box center [256, 427] width 23 height 23
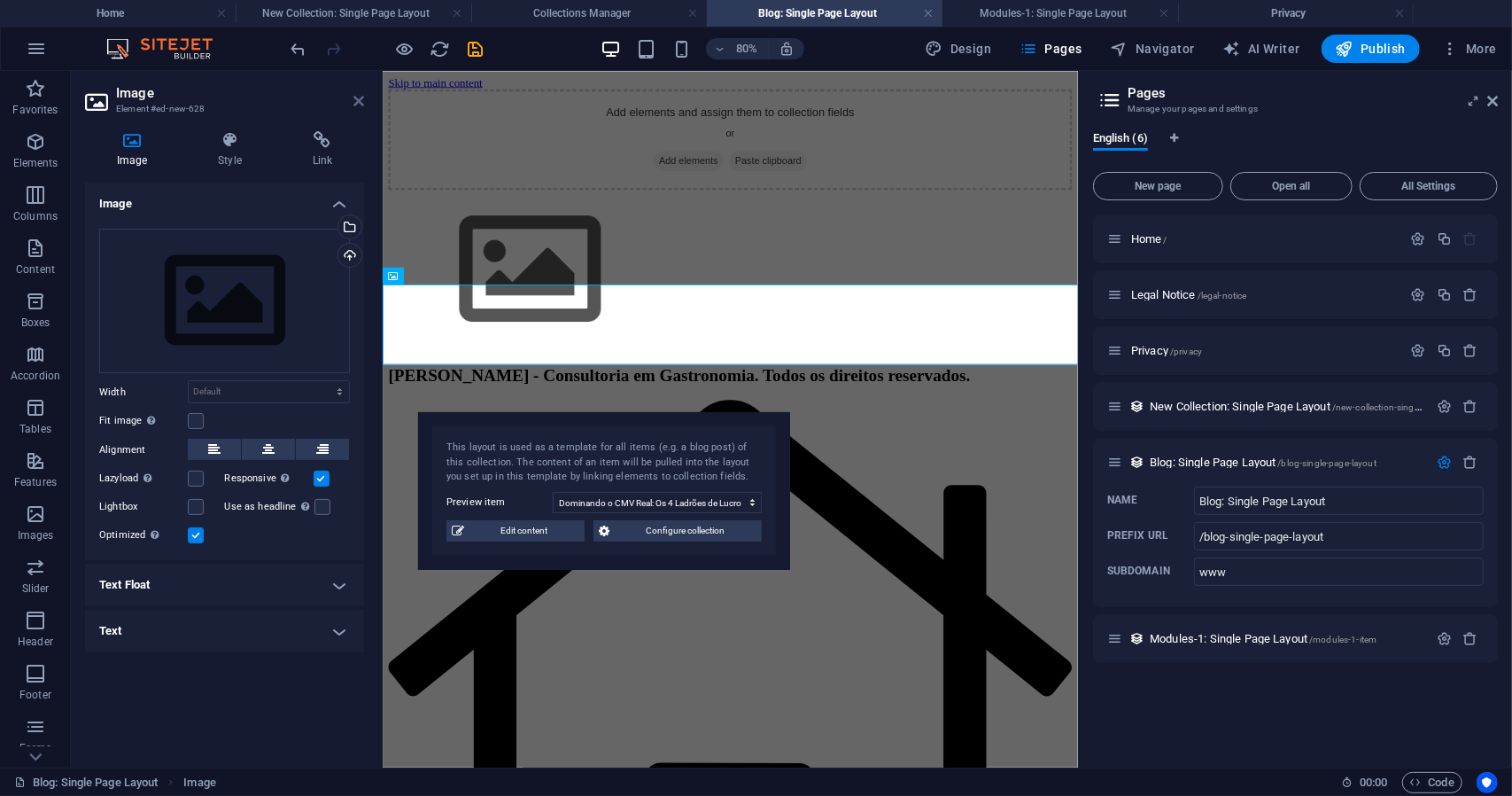
click at [356, 103] on icon at bounding box center [359, 101] width 11 height 14
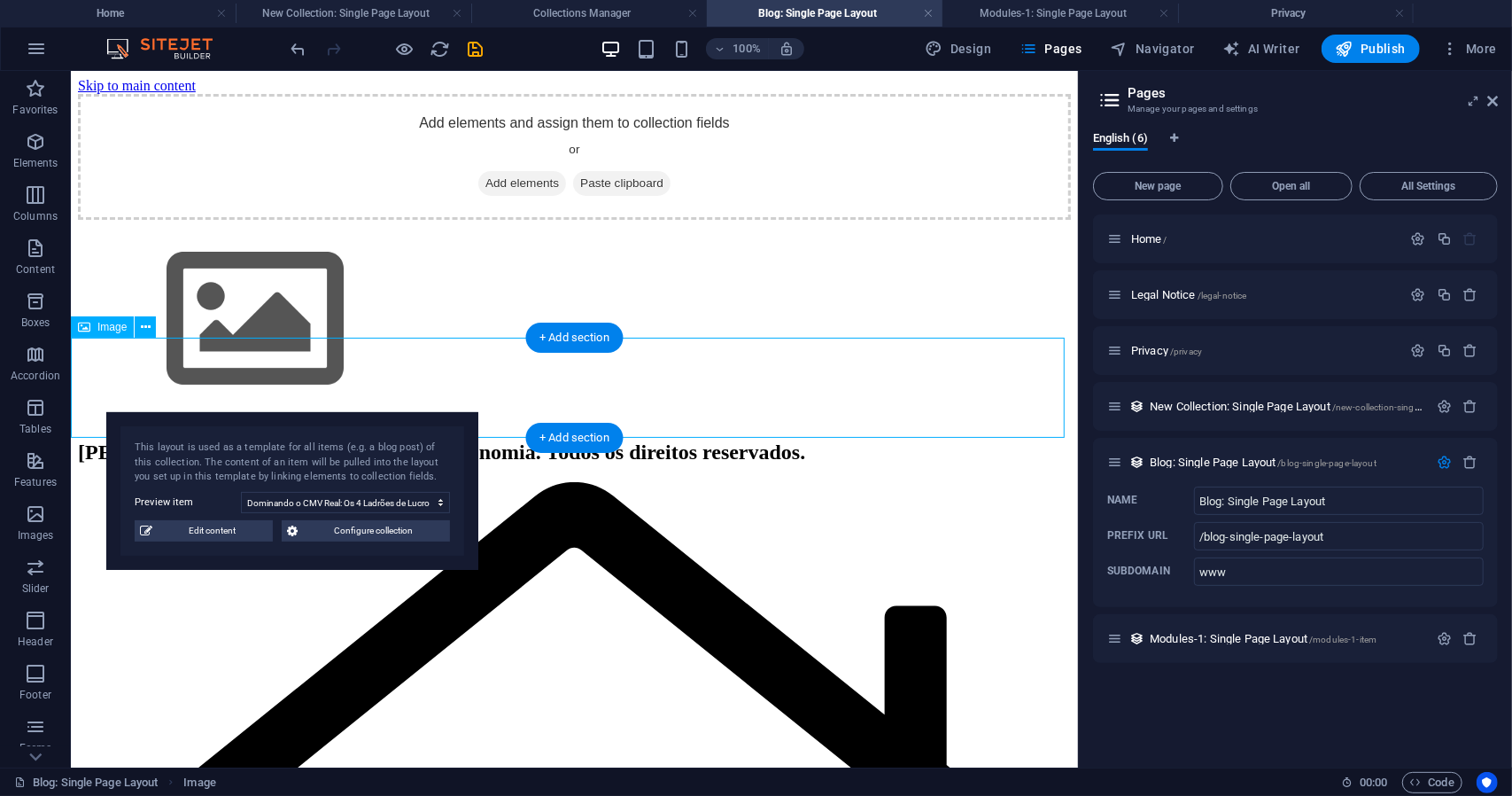
click at [166, 342] on figure at bounding box center [573, 320] width 993 height 203
click at [173, 367] on figure at bounding box center [573, 320] width 993 height 203
click at [146, 326] on icon at bounding box center [146, 327] width 10 height 18
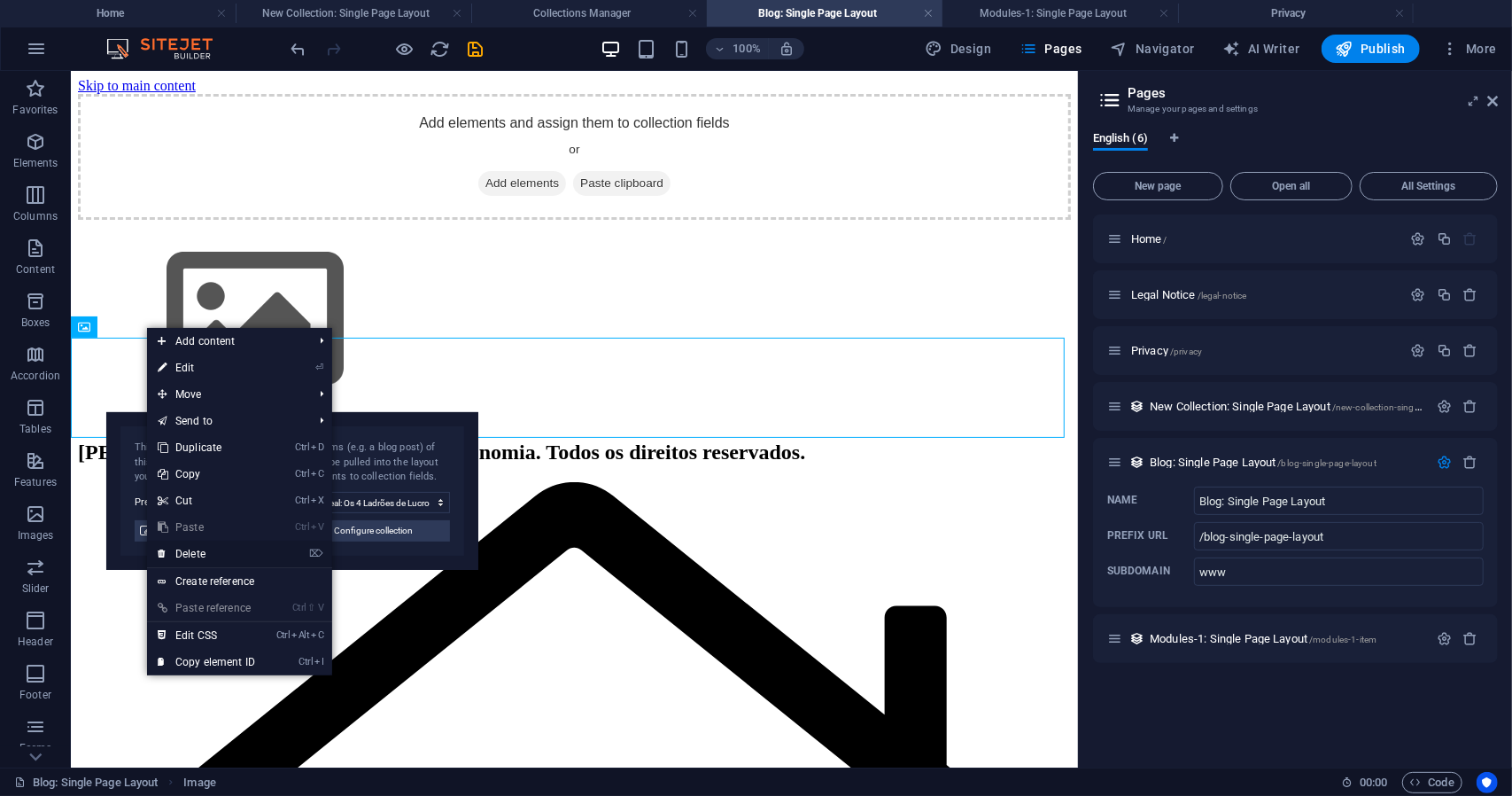
click at [259, 557] on link "⌦ Delete" at bounding box center [206, 554] width 119 height 27
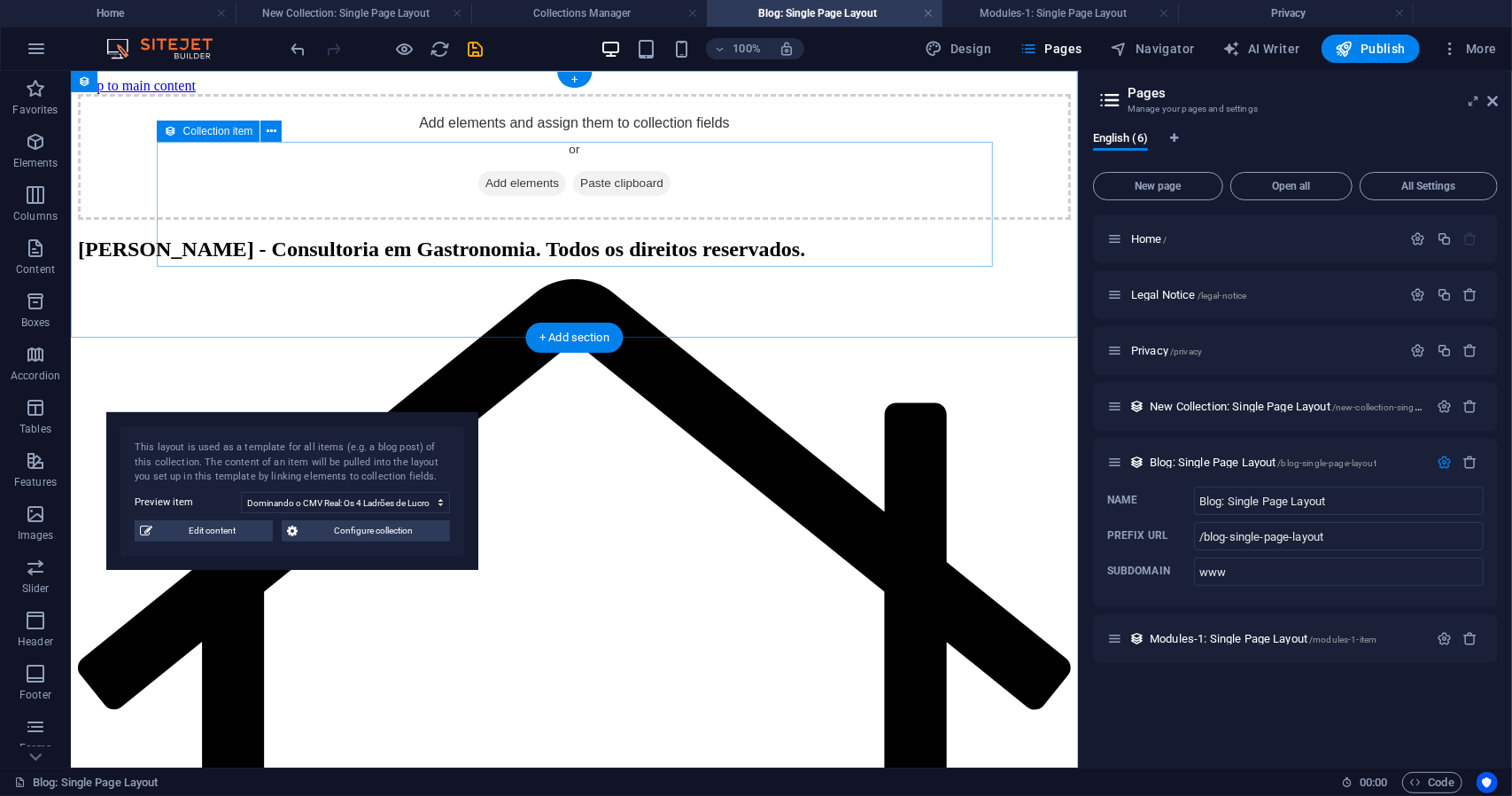
click at [444, 219] on div "Add elements and assign them to collection fields or Add elements Paste clipboa…" at bounding box center [573, 155] width 993 height 126
click at [521, 195] on span "Add elements" at bounding box center [521, 182] width 87 height 25
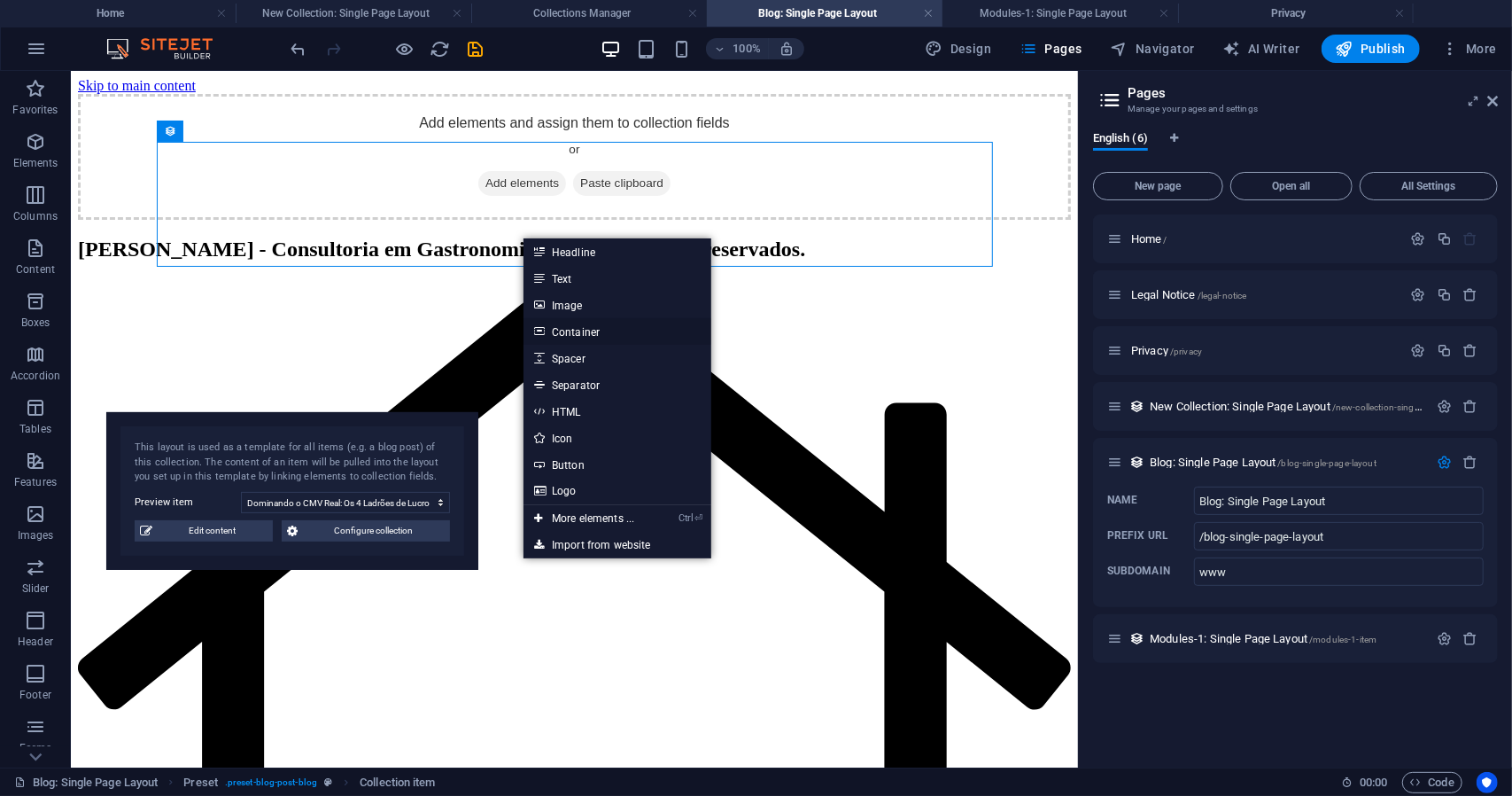
click at [590, 330] on link "Container" at bounding box center [617, 332] width 188 height 27
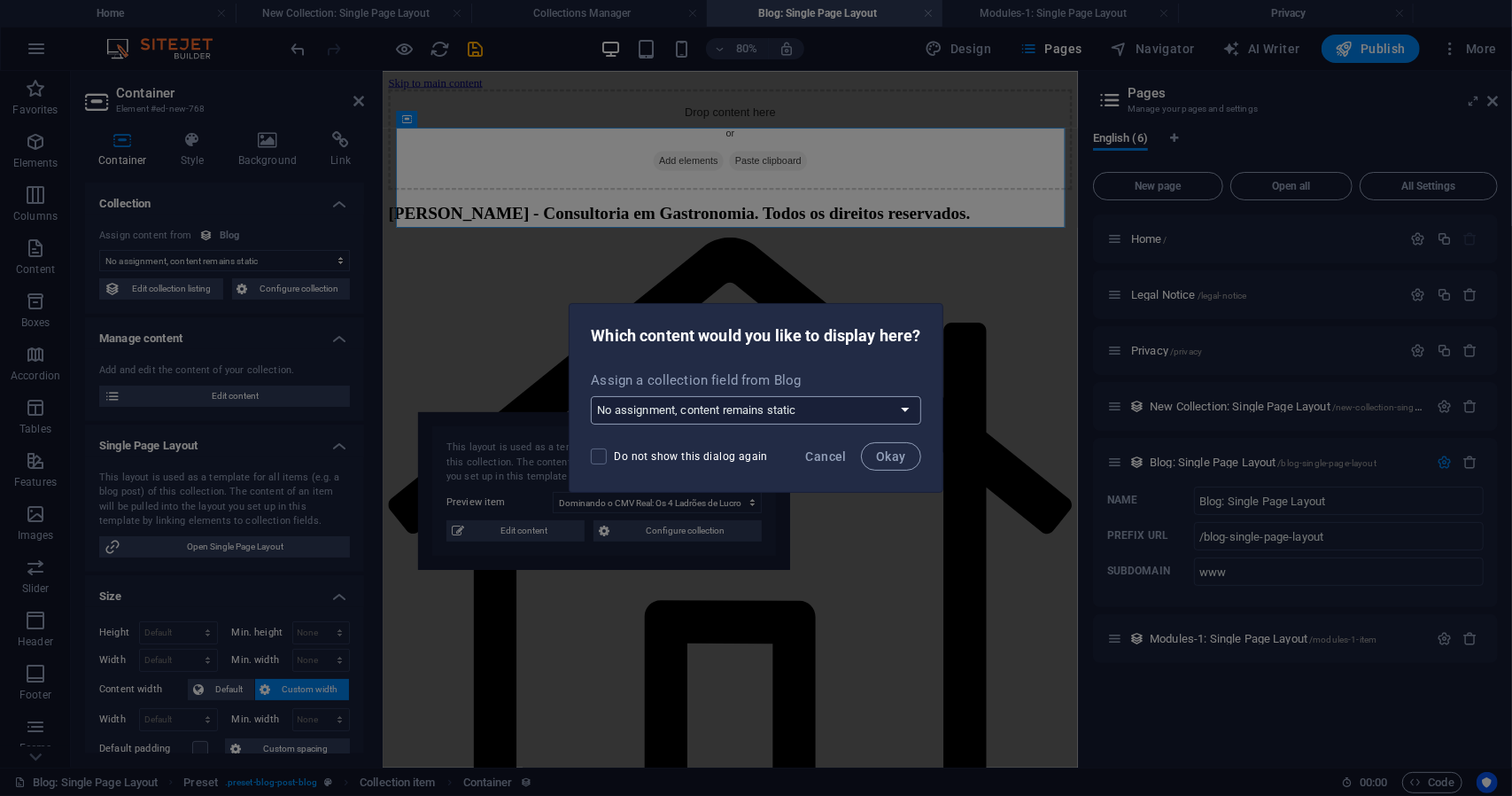
click at [744, 406] on select "No assignment, content remains static Create a new field Created at (Date) Upda…" at bounding box center [756, 410] width 330 height 29
select select "content"
click at [591, 396] on select "No assignment, content remains static Create a new field Created at (Date) Upda…" at bounding box center [756, 410] width 330 height 29
click at [887, 461] on span "Okay" at bounding box center [891, 456] width 30 height 14
select select "content"
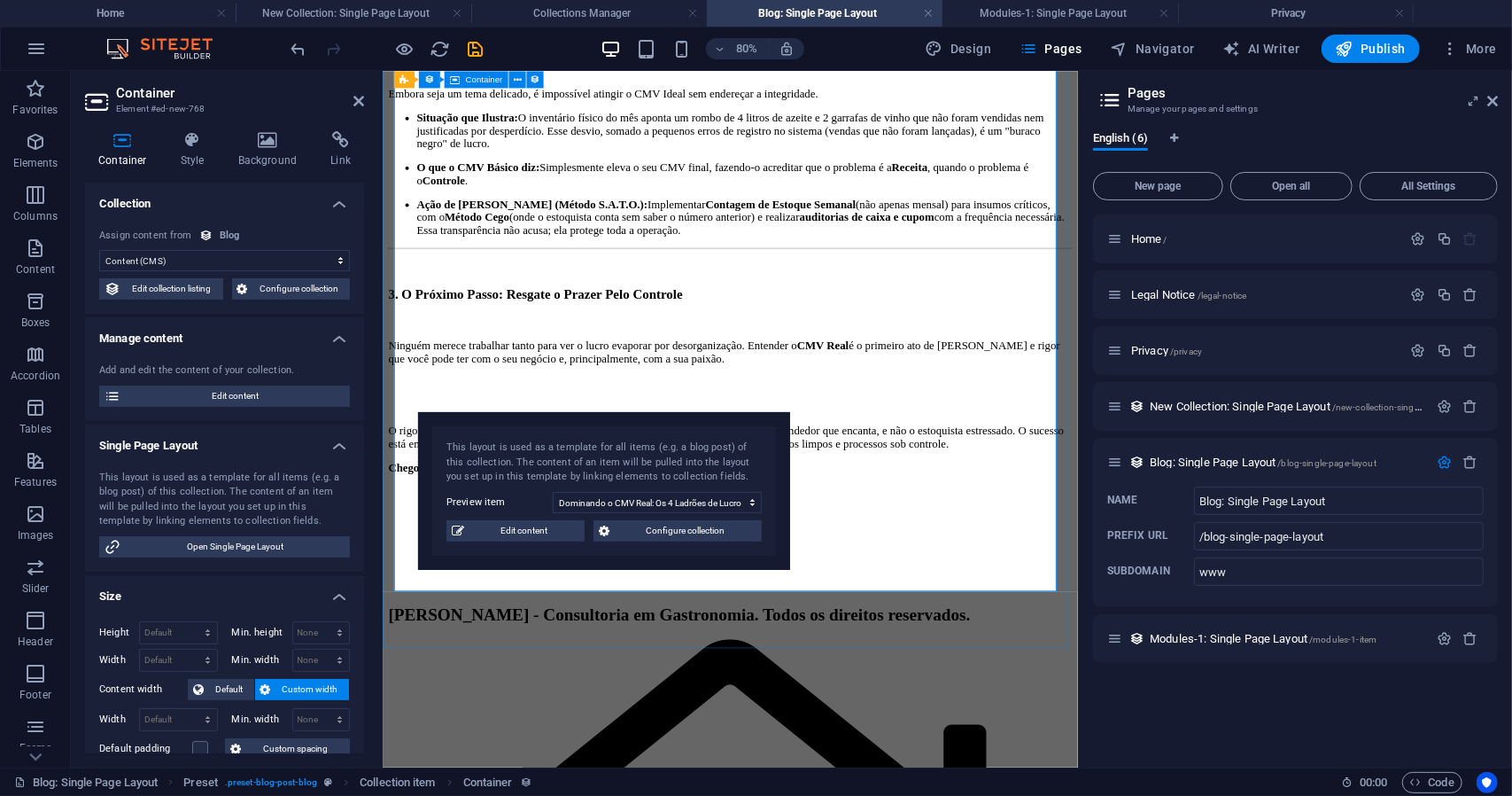
scroll to position [2215, 0]
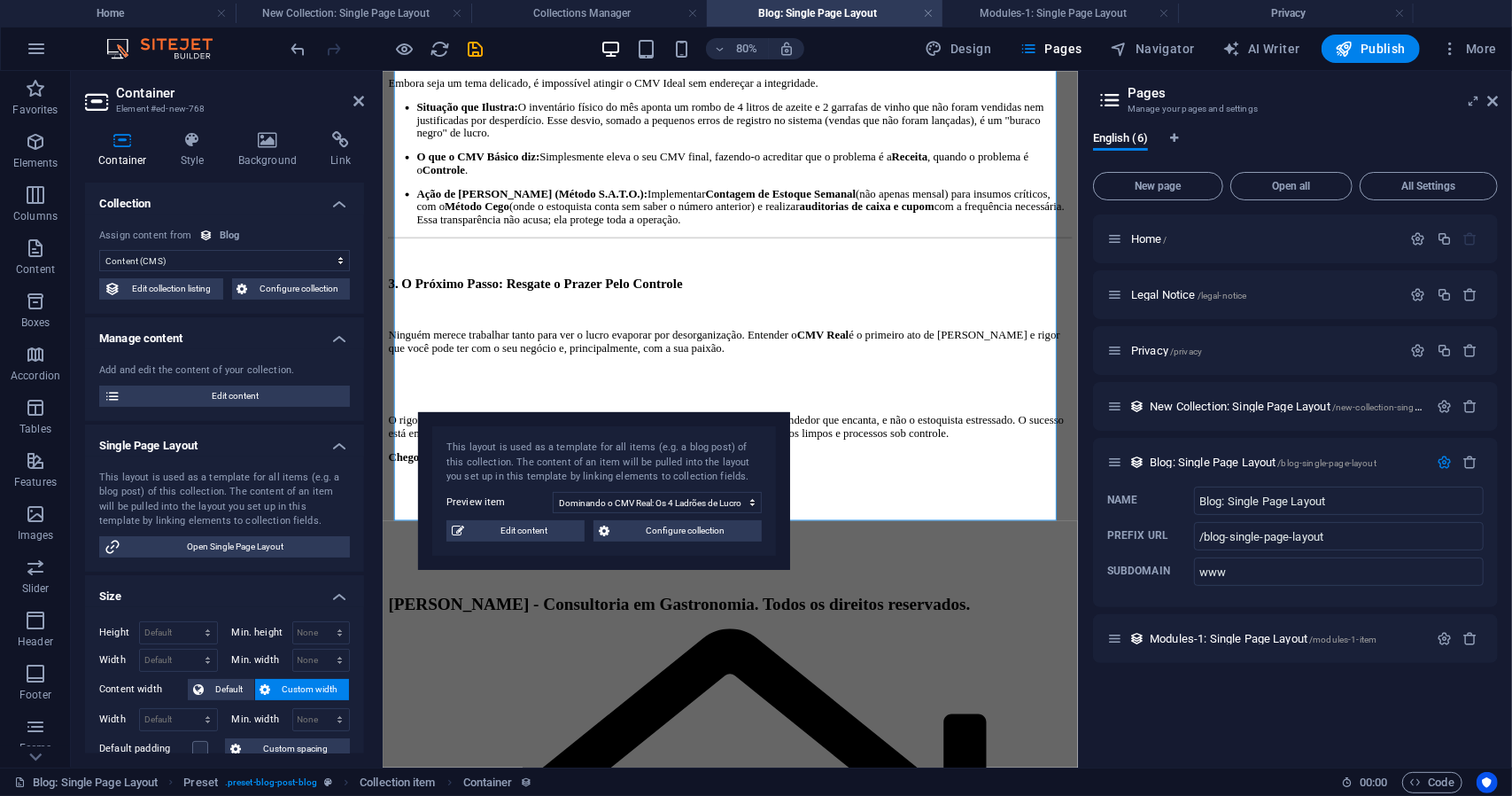
click at [484, 534] on span "Edit content" at bounding box center [524, 530] width 110 height 21
type input "post1"
type textarea "Desvende os 4 Ladrões de [PERSON_NAME] na sua cozinha e maximize seus ganhos co…"
type input "CMV Real, Ladrões de Lucro, gestão de restaurantes, custos de mercadoria, efici…"
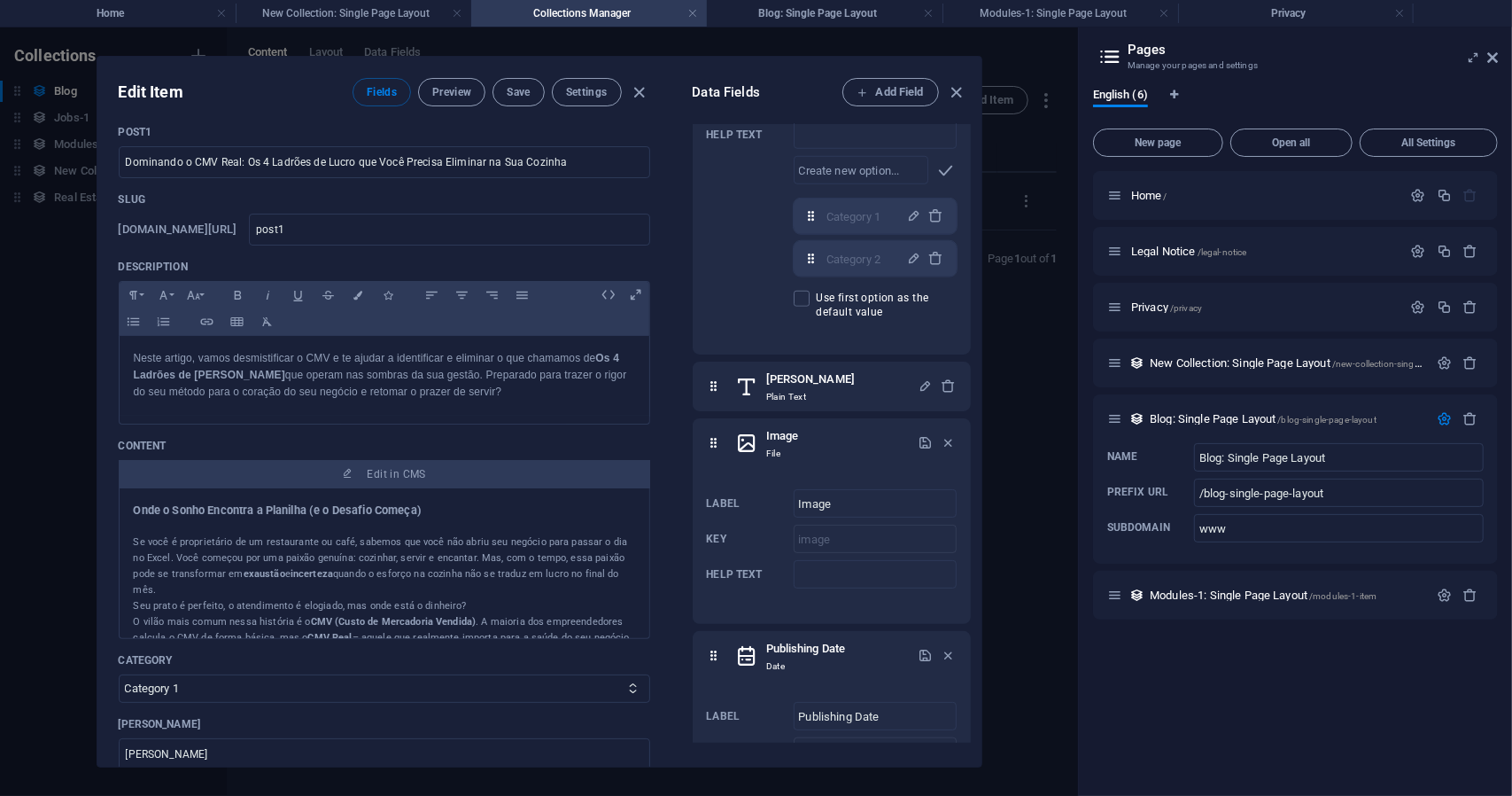
scroll to position [0, 0]
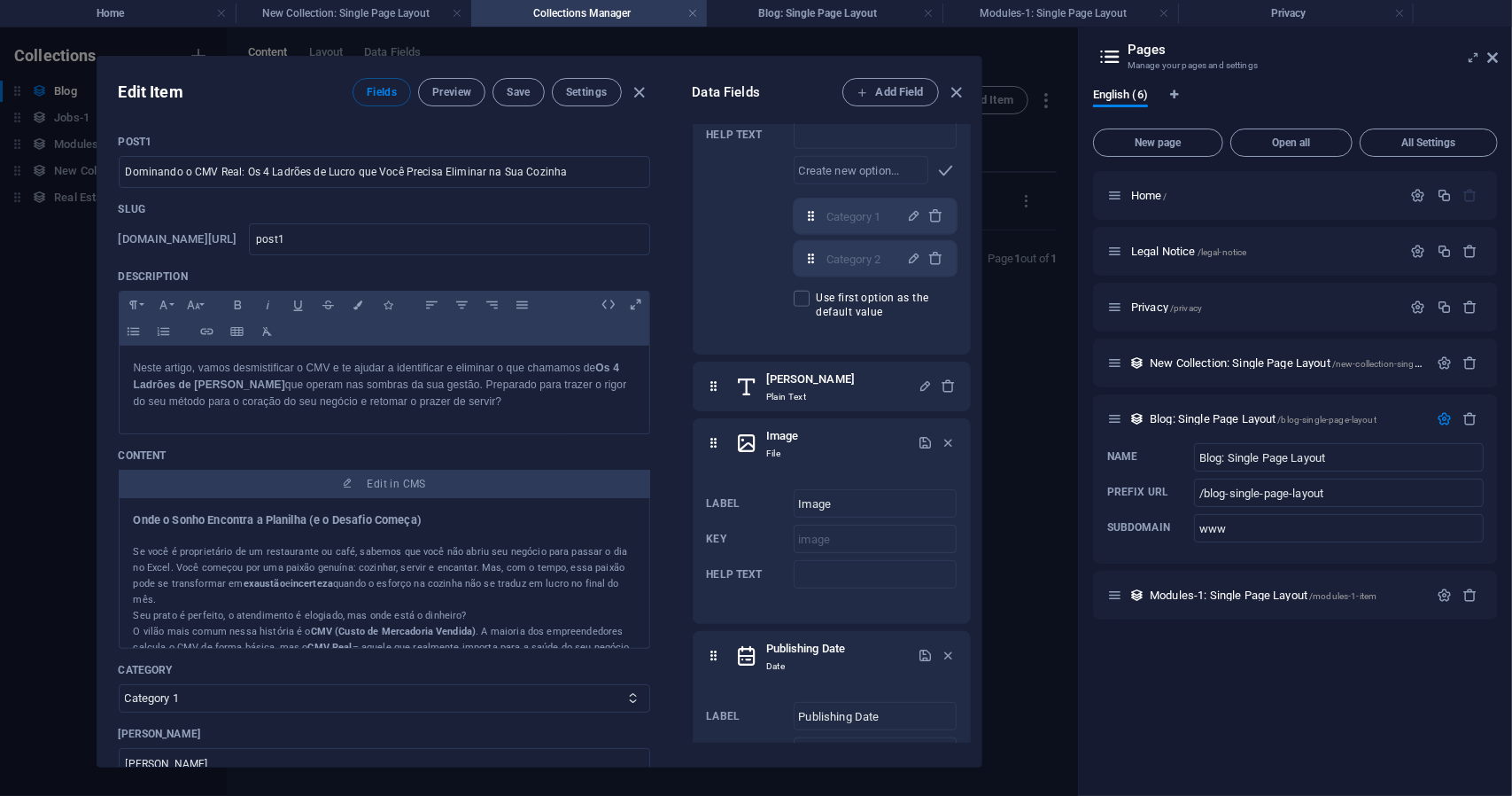
click at [278, 593] on p "Se você é proprietário de um restaurante ou café, sabemos que você não abriu se…" at bounding box center [384, 575] width 501 height 64
click at [297, 579] on strong "incerteza" at bounding box center [312, 583] width 42 height 12
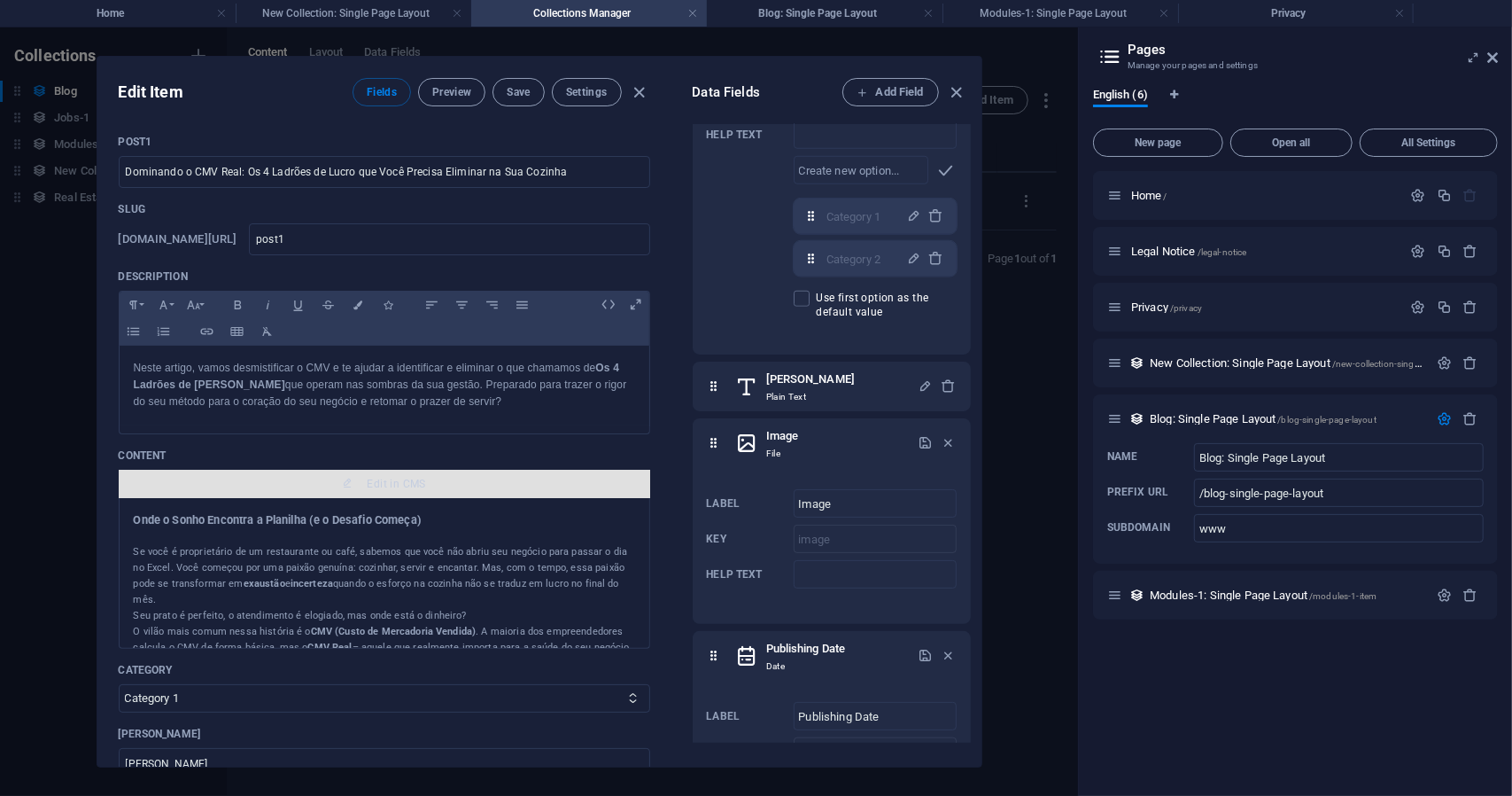
click at [382, 487] on span "Edit in CMS" at bounding box center [396, 483] width 58 height 14
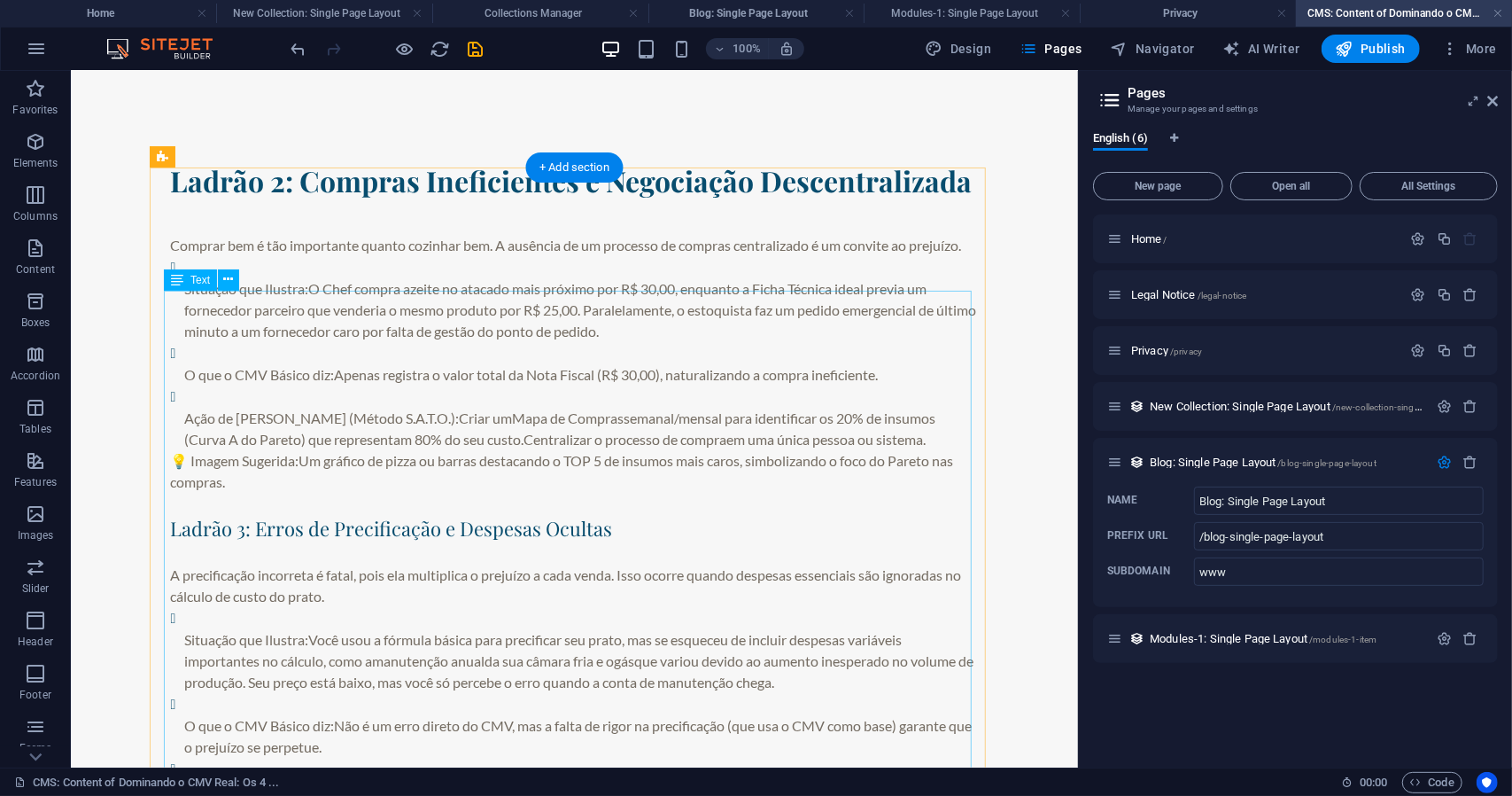
scroll to position [1417, 0]
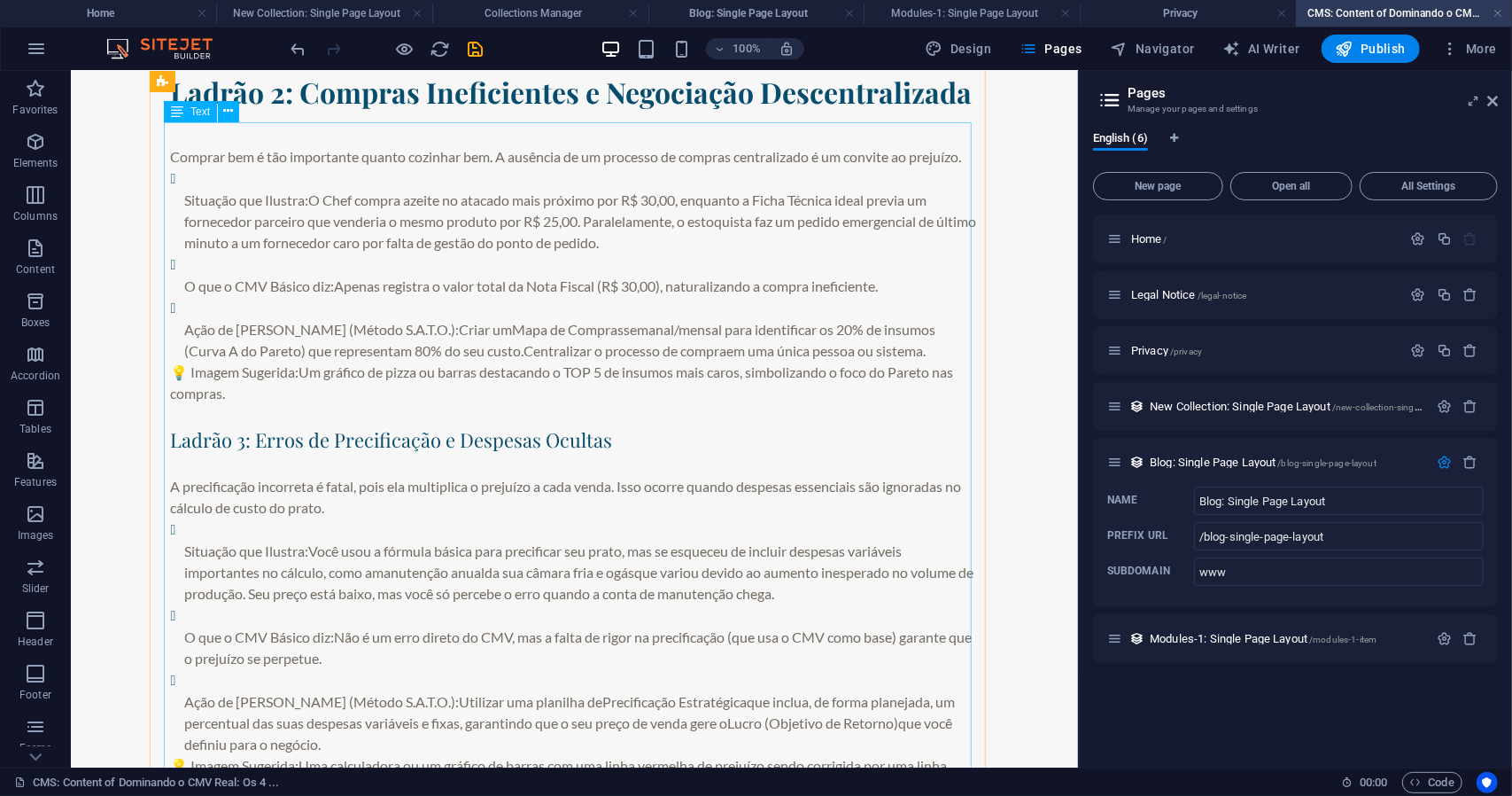
click at [331, 363] on div "Comprar bem é tão importante quanto cozinhar bem. A ausência de um processo de …" at bounding box center [573, 751] width 808 height 1254
click at [194, 367] on div "Comprar bem é tão importante quanto cozinhar bem. A ausência de um processo de …" at bounding box center [573, 751] width 808 height 1254
click at [194, 364] on div "Comprar bem é tão importante quanto cozinhar bem. A ausência de um processo de …" at bounding box center [573, 751] width 808 height 1254
drag, startPoint x: 195, startPoint y: 363, endPoint x: 266, endPoint y: 434, distance: 100.4
click at [195, 363] on div "Comprar bem é tão importante quanto cozinhar bem. A ausência de um processo de …" at bounding box center [573, 751] width 808 height 1254
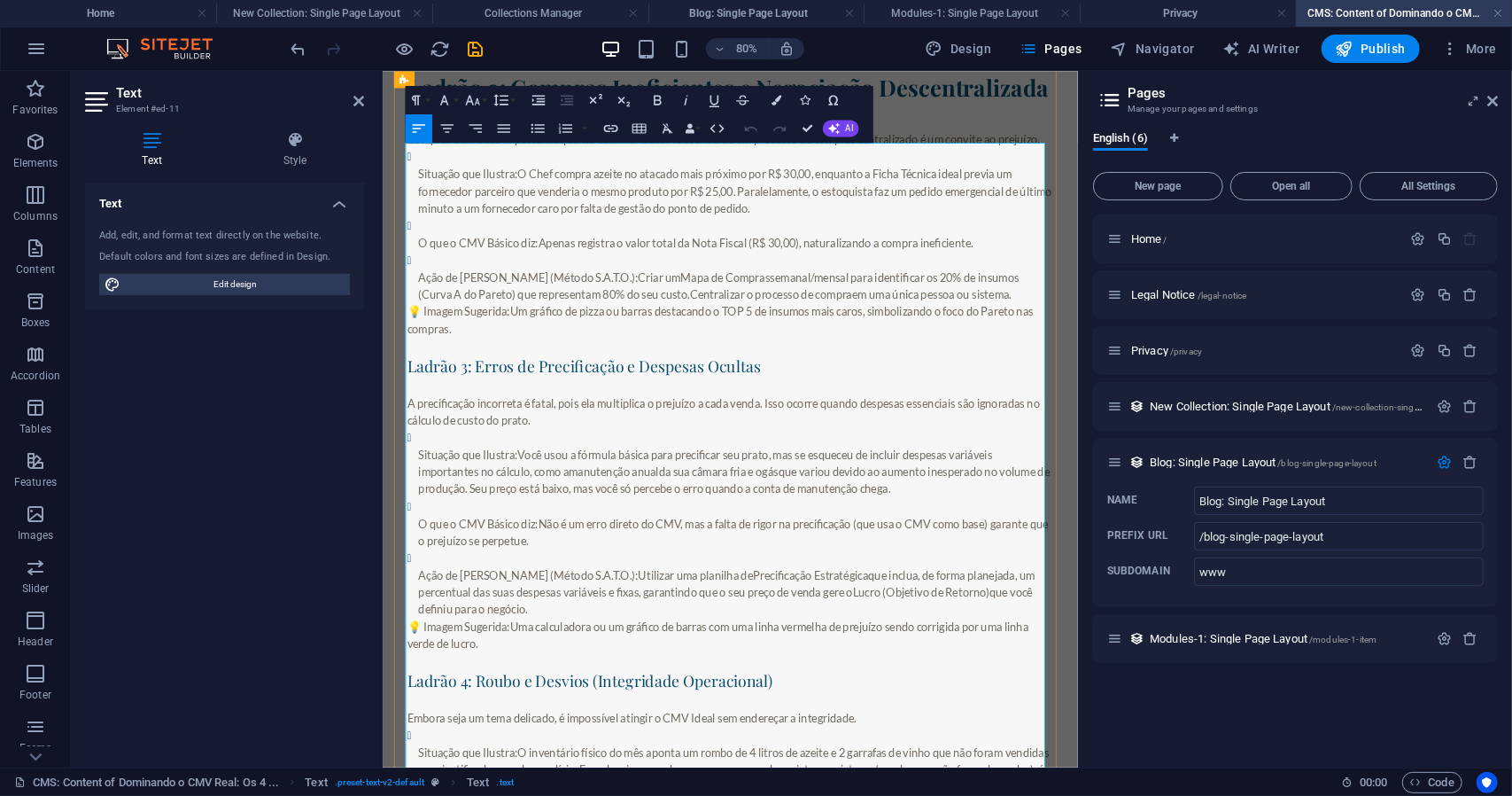
click at [437, 403] on p "💡 Imagem Sugerida: Um gráfico de pizza ou barras destacando o TOP 5 de insumos …" at bounding box center [817, 382] width 808 height 42
drag, startPoint x: 450, startPoint y: 438, endPoint x: 485, endPoint y: 451, distance: 37.3
click at [485, 403] on p "💡 Imagem Sugerida: Um gráfico de pizza ou barras destacando o TOP 5 de insumos …" at bounding box center [817, 382] width 808 height 42
